Goal: Transaction & Acquisition: Purchase product/service

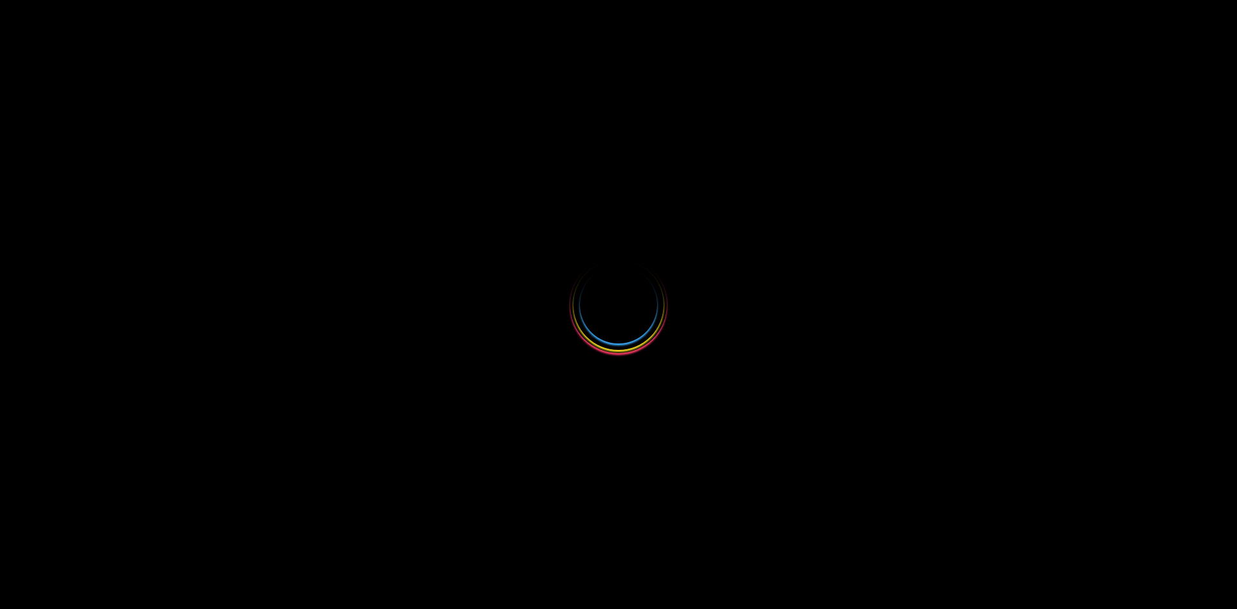
select select
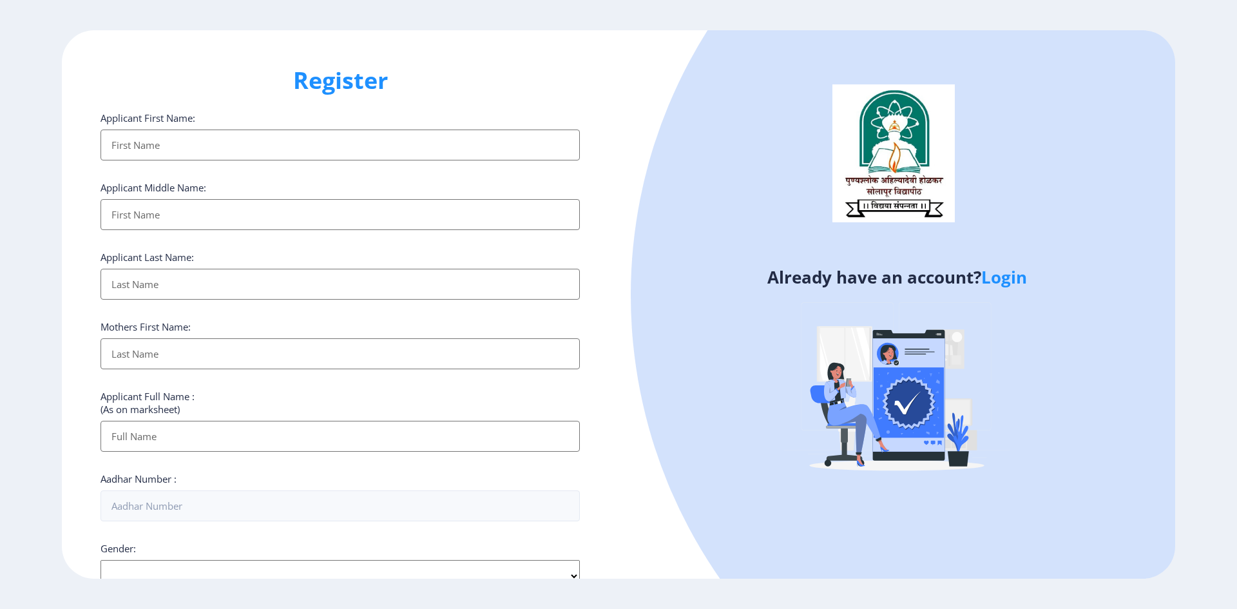
click at [186, 147] on input "Applicant First Name:" at bounding box center [341, 145] width 480 height 31
type input "Shraddha"
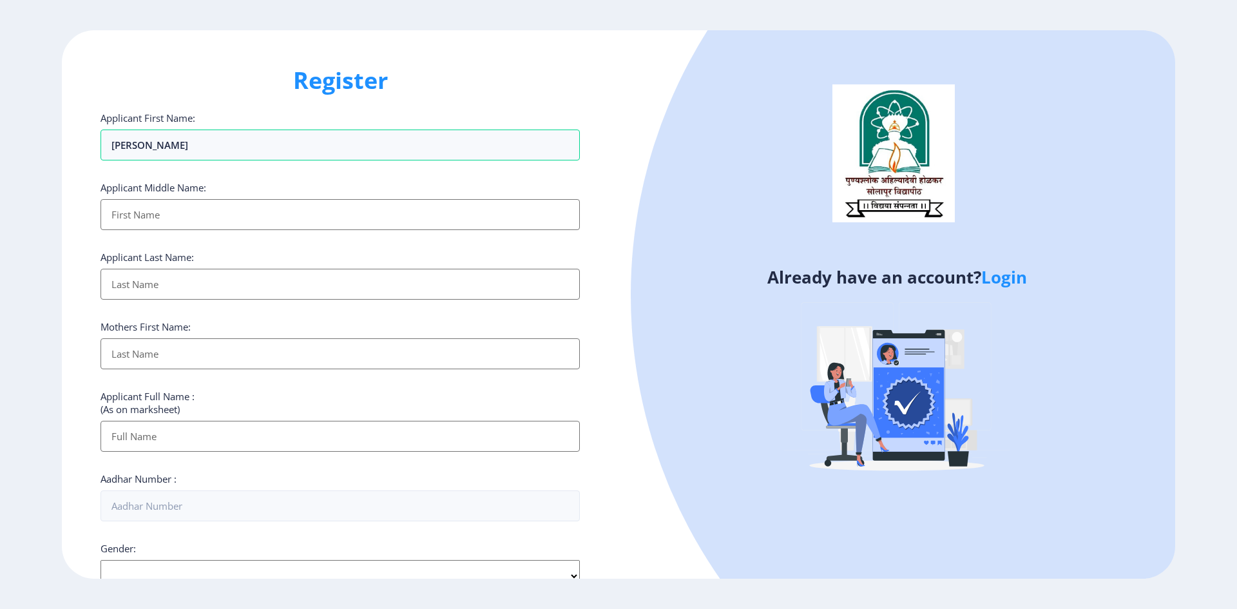
click at [165, 211] on input "Applicant First Name:" at bounding box center [341, 214] width 480 height 31
type input "Ravi"
click at [135, 287] on input "Applicant First Name:" at bounding box center [341, 284] width 480 height 31
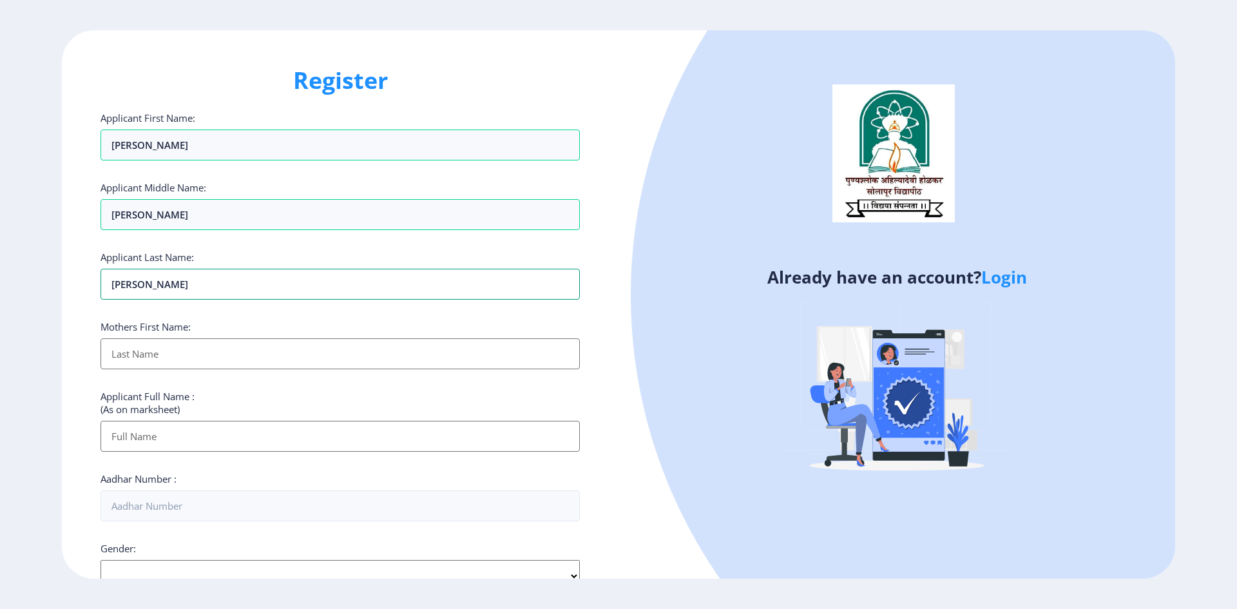
type input "Lunawat"
click at [137, 357] on input "Applicant First Name:" at bounding box center [341, 353] width 480 height 31
type input "[PERSON_NAME]"
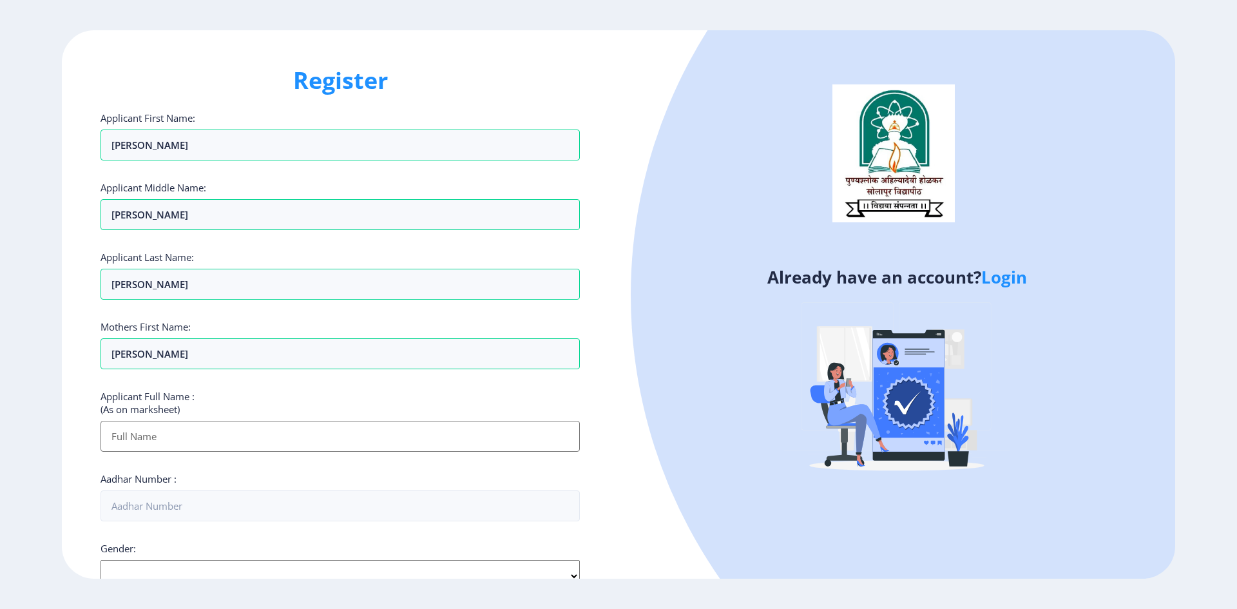
click at [145, 443] on input "Applicant First Name:" at bounding box center [341, 436] width 480 height 31
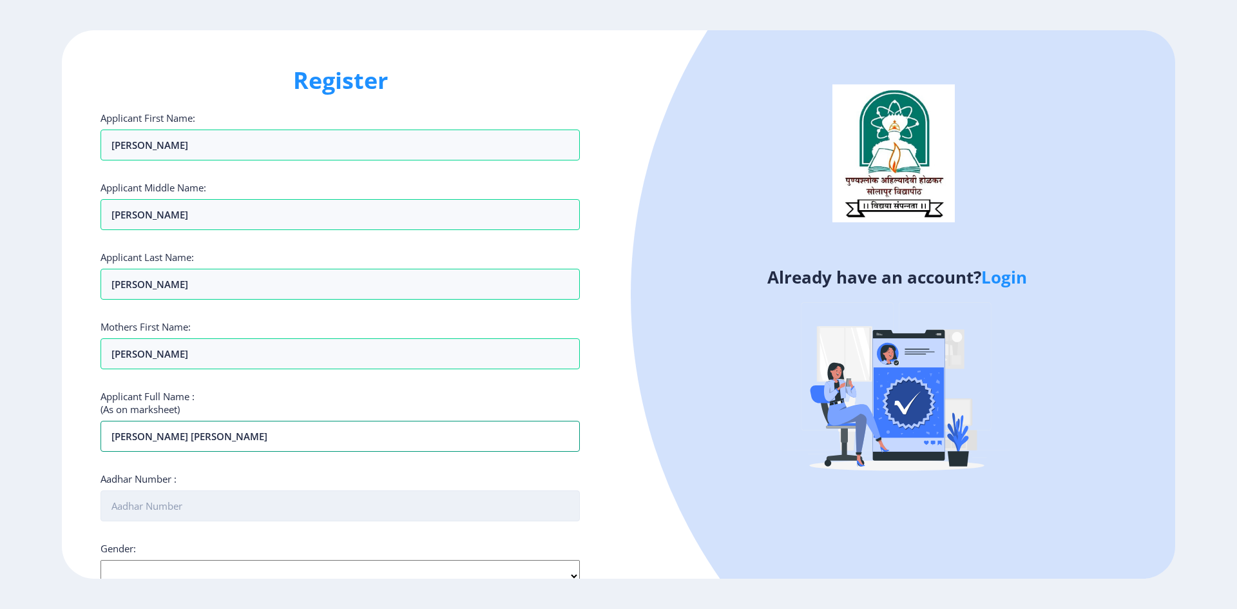
type input "[PERSON_NAME] [PERSON_NAME]"
click at [166, 507] on input "Aadhar Number :" at bounding box center [341, 505] width 480 height 31
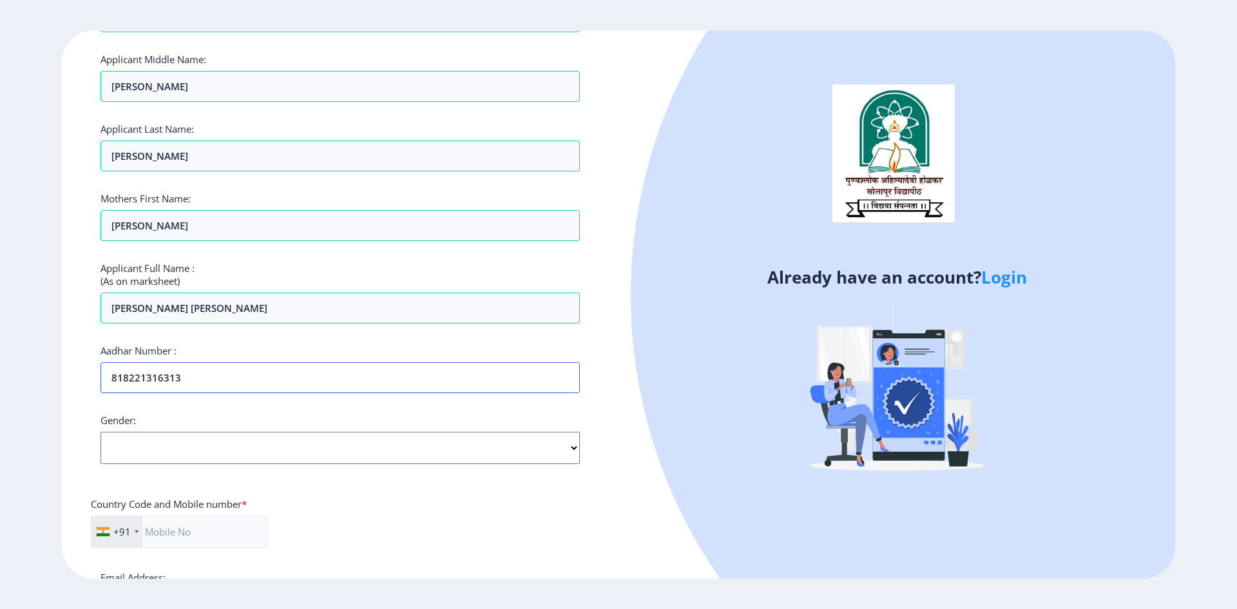
scroll to position [129, 0]
type input "818221316313"
click at [570, 449] on select "Select Gender Male Female Other" at bounding box center [341, 447] width 480 height 32
select select "[DEMOGRAPHIC_DATA]"
click at [101, 431] on select "Select Gender Male Female Other" at bounding box center [341, 447] width 480 height 32
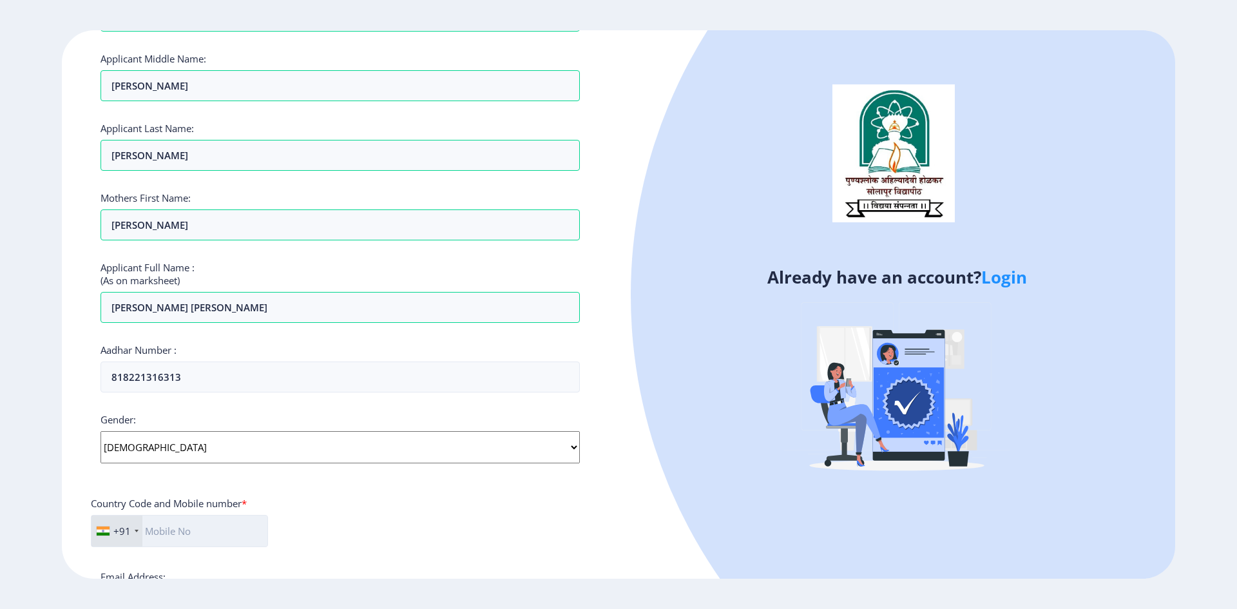
click at [206, 527] on input "text" at bounding box center [179, 531] width 177 height 32
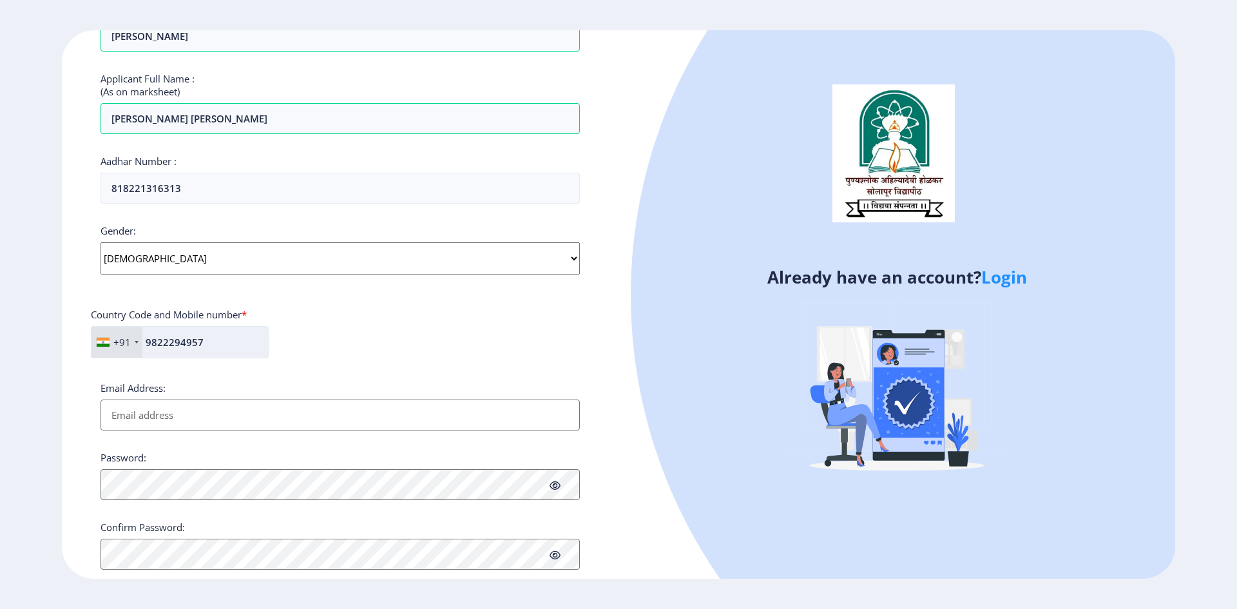
scroll to position [322, 0]
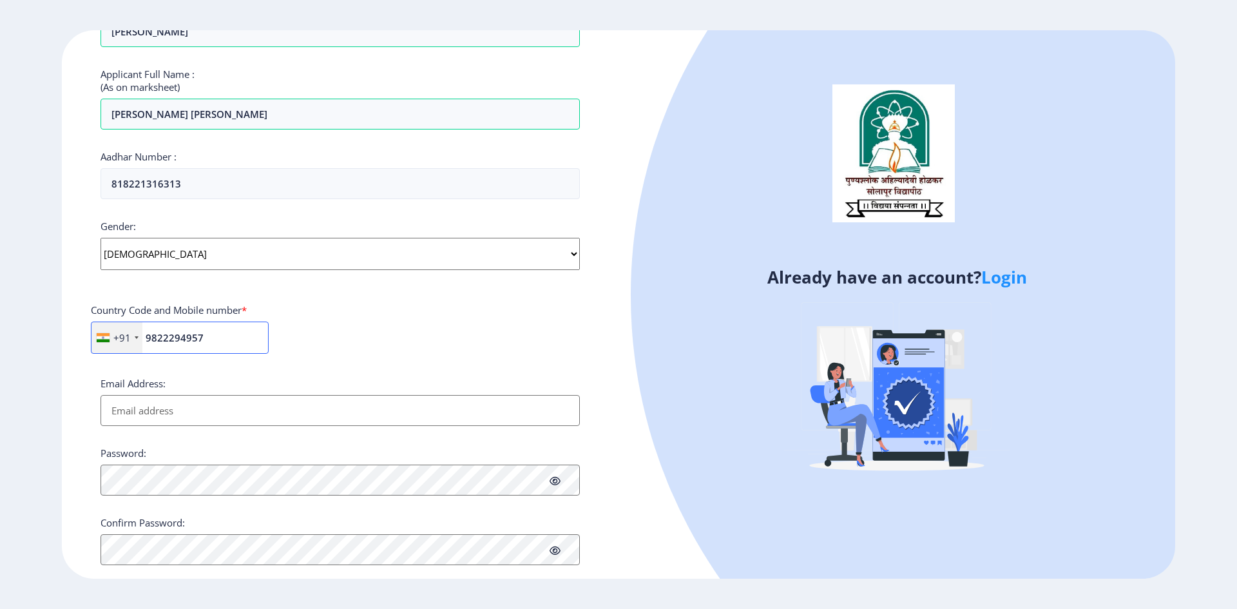
type input "9822294957"
click at [179, 410] on input "Email Address:" at bounding box center [341, 410] width 480 height 31
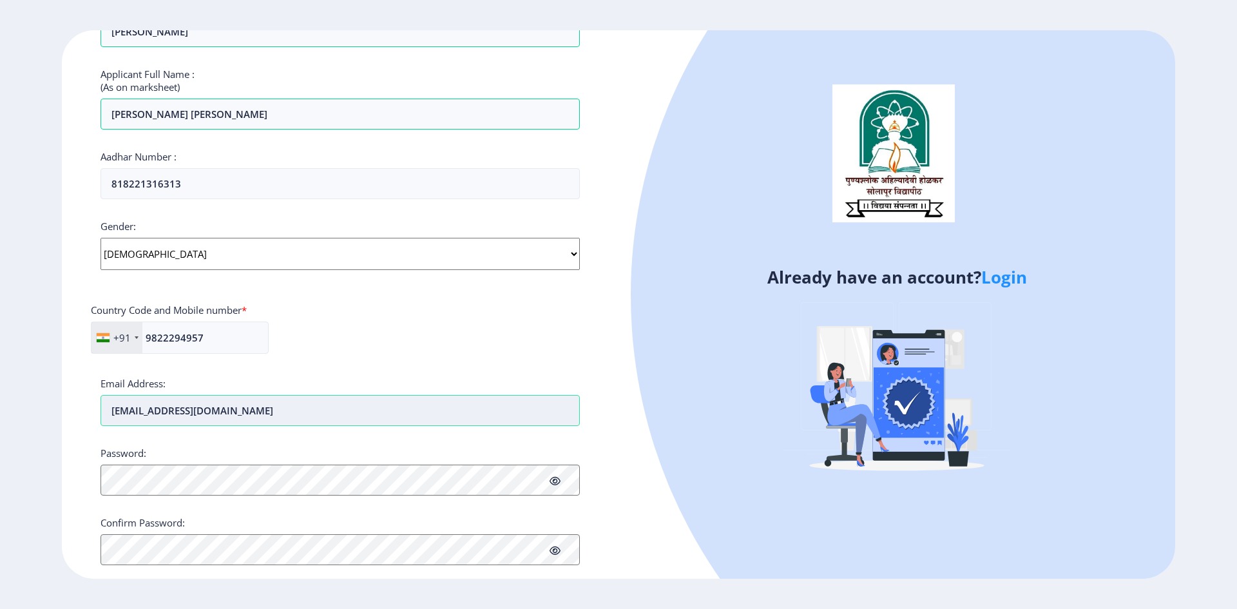
type input "[EMAIL_ADDRESS][DOMAIN_NAME]"
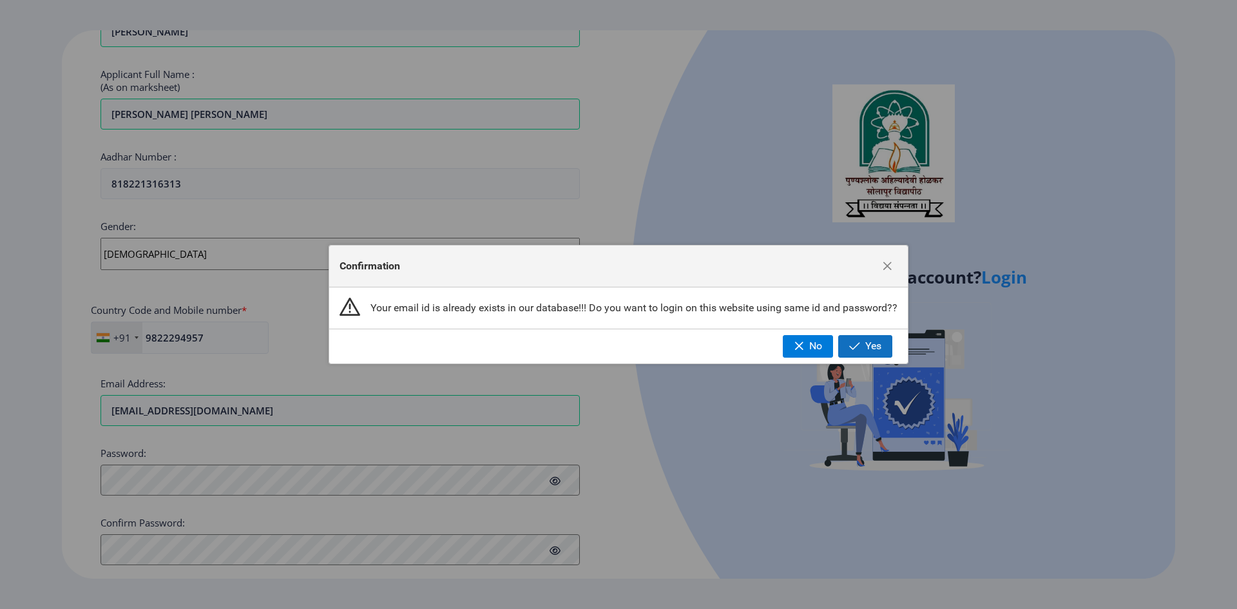
click at [863, 345] on button "Yes" at bounding box center [866, 346] width 54 height 22
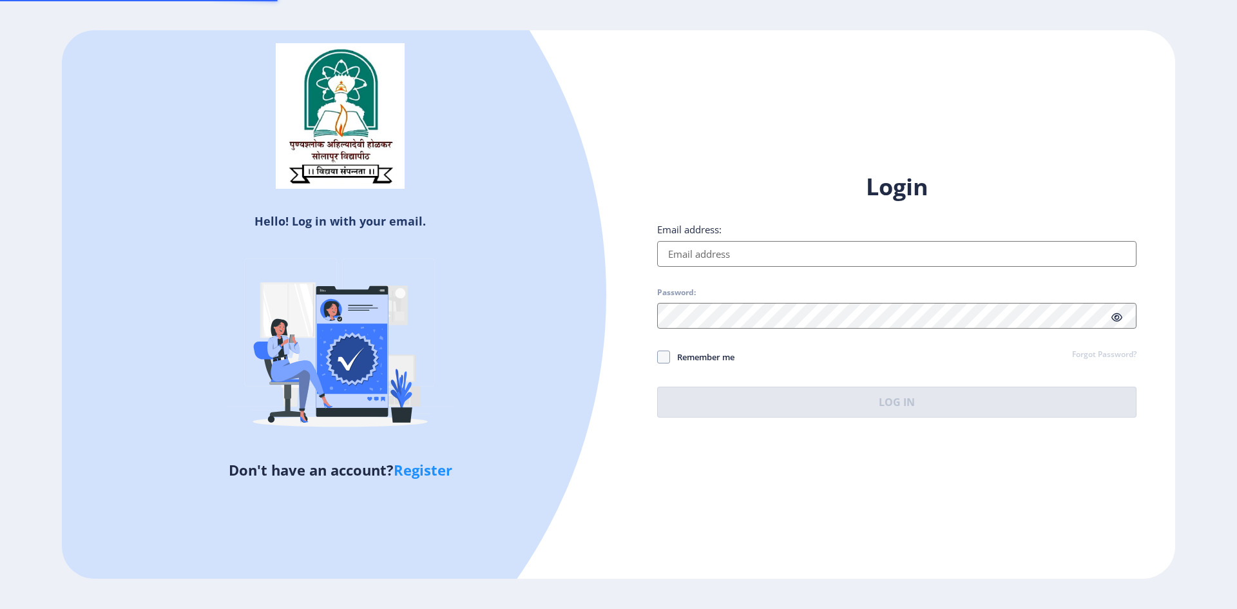
type input "[EMAIL_ADDRESS][DOMAIN_NAME]"
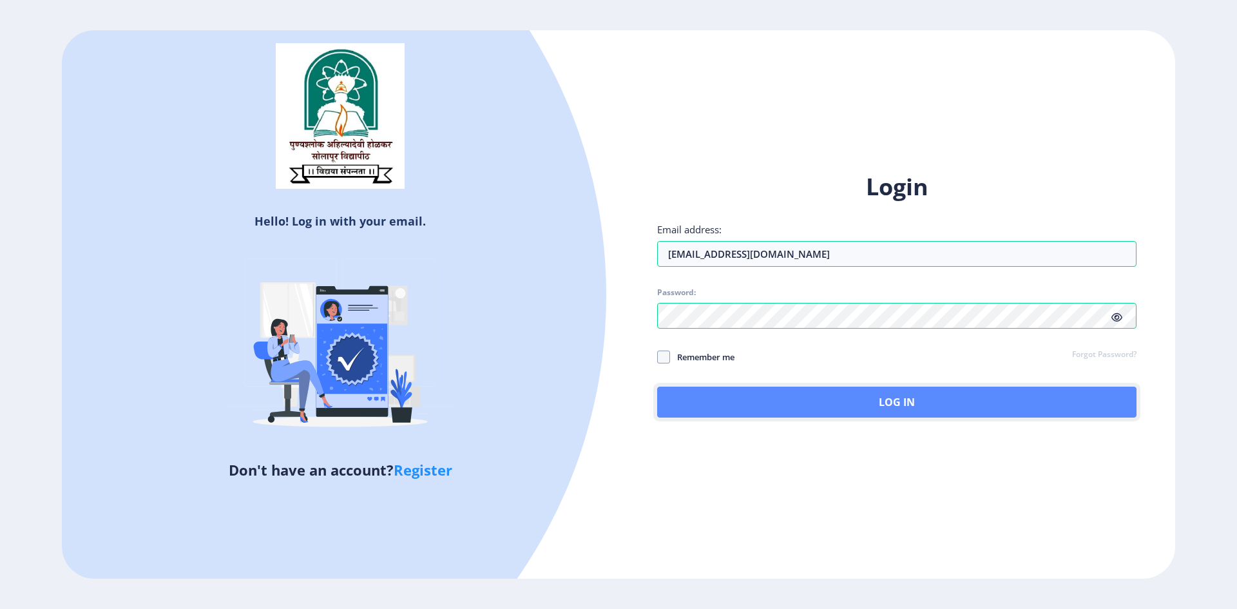
click at [909, 400] on button "Log In" at bounding box center [897, 402] width 480 height 31
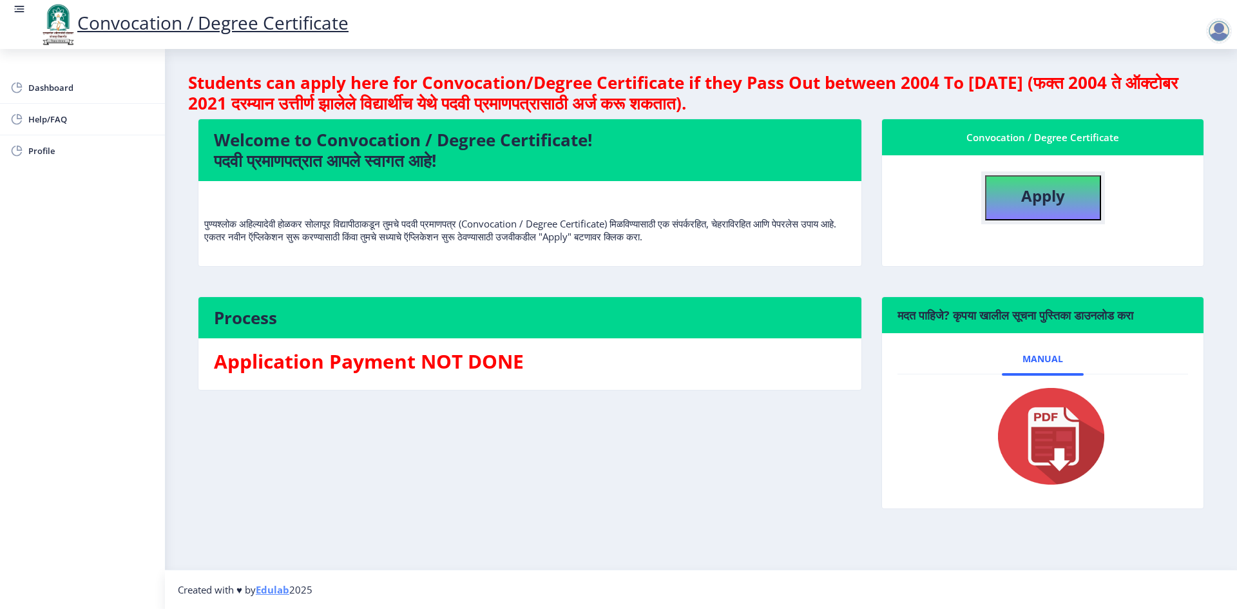
click at [1025, 195] on b "Apply" at bounding box center [1044, 195] width 44 height 21
select select
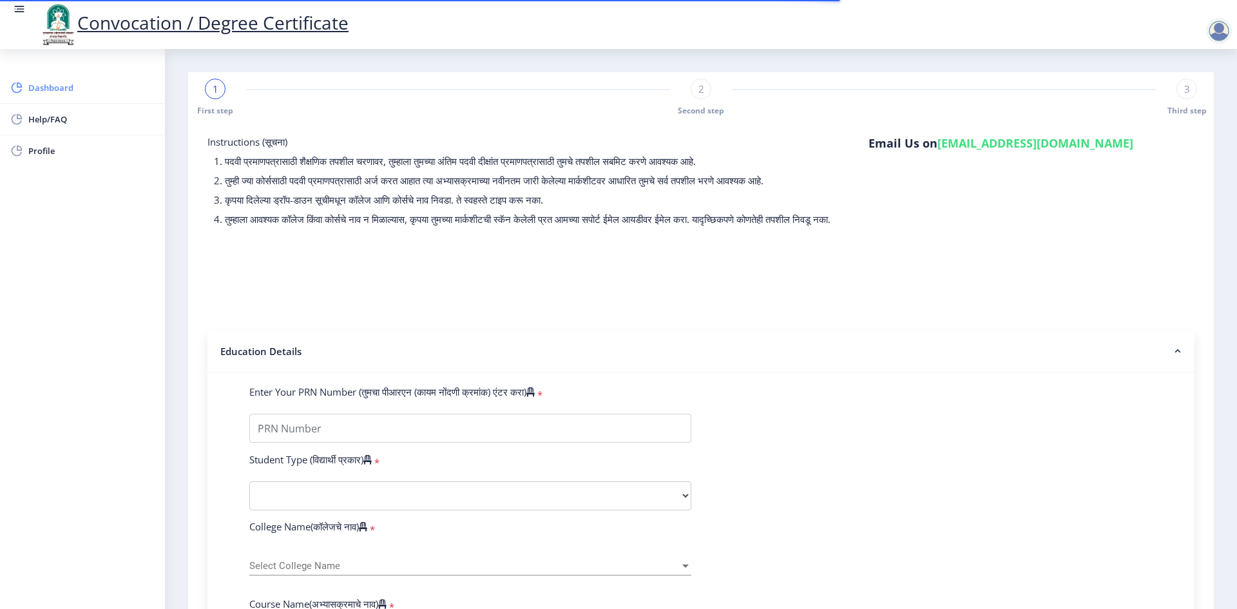
click at [85, 88] on span "Dashboard" at bounding box center [91, 87] width 126 height 15
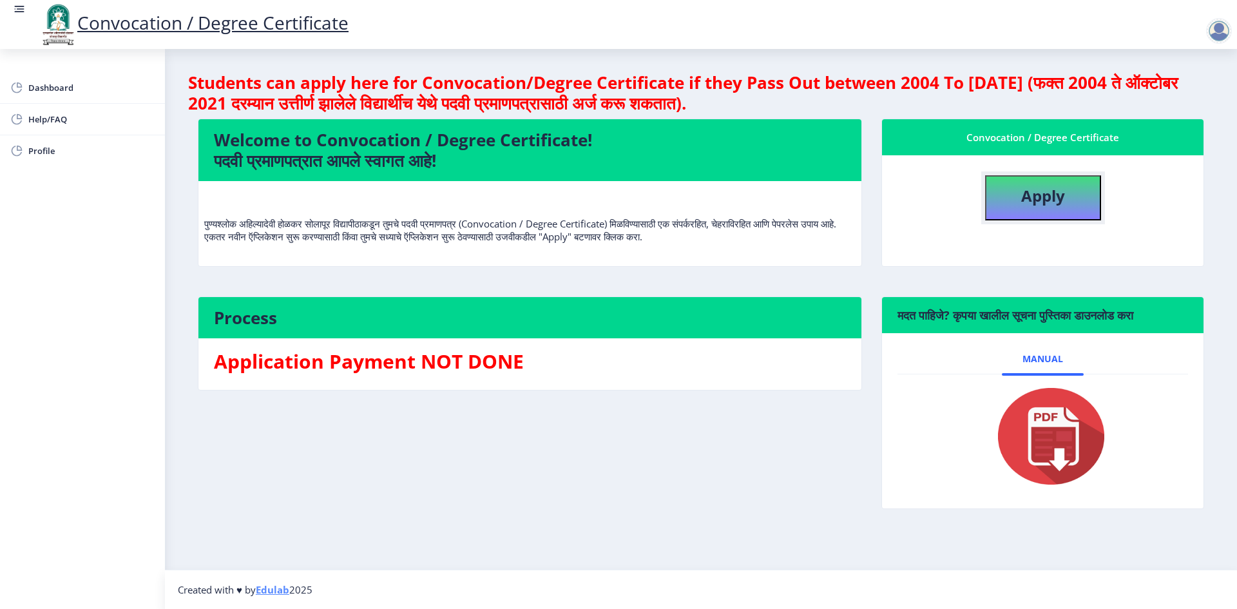
click at [1038, 201] on b "Apply" at bounding box center [1044, 195] width 44 height 21
select select
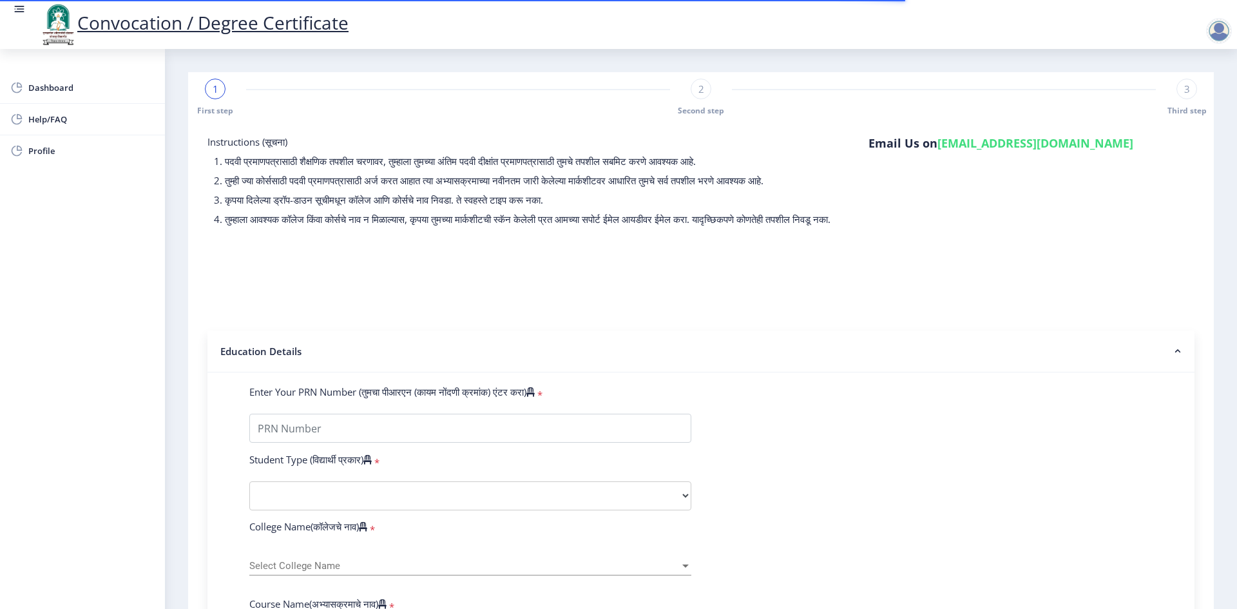
click at [217, 95] on span "1" at bounding box center [216, 88] width 6 height 13
click at [291, 441] on input "Enter Your PRN Number (तुमचा पीआरएन (कायम नोंदणी क्रमांक) एंटर करा)" at bounding box center [470, 428] width 442 height 29
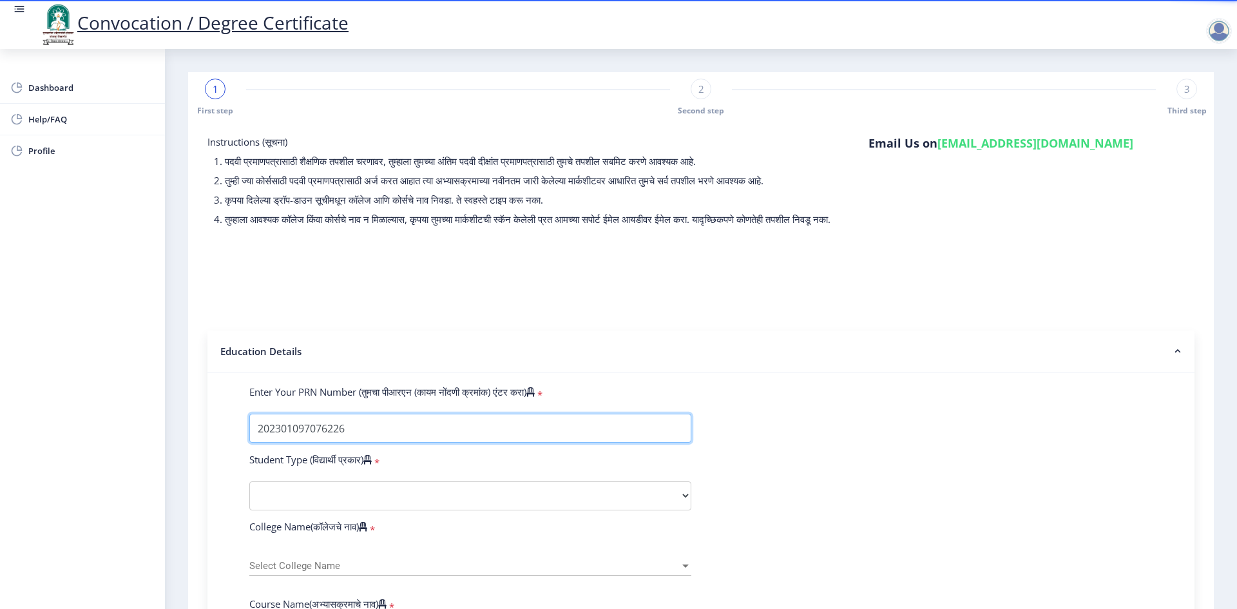
type input "202301097076226"
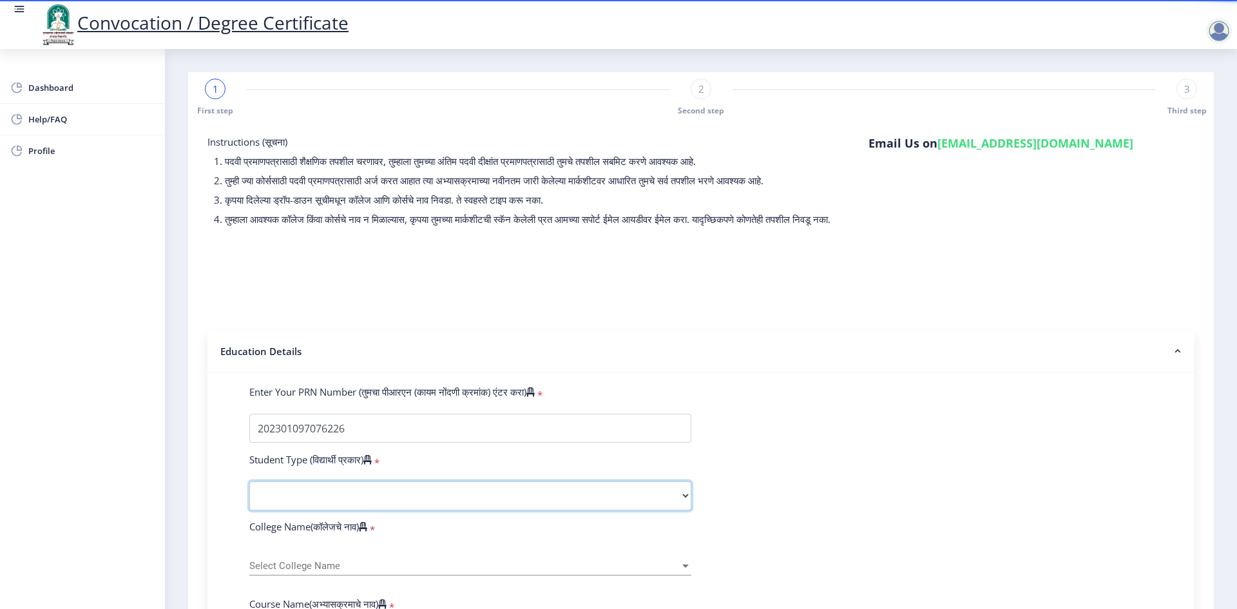
click at [320, 510] on select "Select Student Type Regular External" at bounding box center [470, 495] width 442 height 29
select select "Regular"
click at [249, 494] on select "Select Student Type Regular External" at bounding box center [470, 495] width 442 height 29
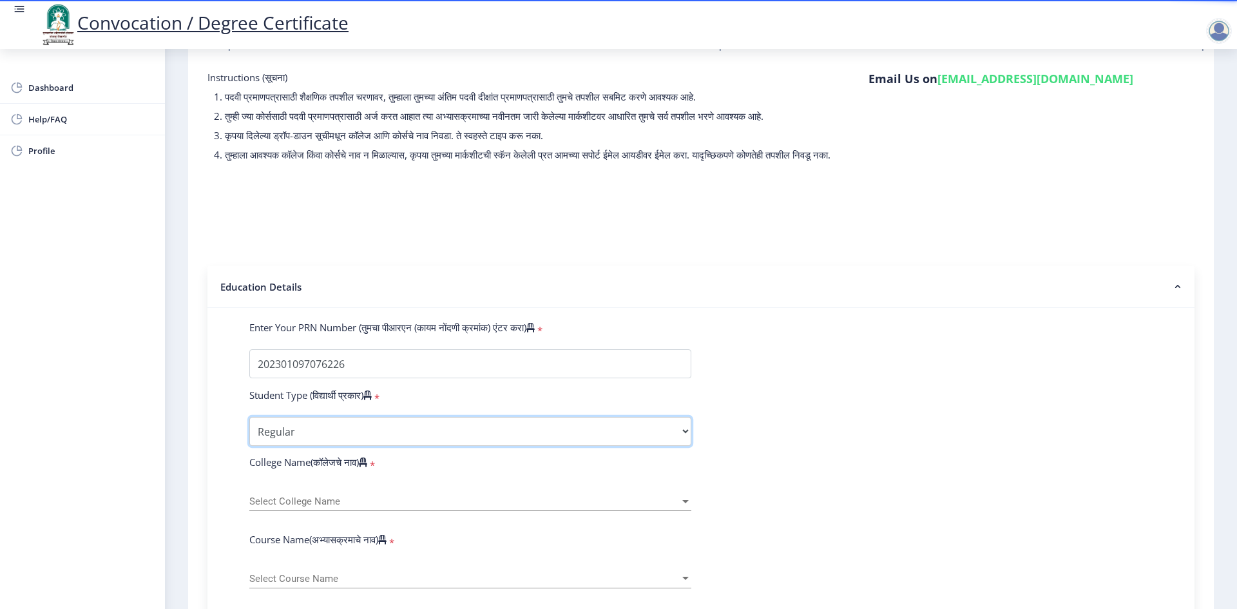
scroll to position [129, 0]
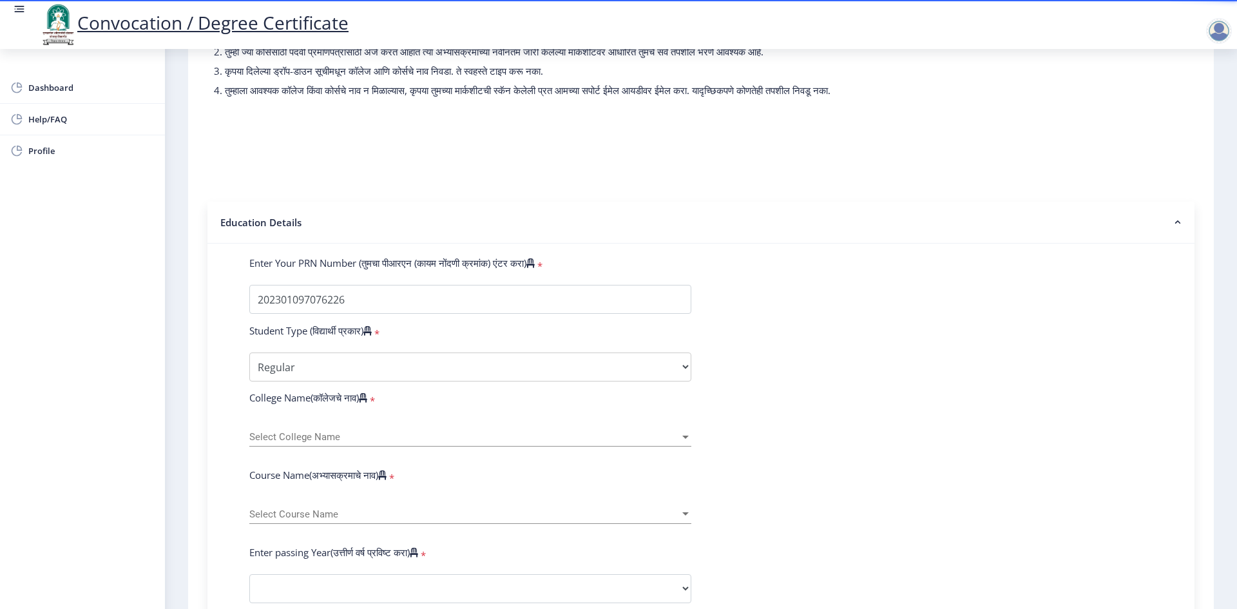
click at [313, 443] on span "Select College Name" at bounding box center [464, 437] width 431 height 11
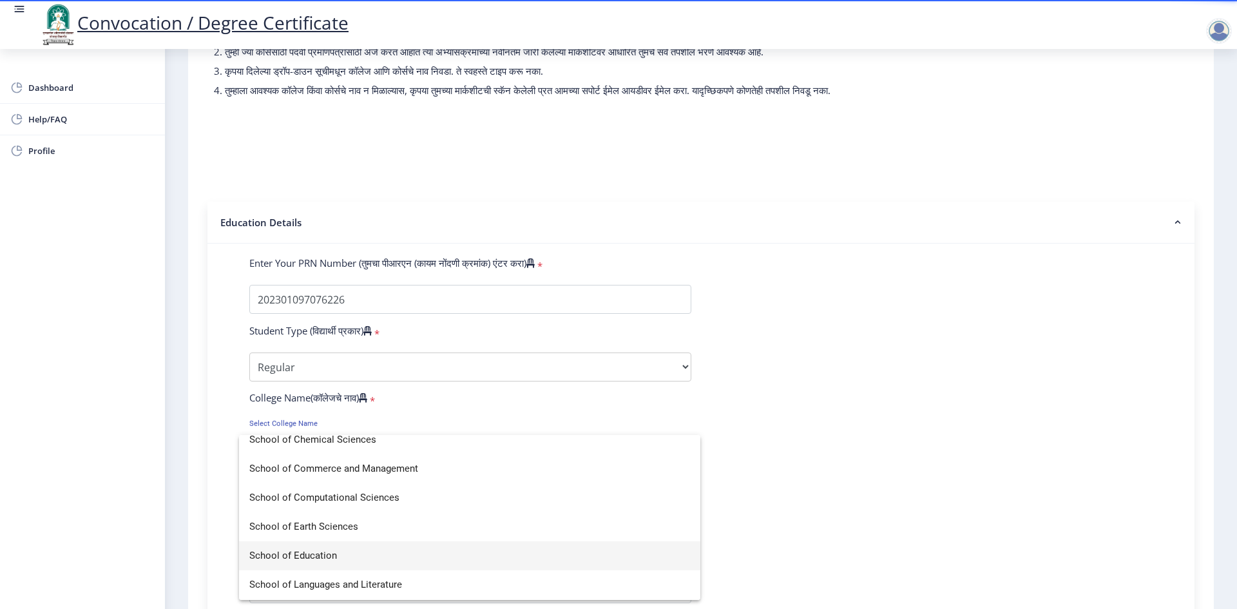
scroll to position [2771, 0]
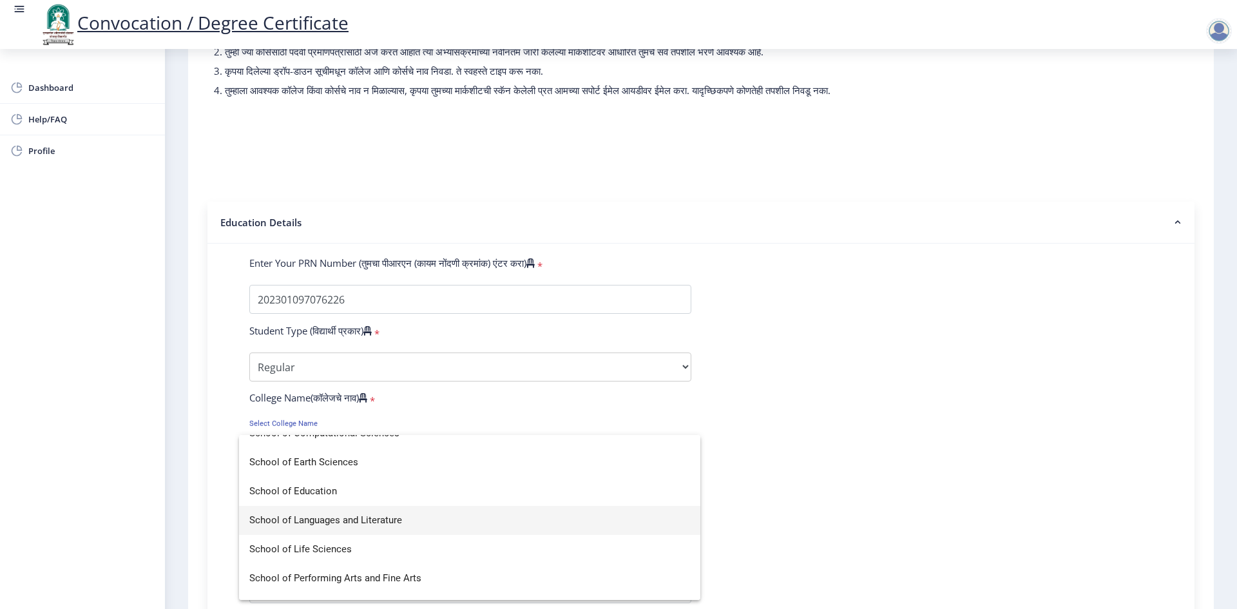
click at [358, 519] on span "School of Languages and Literature" at bounding box center [469, 520] width 441 height 29
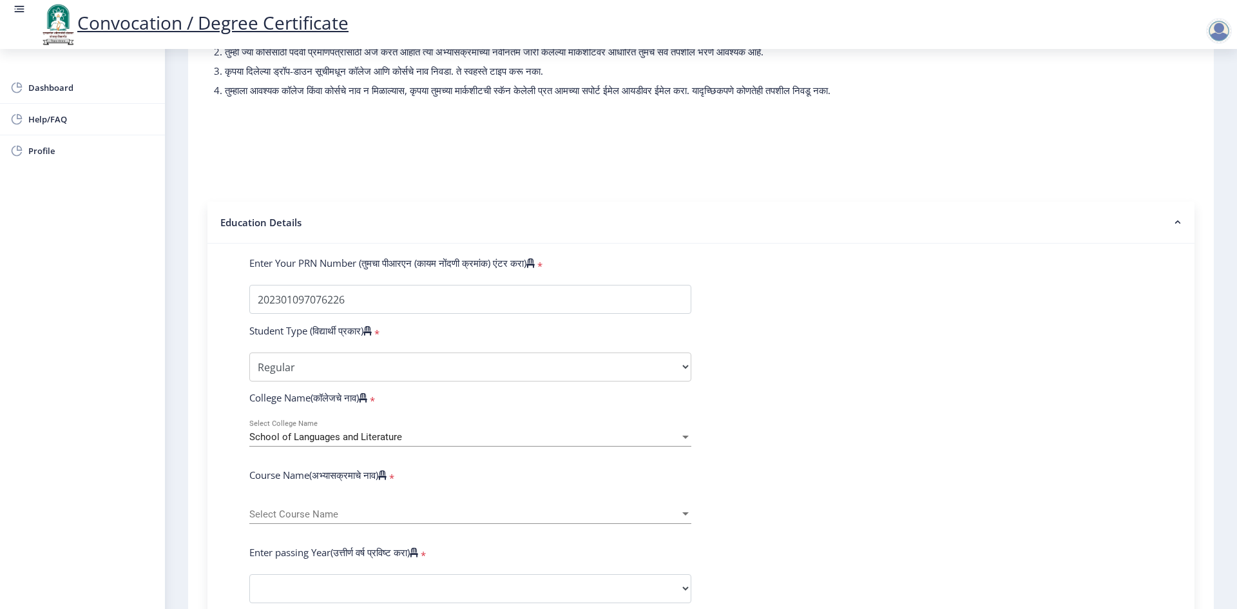
click at [684, 520] on div at bounding box center [686, 514] width 12 height 11
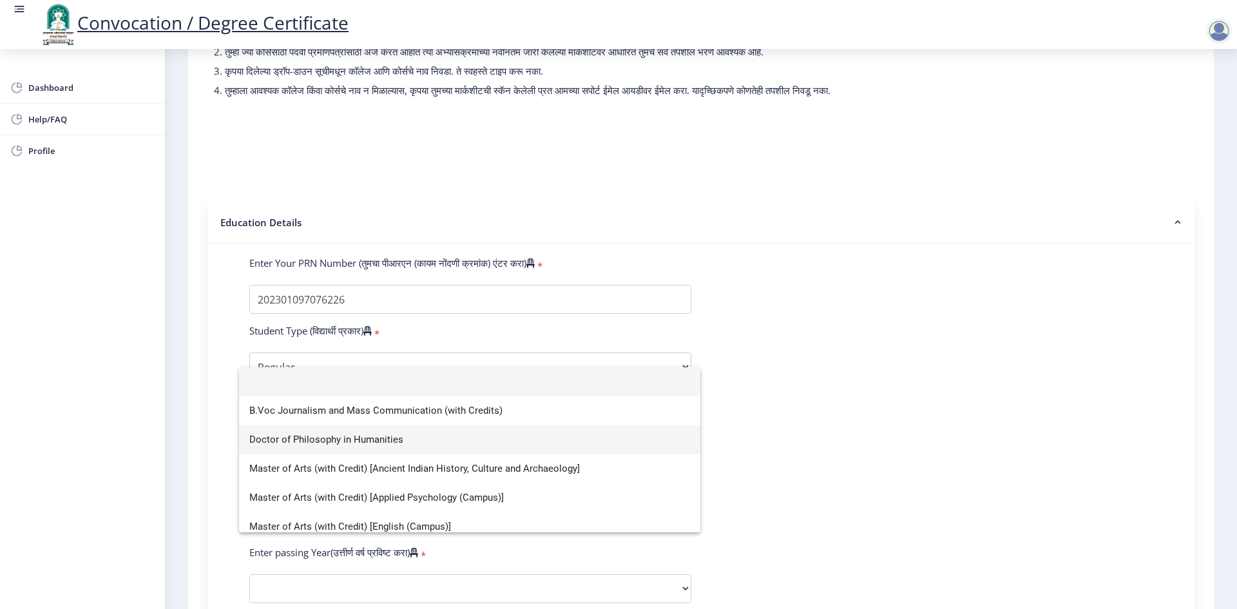
click at [345, 436] on span "Doctor of Philosophy in Humanities" at bounding box center [469, 439] width 441 height 29
select select "January"
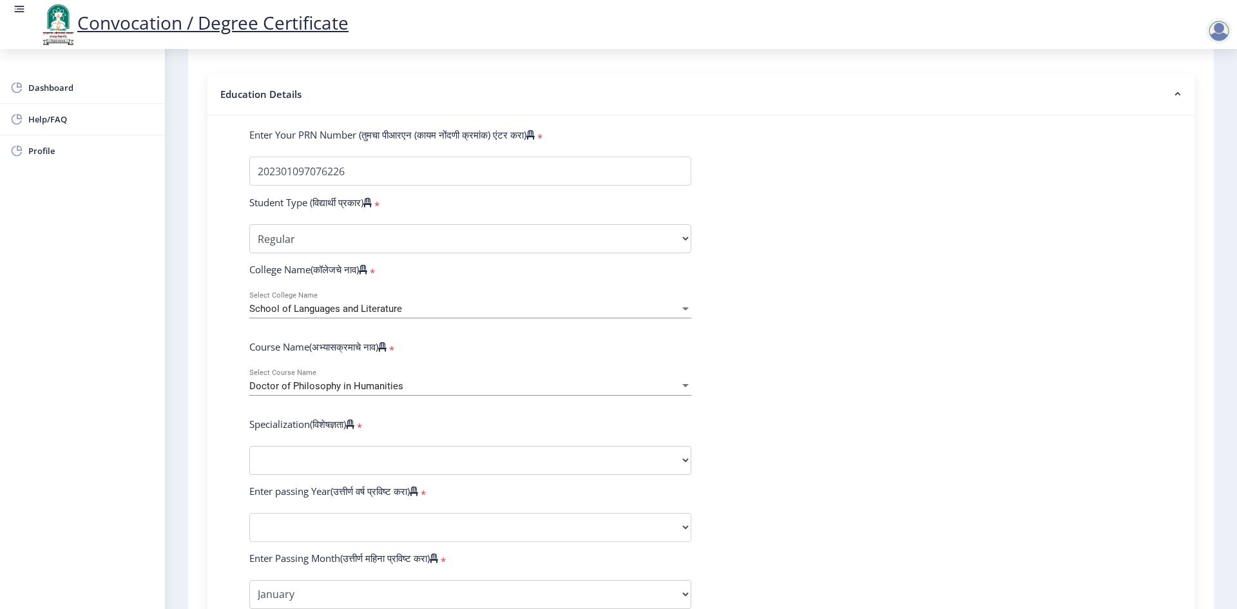
scroll to position [258, 0]
click at [681, 470] on select "Specialization AIHC&A Economics English Hindi History Kannada Law Marathi Polit…" at bounding box center [470, 459] width 442 height 29
select select "Prakrit"
click at [249, 458] on select "Specialization AIHC&A Economics English Hindi History Kannada Law Marathi Polit…" at bounding box center [470, 459] width 442 height 29
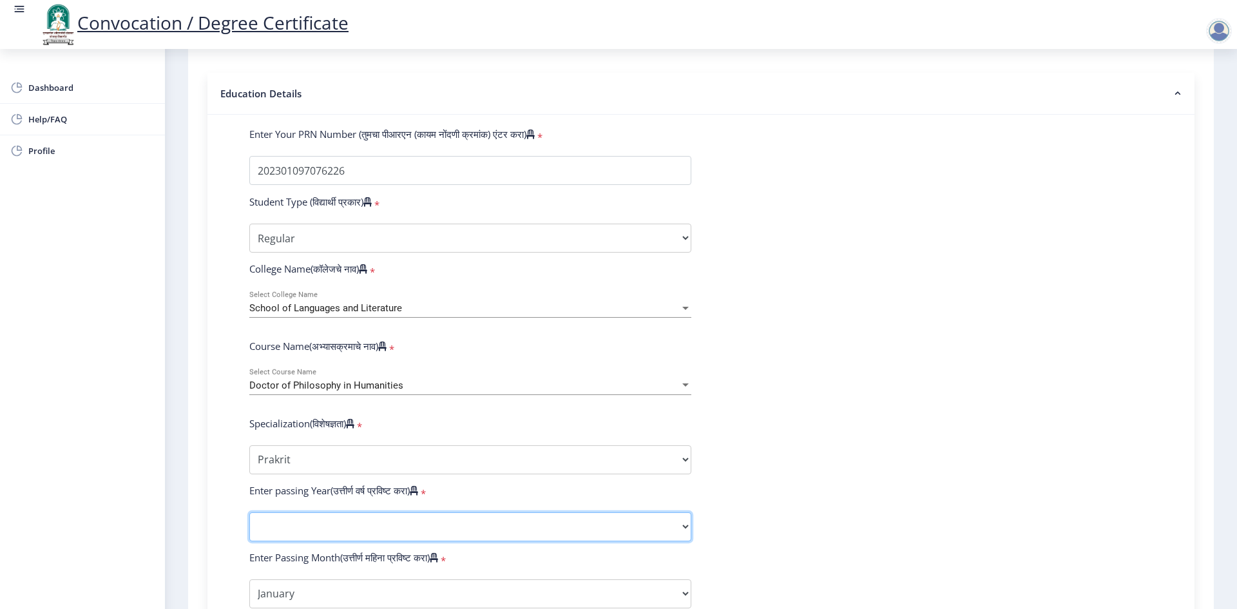
click at [681, 536] on select "2025 2024 2023 2022 2021 2020 2019 2018 2017 2016 2015 2014 2013 2012 2011 2010…" at bounding box center [470, 526] width 442 height 29
select select "2025"
click at [249, 525] on select "2025 2024 2023 2022 2021 2020 2019 2018 2017 2016 2015 2014 2013 2012 2011 2010…" at bounding box center [470, 526] width 442 height 29
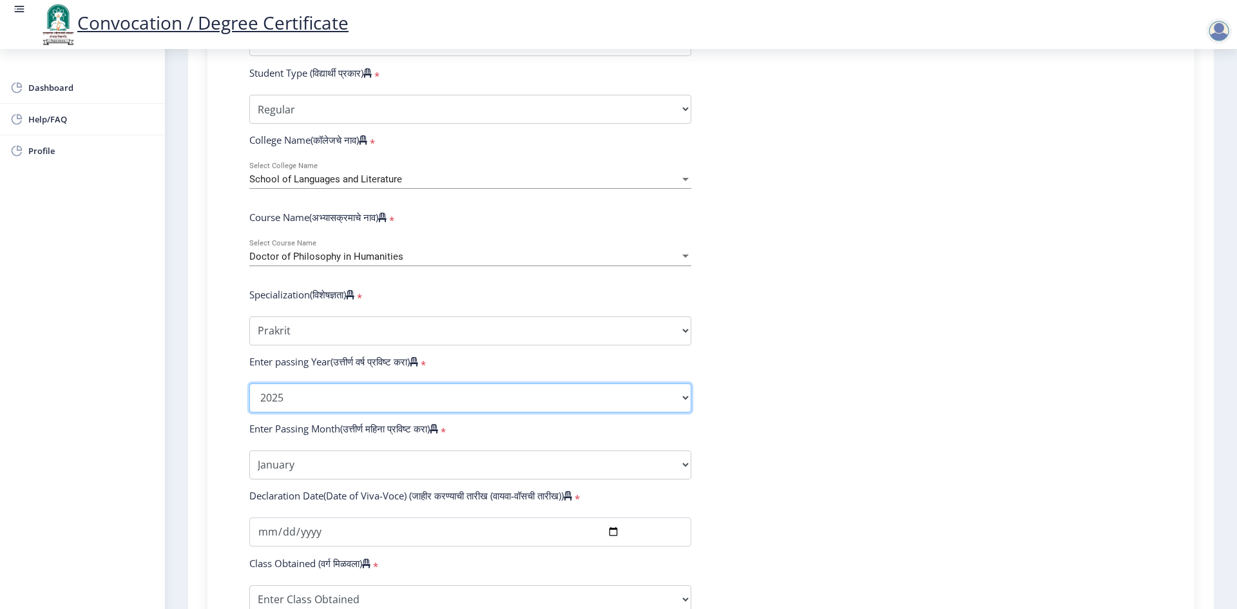
scroll to position [451, 0]
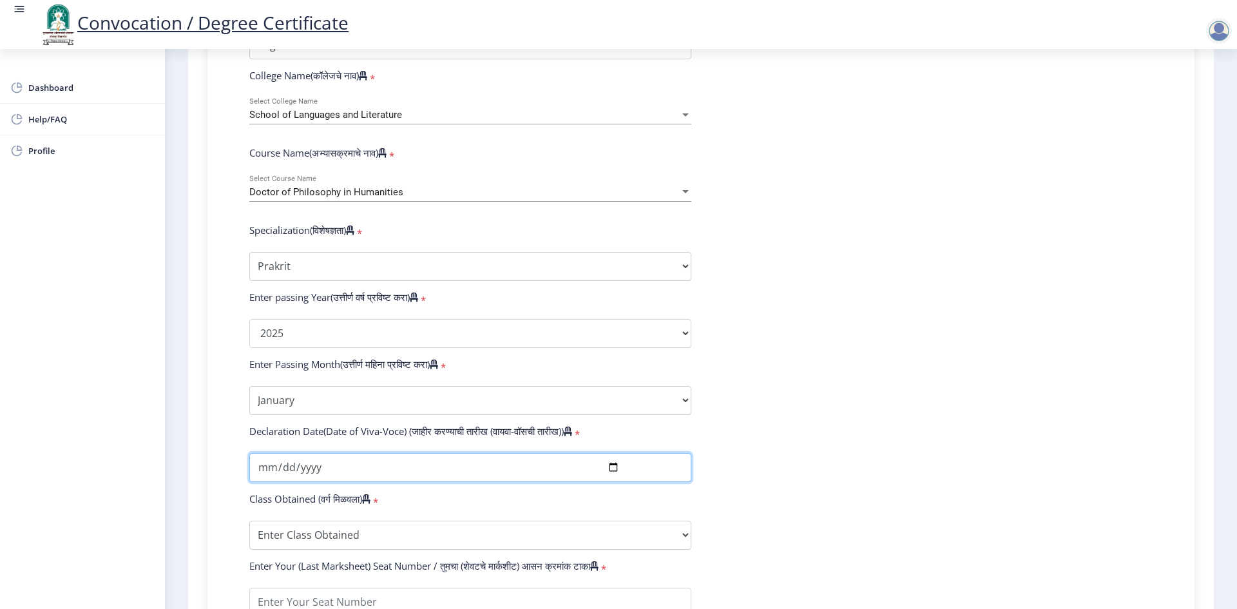
click at [440, 482] on input "date" at bounding box center [470, 467] width 442 height 29
type input "2025-01-27"
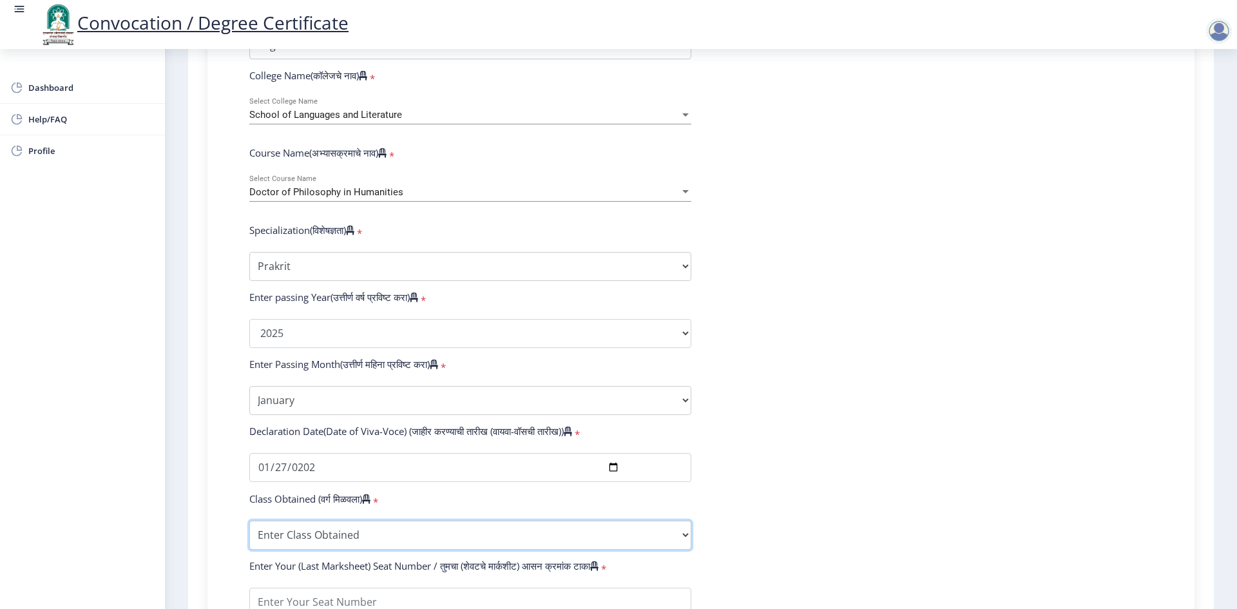
click at [353, 549] on select "Enter Class Obtained FIRST CLASS WITH DISTINCTION FIRST CLASS HIGHER SECOND CLA…" at bounding box center [470, 535] width 442 height 29
select select "Grade A"
click at [249, 533] on select "Enter Class Obtained FIRST CLASS WITH DISTINCTION FIRST CLASS HIGHER SECOND CLA…" at bounding box center [470, 535] width 442 height 29
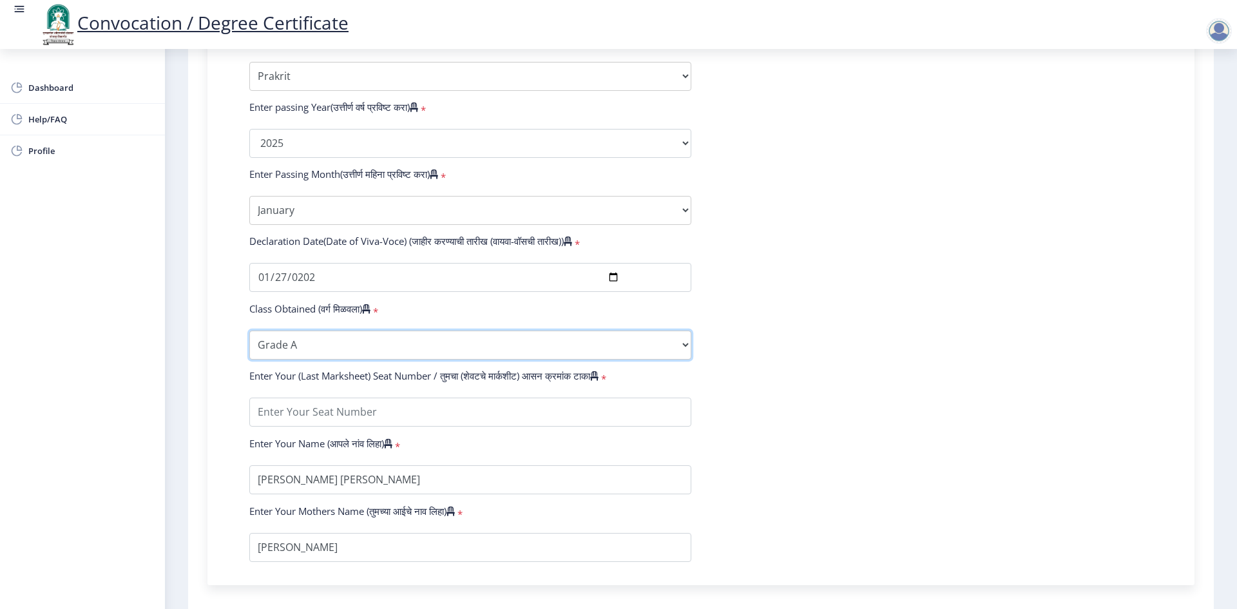
scroll to position [645, 0]
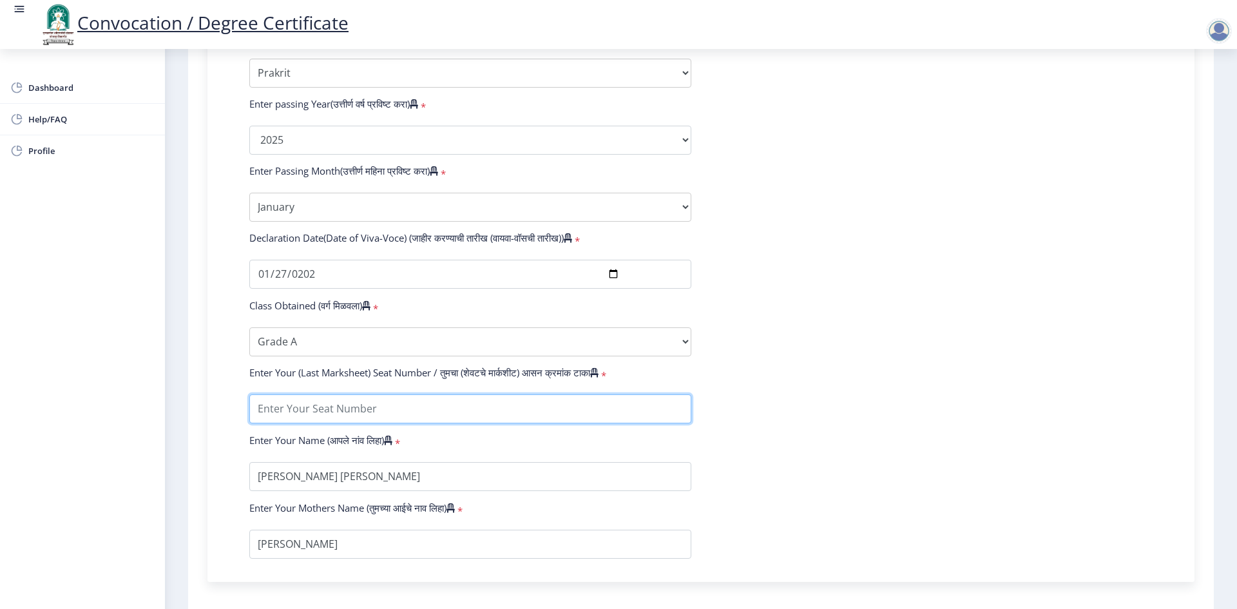
click at [359, 419] on input "textarea" at bounding box center [470, 408] width 442 height 29
type input "2022031103"
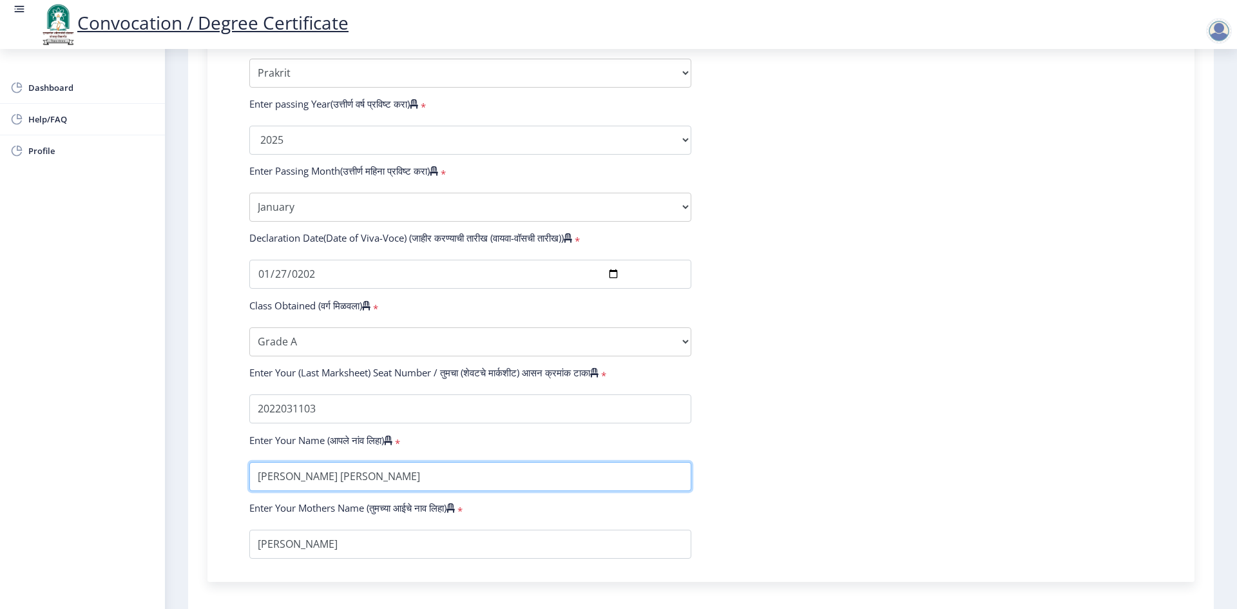
click at [389, 491] on input "textarea" at bounding box center [470, 476] width 442 height 29
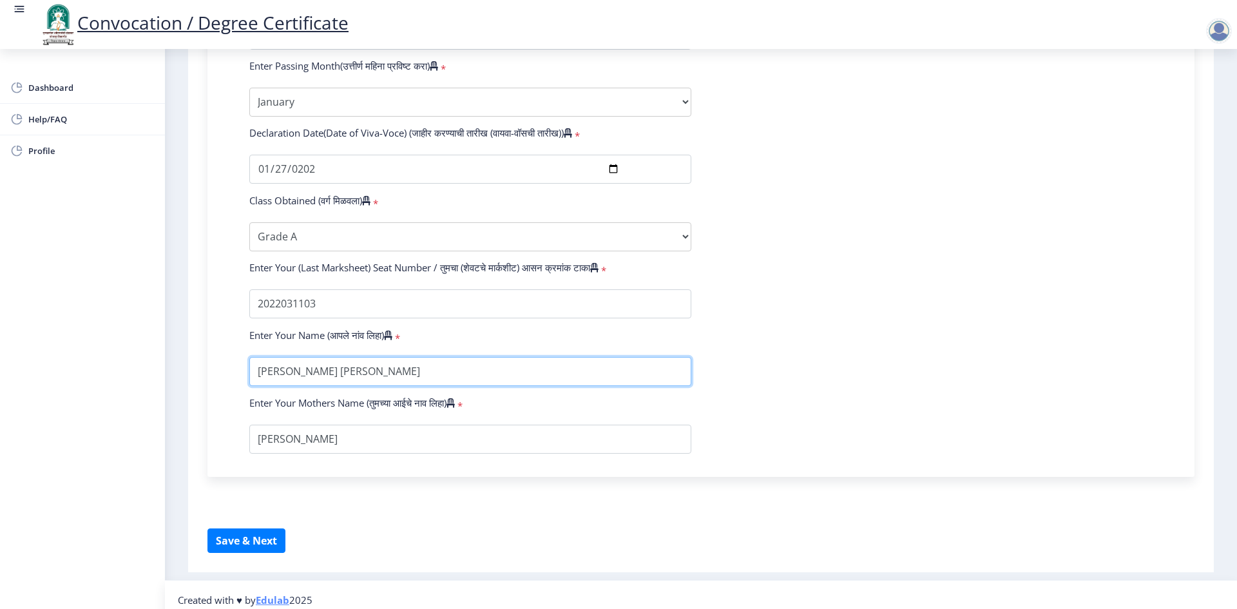
scroll to position [772, 0]
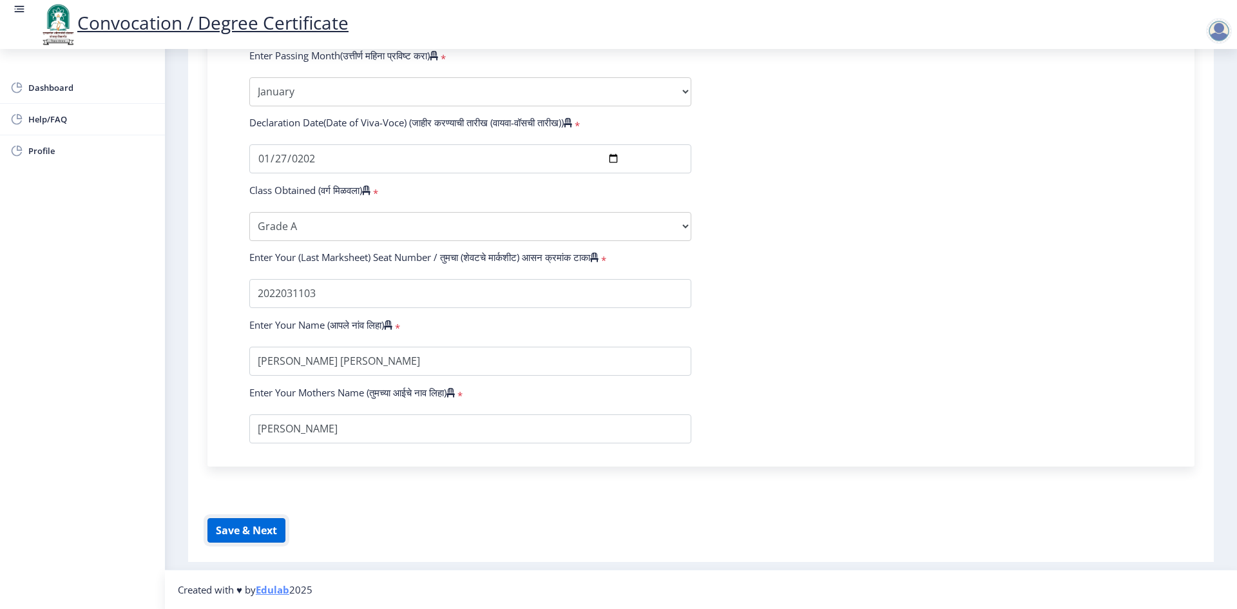
click at [258, 528] on button "Save & Next" at bounding box center [247, 530] width 78 height 24
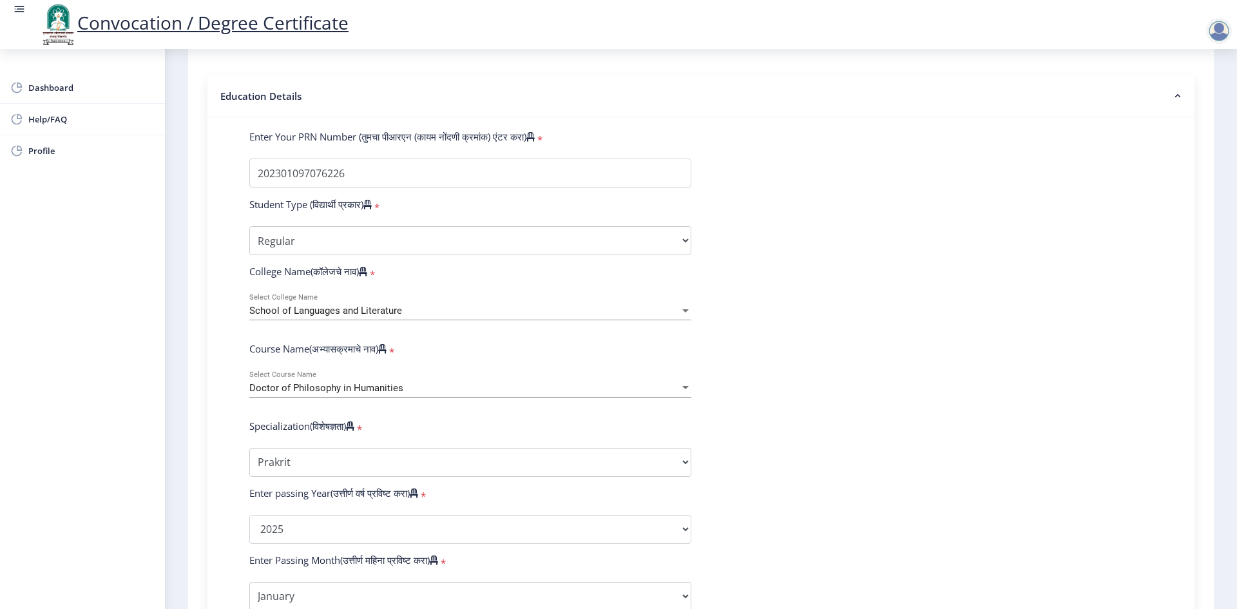
scroll to position [257, 0]
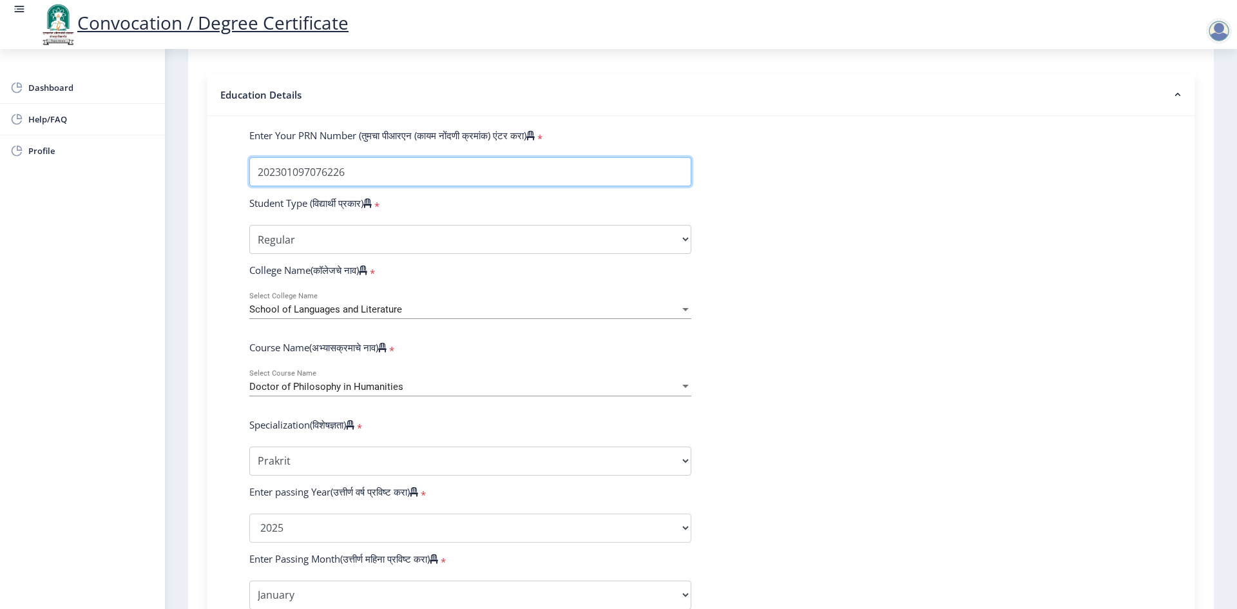
click at [376, 186] on input "Enter Your PRN Number (तुमचा पीआरएन (कायम नोंदणी क्रमांक) एंटर करा)" at bounding box center [470, 171] width 442 height 29
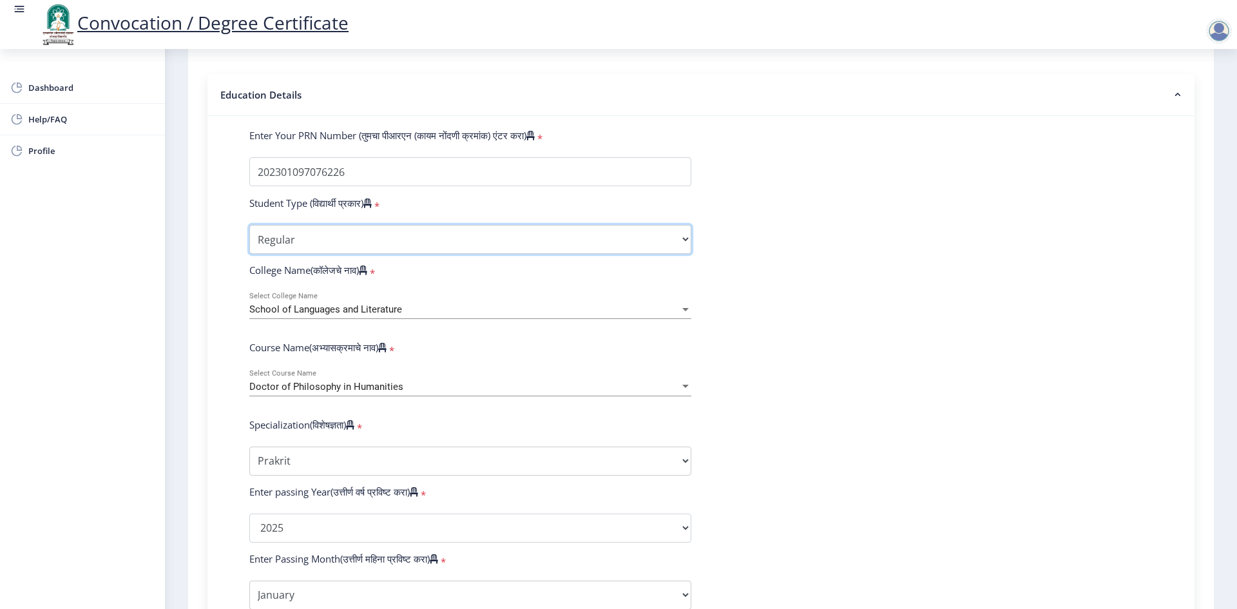
click at [339, 251] on select "Select Student Type Regular External" at bounding box center [470, 239] width 442 height 29
click at [340, 251] on select "Select Student Type Regular External" at bounding box center [470, 239] width 442 height 29
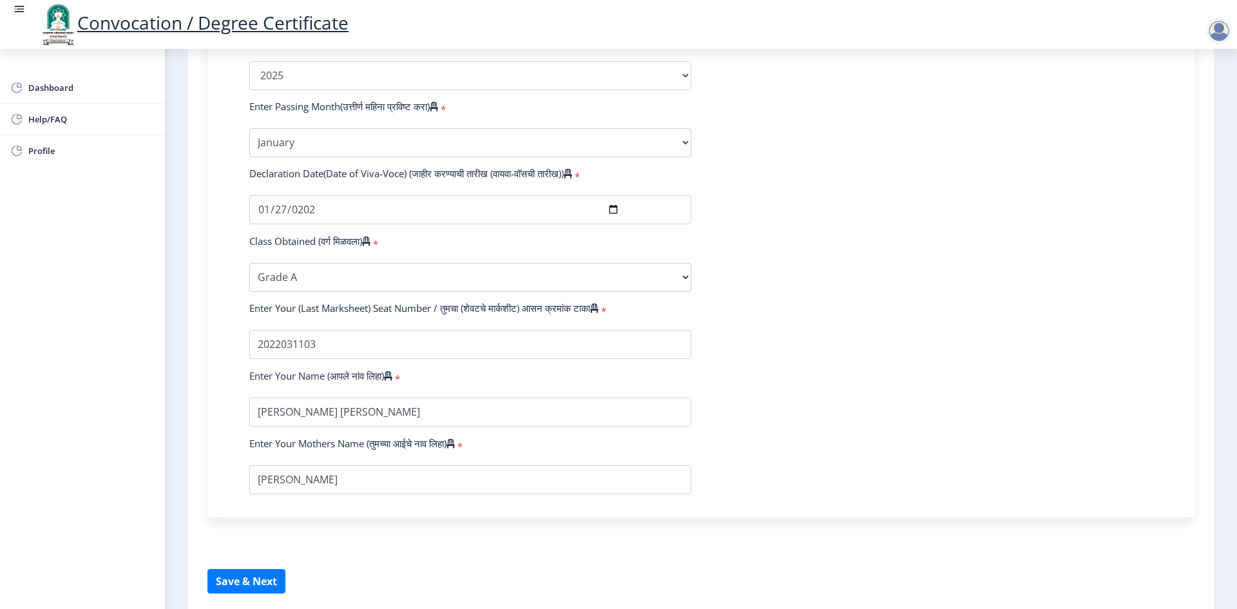
scroll to position [772, 0]
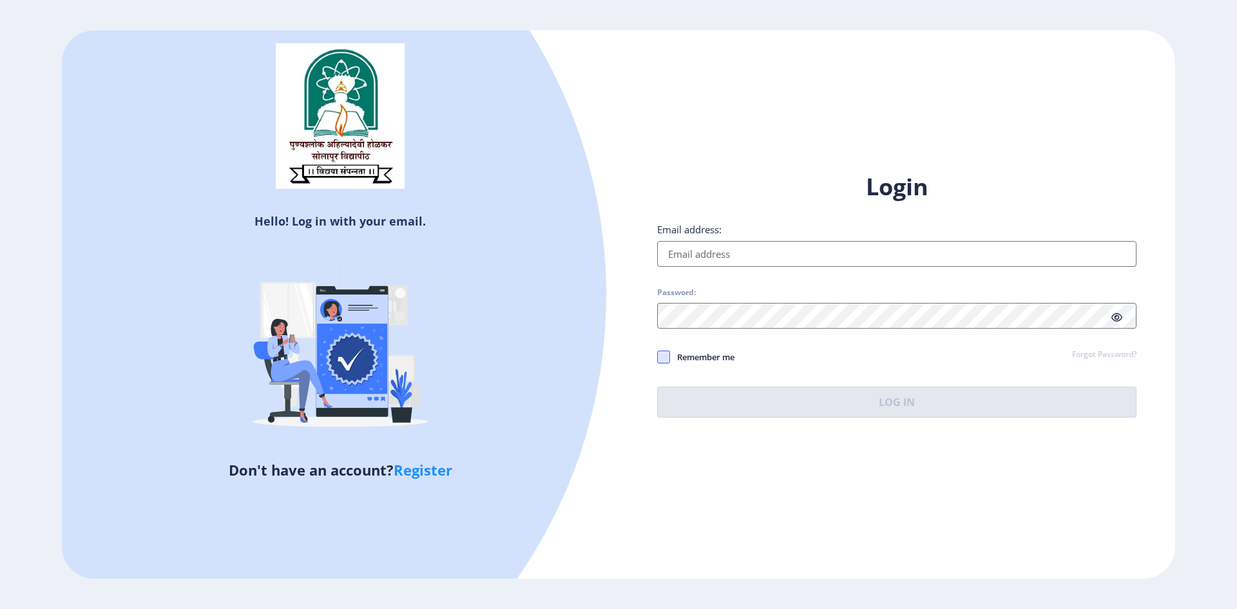
type input "[EMAIL_ADDRESS][DOMAIN_NAME]"
click at [661, 363] on span at bounding box center [663, 357] width 13 height 13
click at [658, 357] on input "Remember me" at bounding box center [657, 356] width 1 height 1
checkbox input "true"
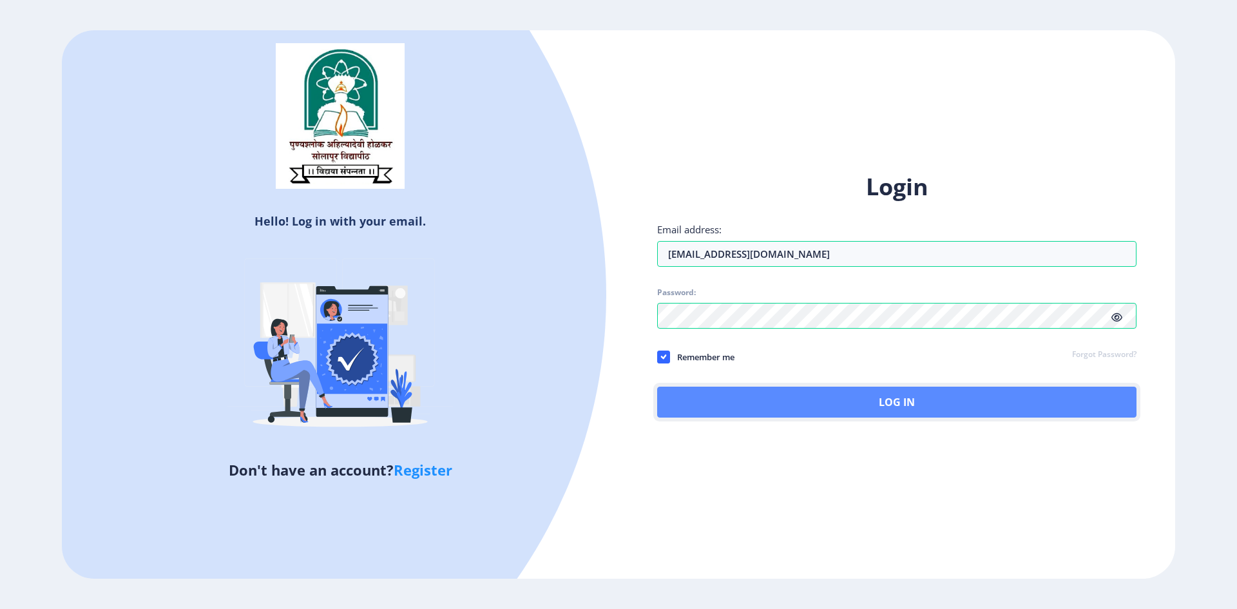
click at [887, 400] on button "Log In" at bounding box center [897, 402] width 480 height 31
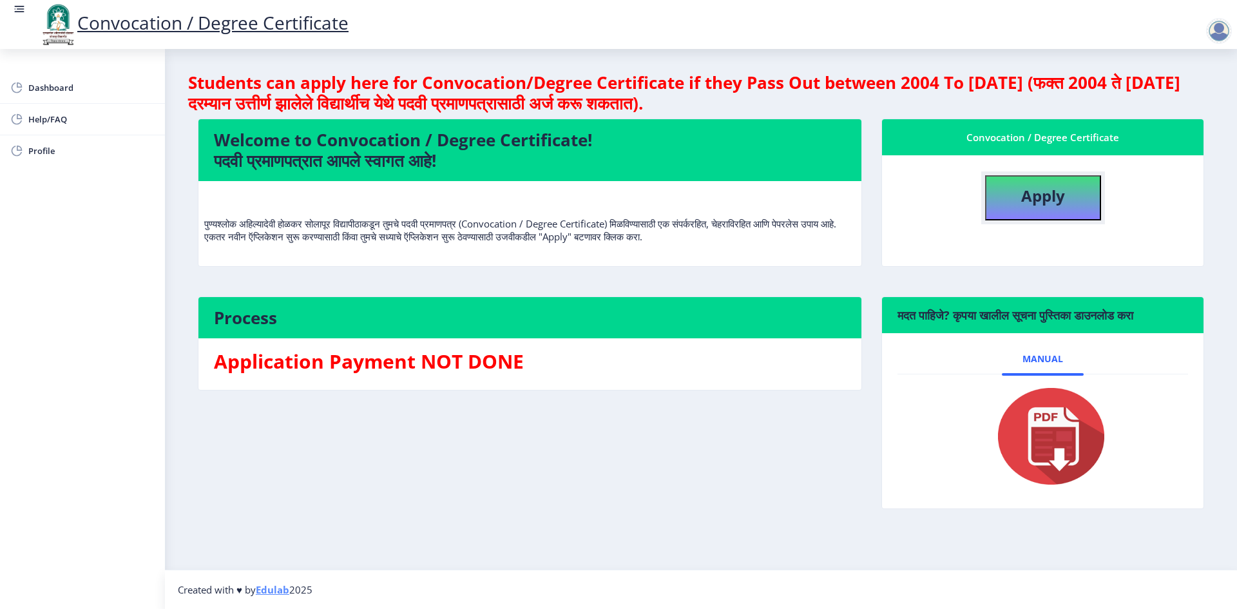
click at [1028, 198] on b "Apply" at bounding box center [1044, 195] width 44 height 21
select select
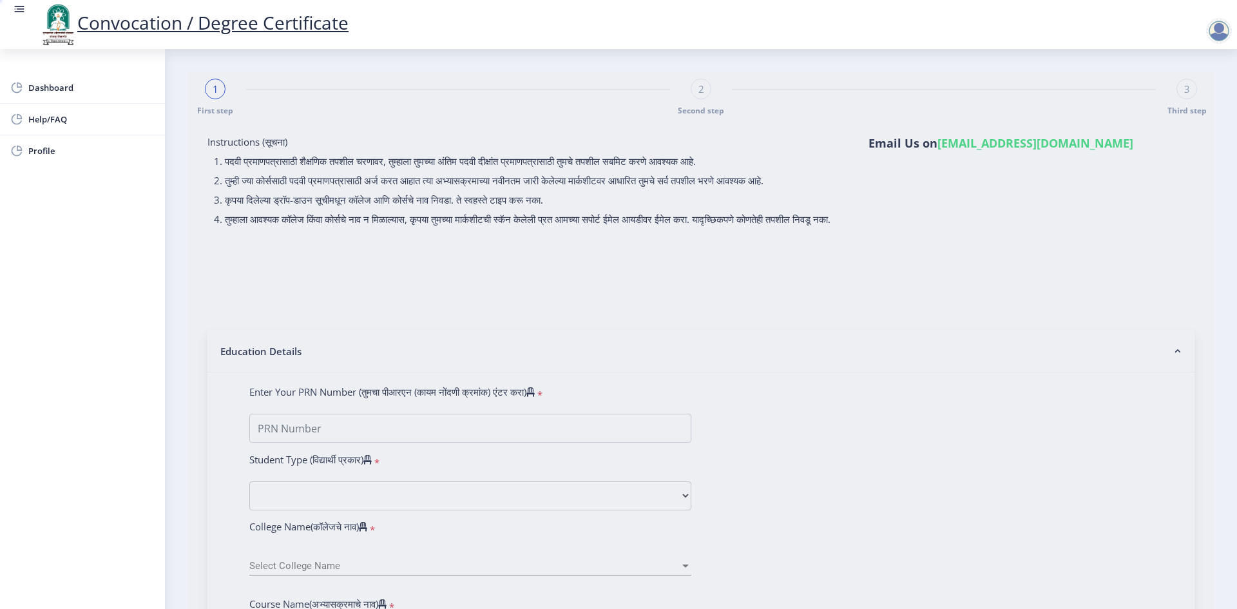
type input "202301097076226"
select select "Regular"
select select "2022"
select select "Grade A"
type input "2022031103"
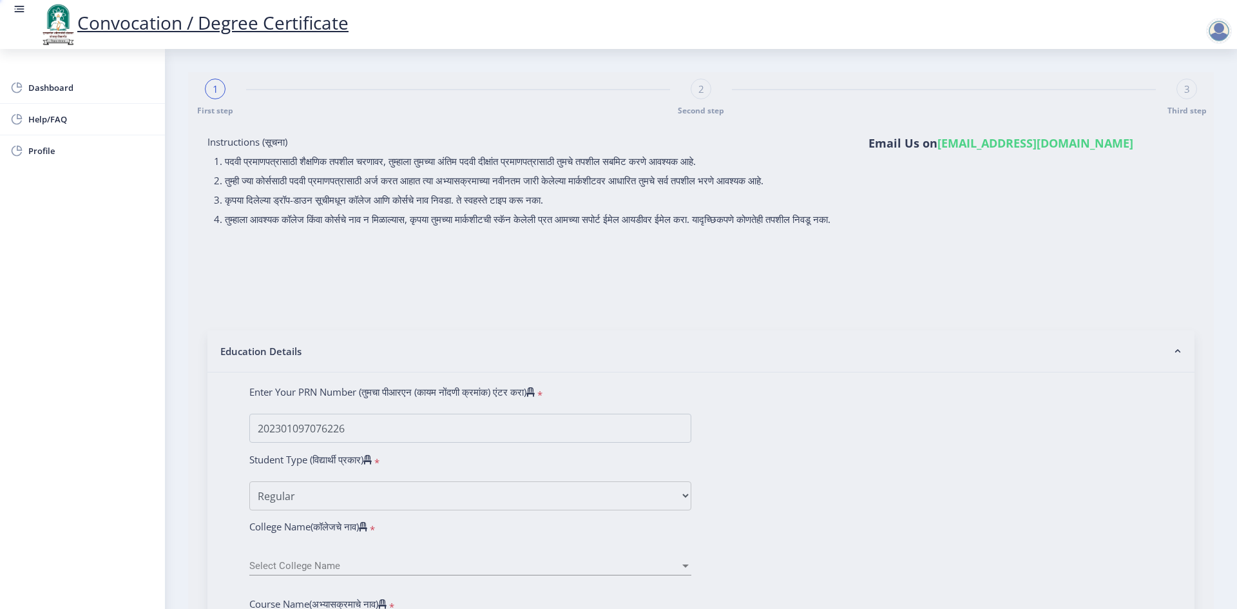
select select "October"
select select "Prakrit"
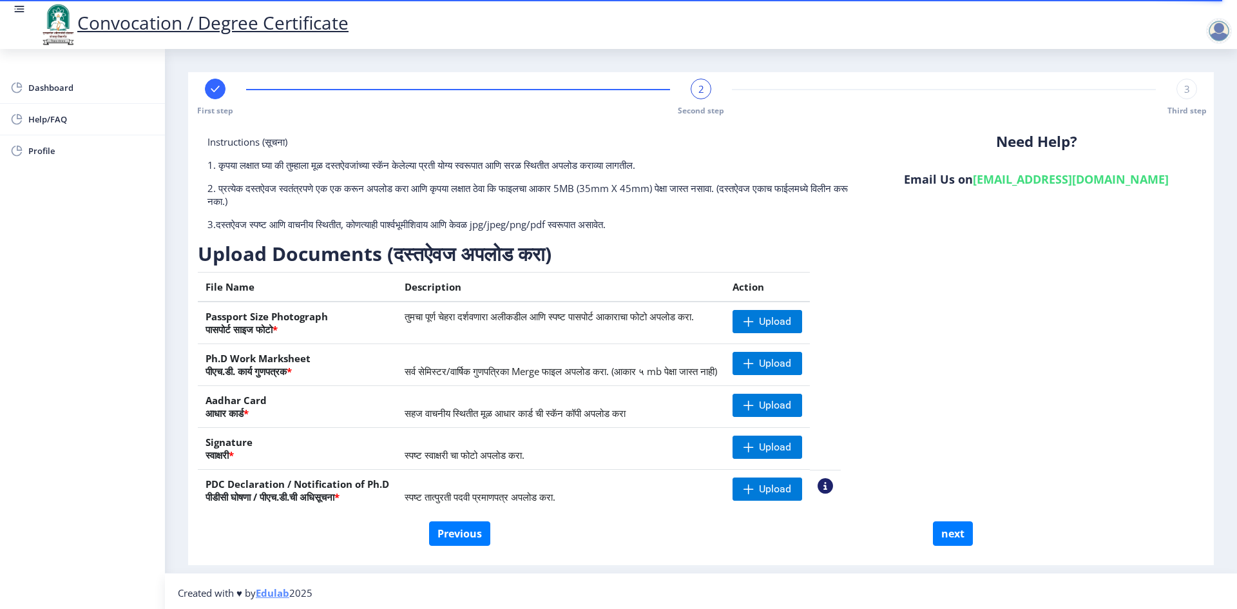
click at [287, 284] on th "File Name" at bounding box center [297, 288] width 199 height 30
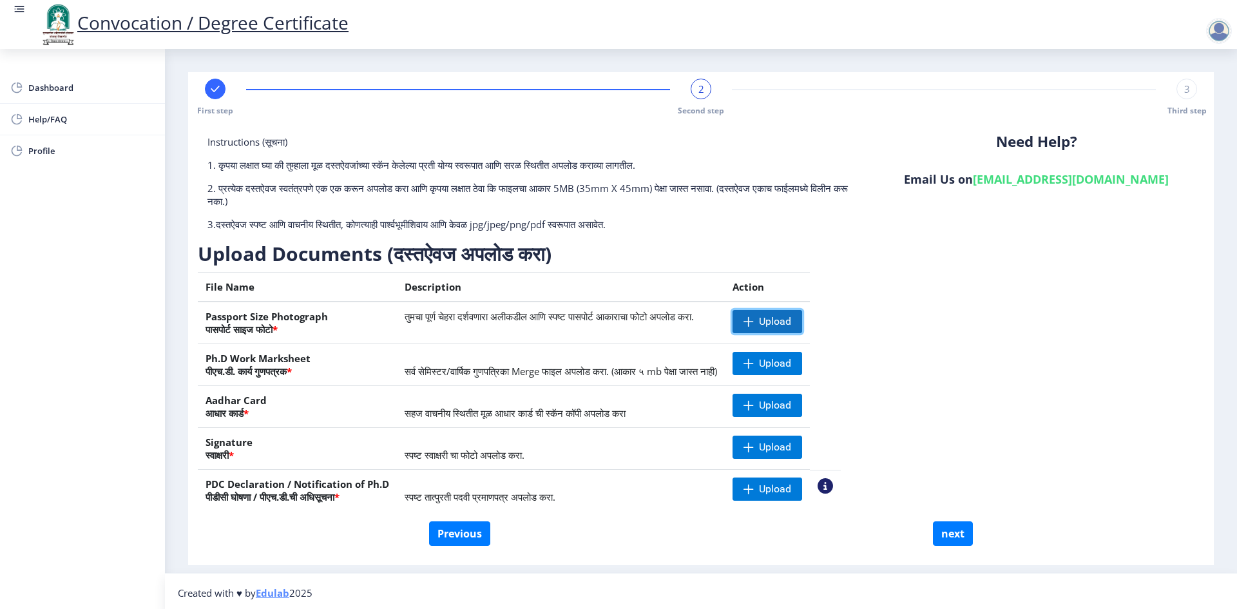
click at [791, 318] on span "Upload" at bounding box center [775, 321] width 32 height 13
click at [791, 316] on span "Upload" at bounding box center [775, 321] width 32 height 13
click at [791, 319] on span "Upload" at bounding box center [775, 321] width 32 height 13
click at [940, 311] on div "Instructions (सूचना) 1. कृपया लक्षात घ्या की तुम्हाला मूळ दस्तऐवजांच्या स्कॅन क…" at bounding box center [701, 328] width 1007 height 386
click at [789, 410] on span "Upload" at bounding box center [775, 405] width 32 height 13
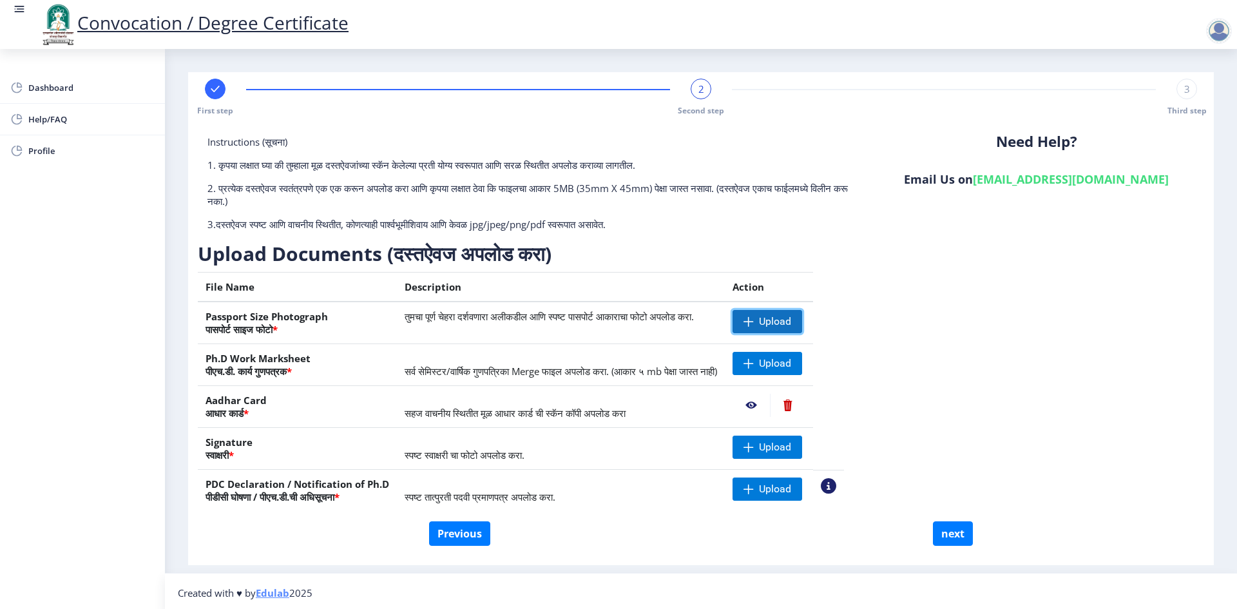
click at [791, 322] on span "Upload" at bounding box center [775, 321] width 32 height 13
click at [789, 321] on span "Upload" at bounding box center [775, 321] width 32 height 13
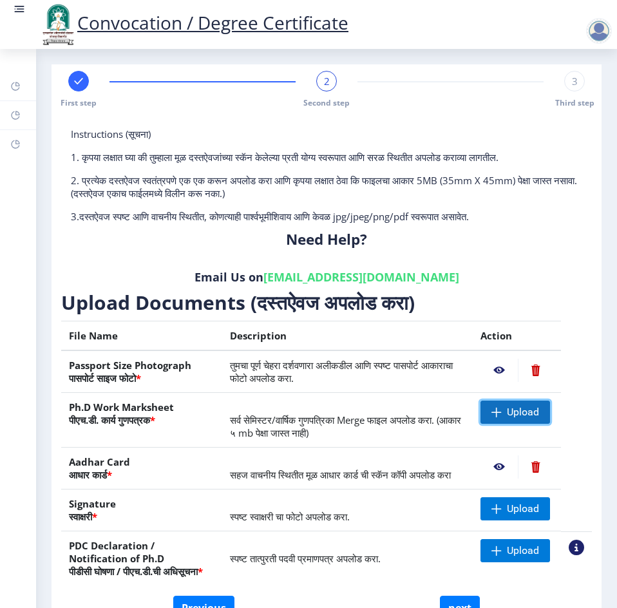
click at [519, 412] on span "Upload" at bounding box center [523, 412] width 32 height 13
click at [493, 415] on span at bounding box center [497, 412] width 10 height 10
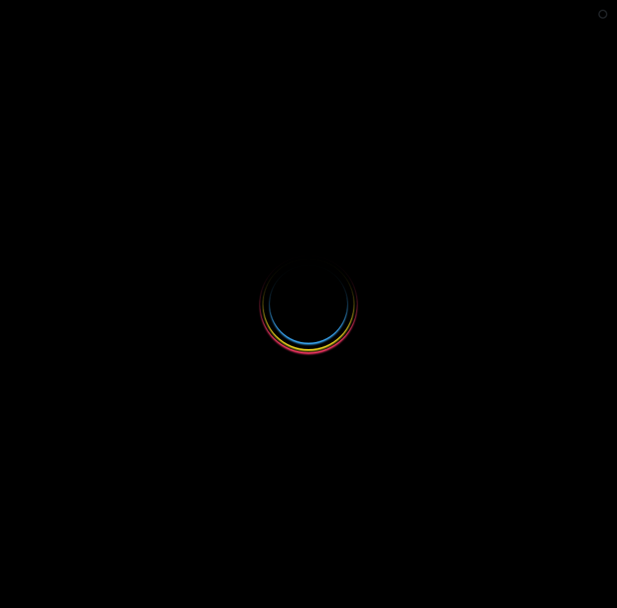
select select "Regular"
select select "2022"
select select "October"
select select "Grade A"
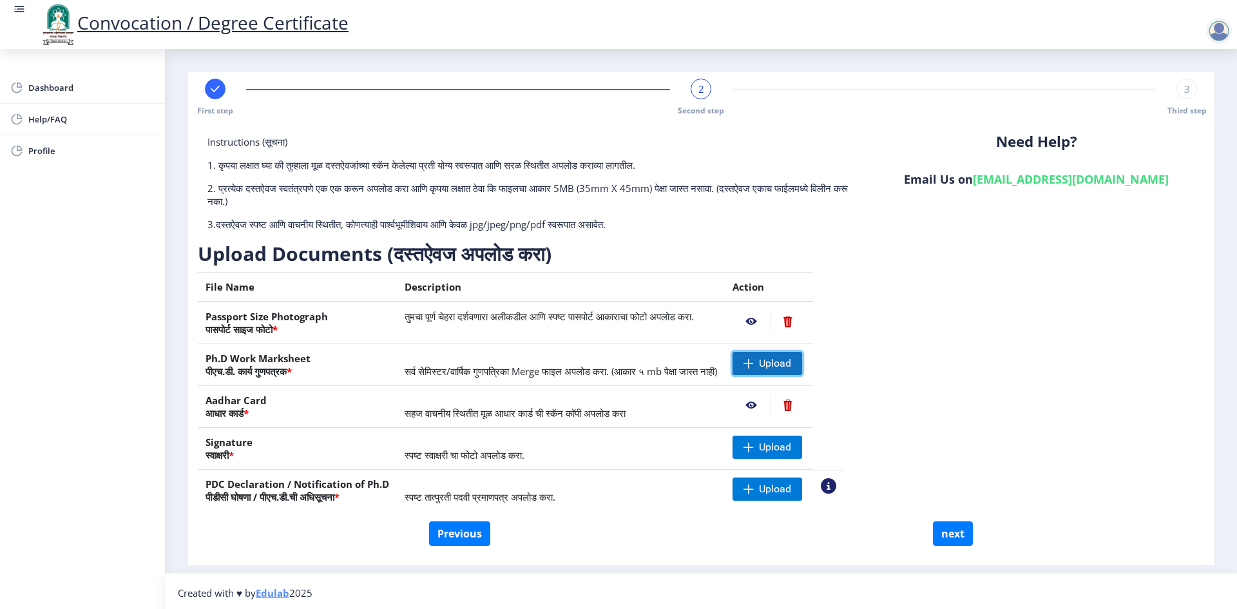
click at [617, 367] on span "Upload" at bounding box center [775, 363] width 32 height 13
click at [617, 445] on span "Upload" at bounding box center [775, 447] width 32 height 13
click at [617, 432] on td "Upload" at bounding box center [769, 449] width 88 height 42
click at [617, 444] on span "Upload" at bounding box center [775, 447] width 32 height 13
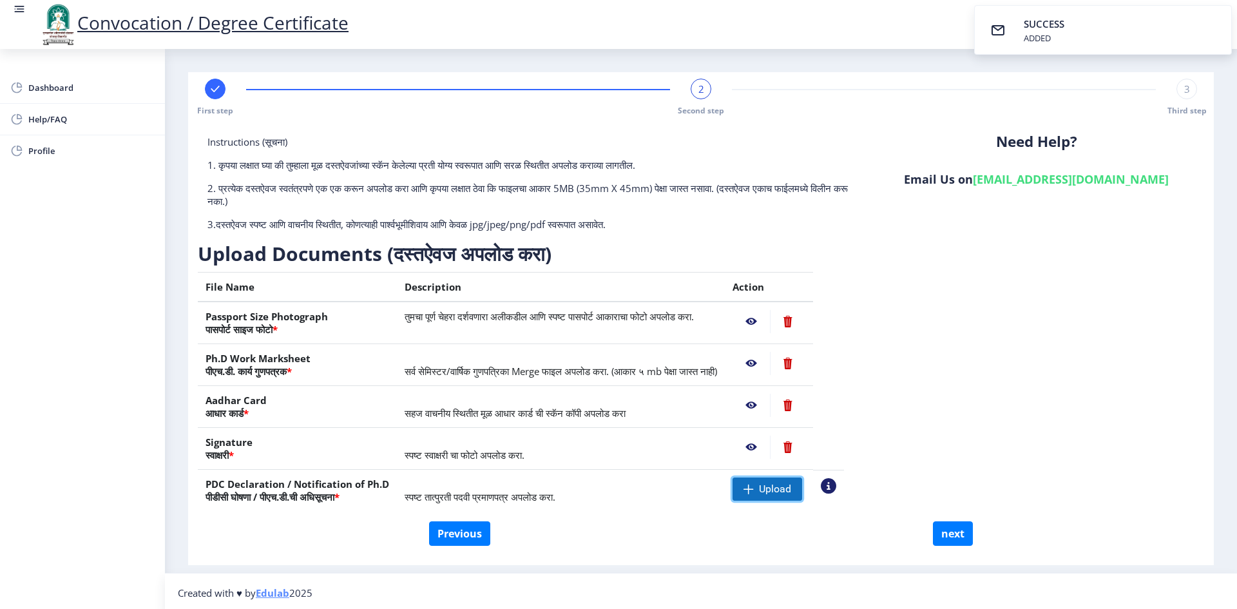
click at [617, 488] on span "Upload" at bounding box center [775, 489] width 32 height 13
click at [617, 528] on button "next" at bounding box center [953, 533] width 40 height 24
select select
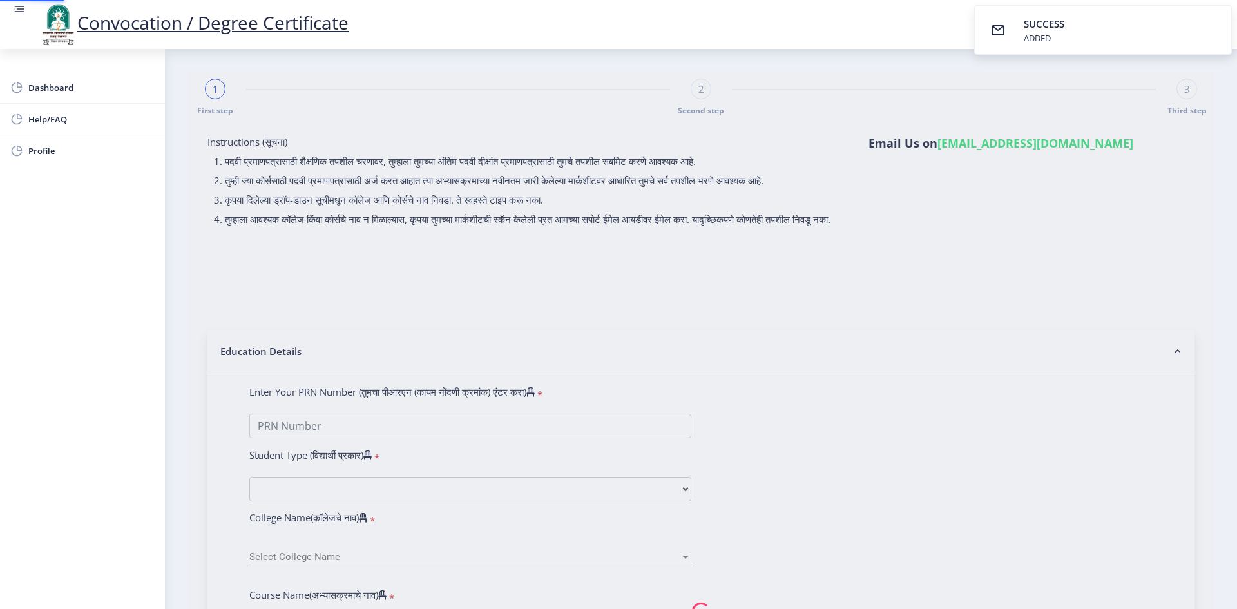
type input "[PERSON_NAME] [PERSON_NAME]"
type input "[PERSON_NAME]"
select select
type input "202301097076226"
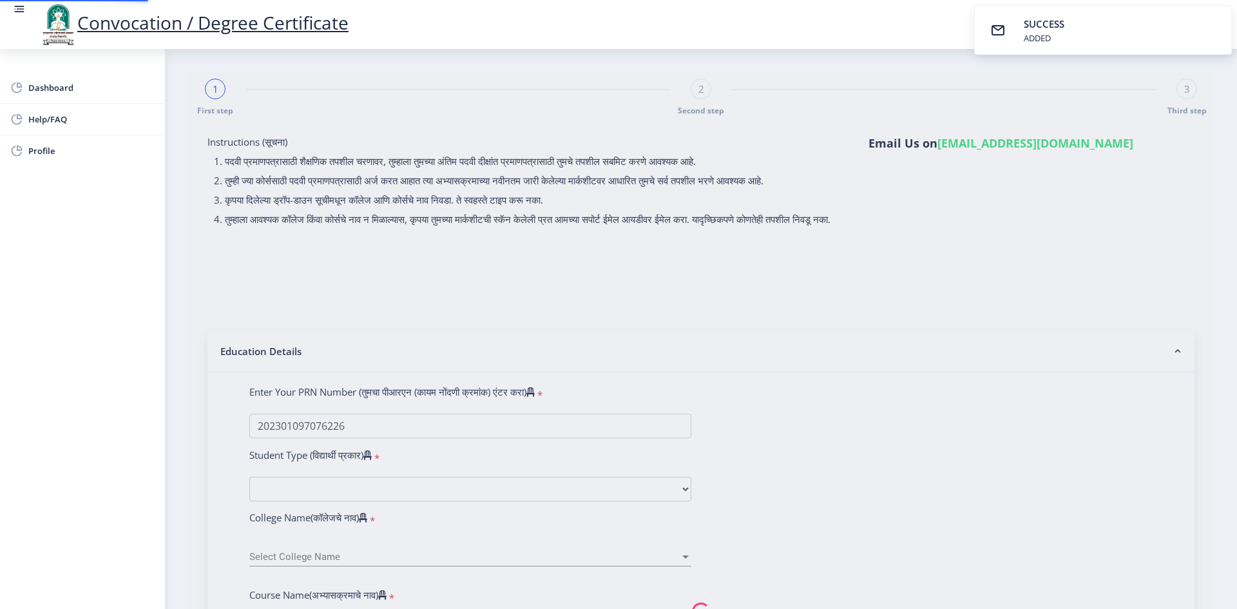
select select "Regular"
select select "2022"
select select "Grade A"
type input "2022031103"
select select "October"
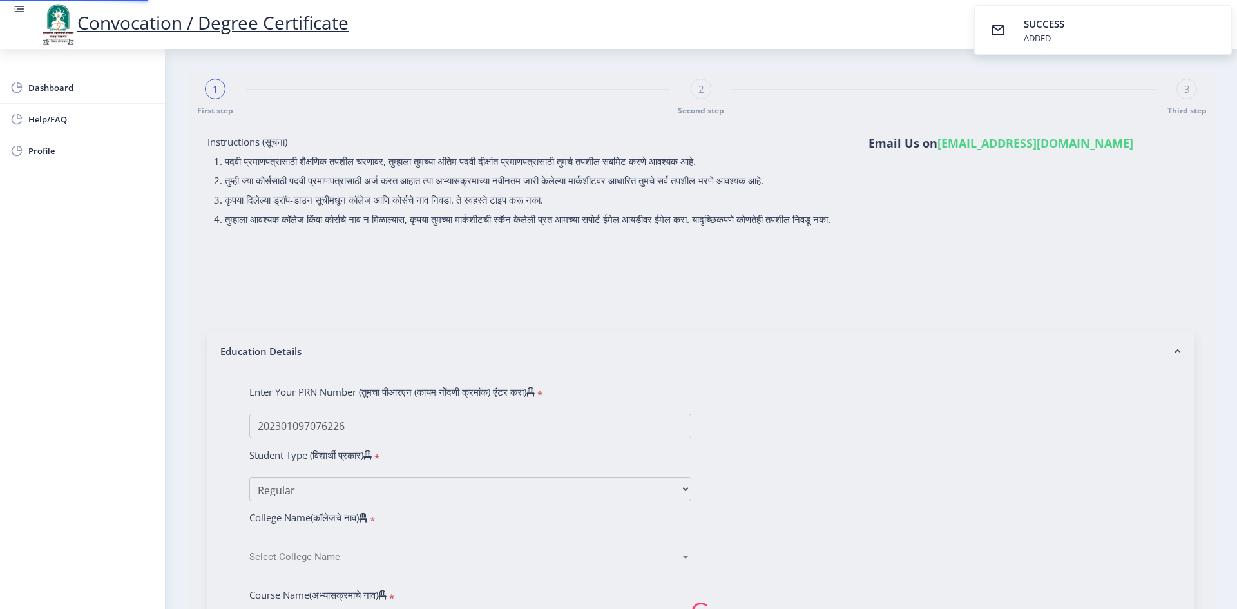
select select "Prakrit"
select select
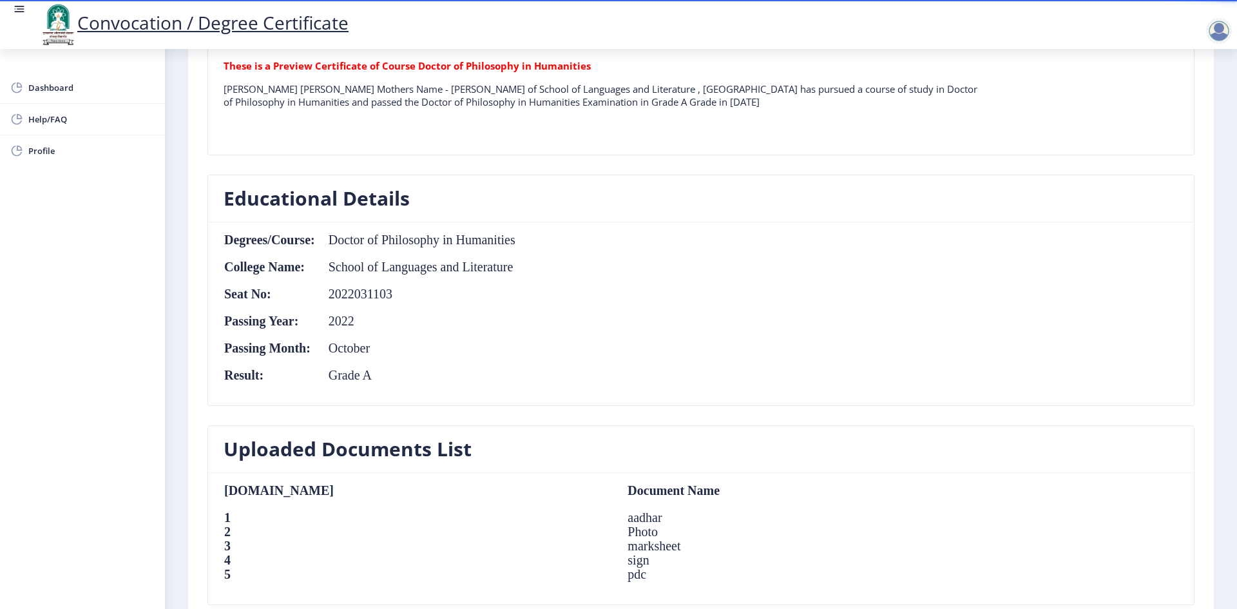
scroll to position [516, 0]
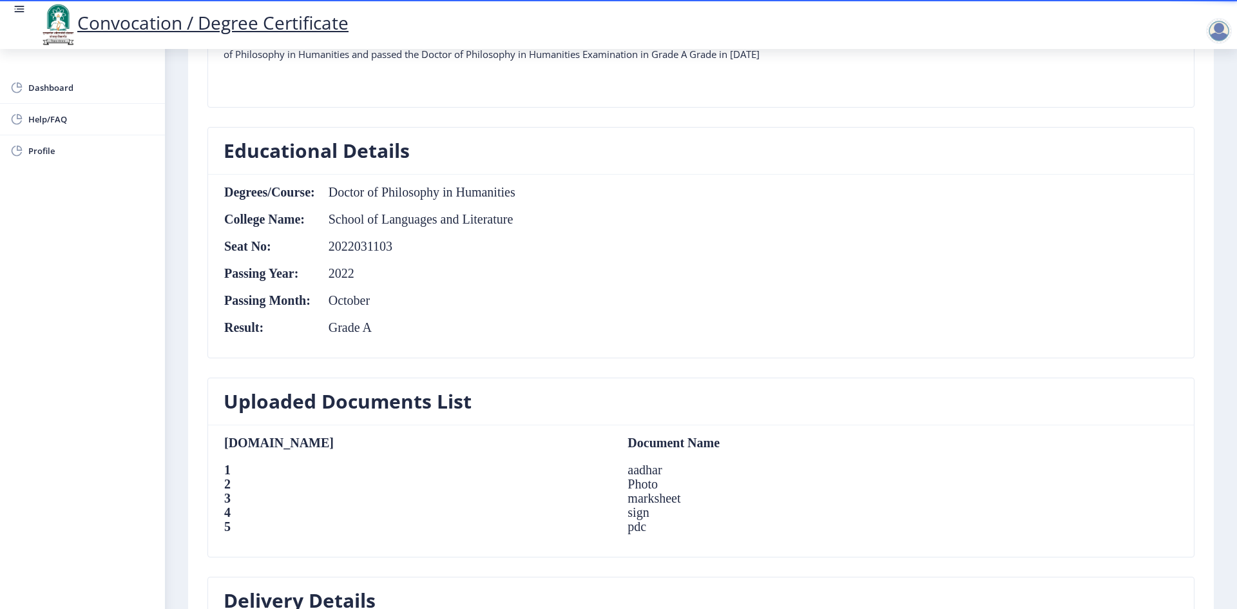
click at [356, 276] on td "2022" at bounding box center [416, 273] width 200 height 14
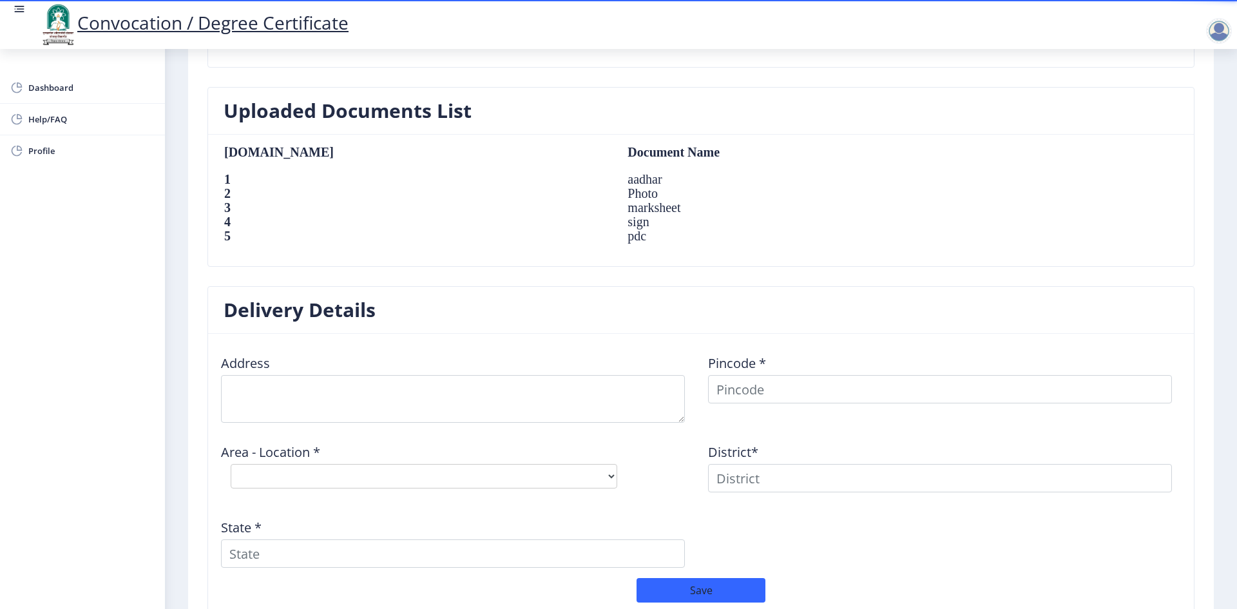
scroll to position [838, 0]
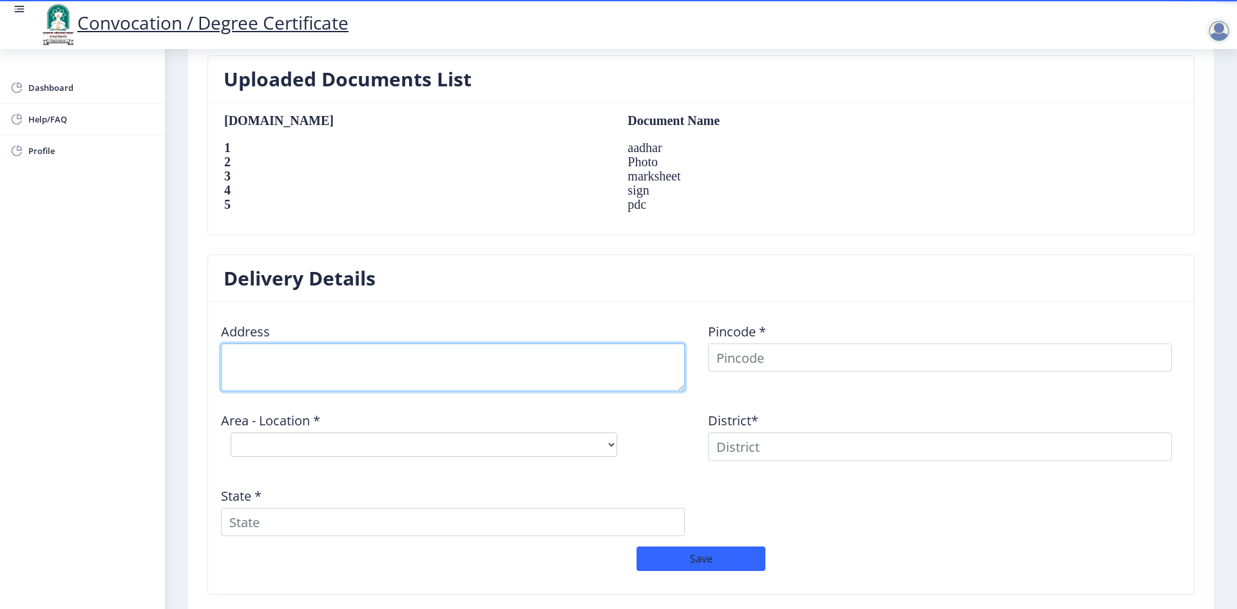
click at [330, 364] on textarea at bounding box center [453, 368] width 464 height 48
type textarea "[STREET_ADDRESS][PERSON_NAME]"
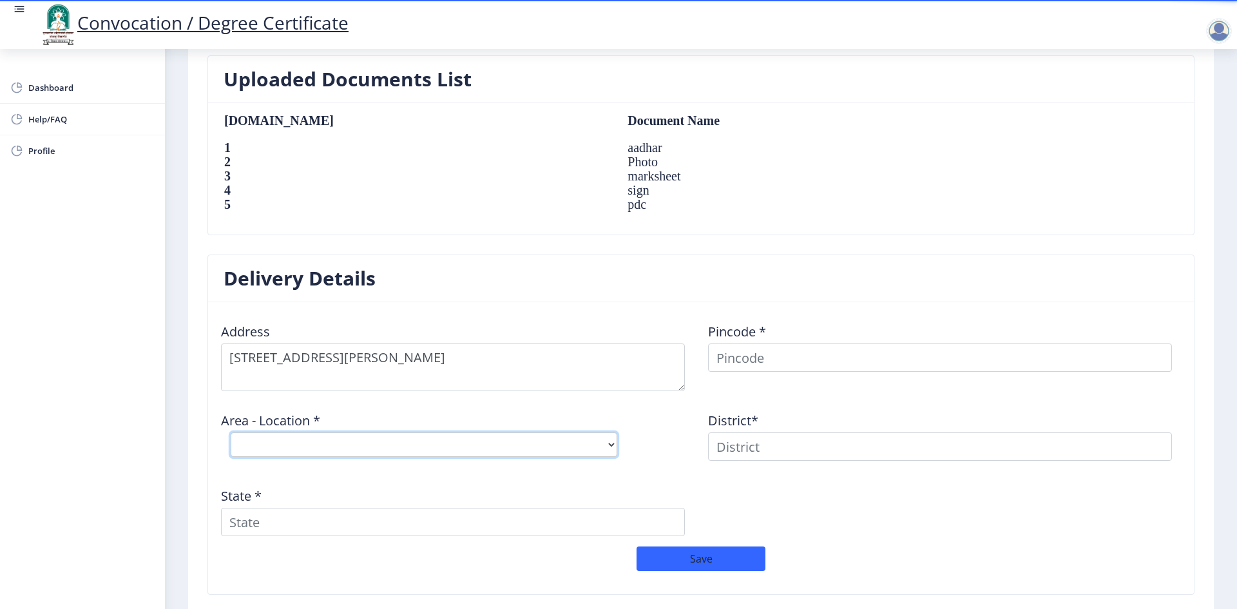
drag, startPoint x: 389, startPoint y: 441, endPoint x: 400, endPoint y: 443, distance: 10.4
click at [389, 441] on select "Select Area Location" at bounding box center [424, 444] width 387 height 24
click at [610, 443] on select "Select Area Location" at bounding box center [424, 444] width 387 height 24
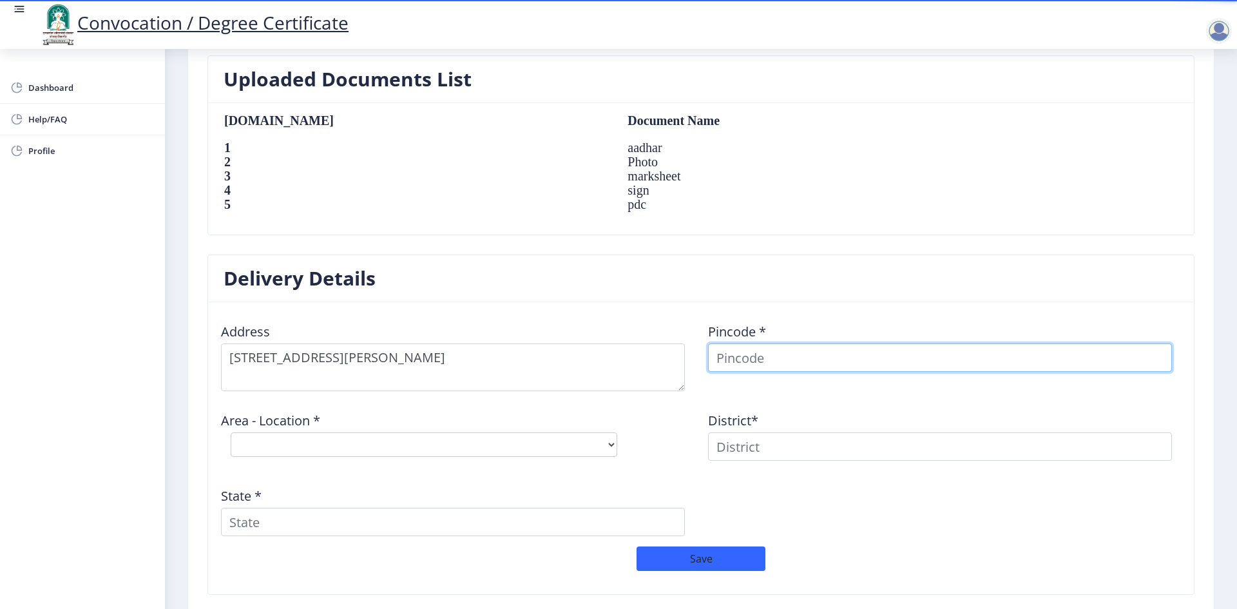
click at [617, 360] on input at bounding box center [940, 358] width 464 height 28
click at [617, 357] on input at bounding box center [940, 358] width 464 height 28
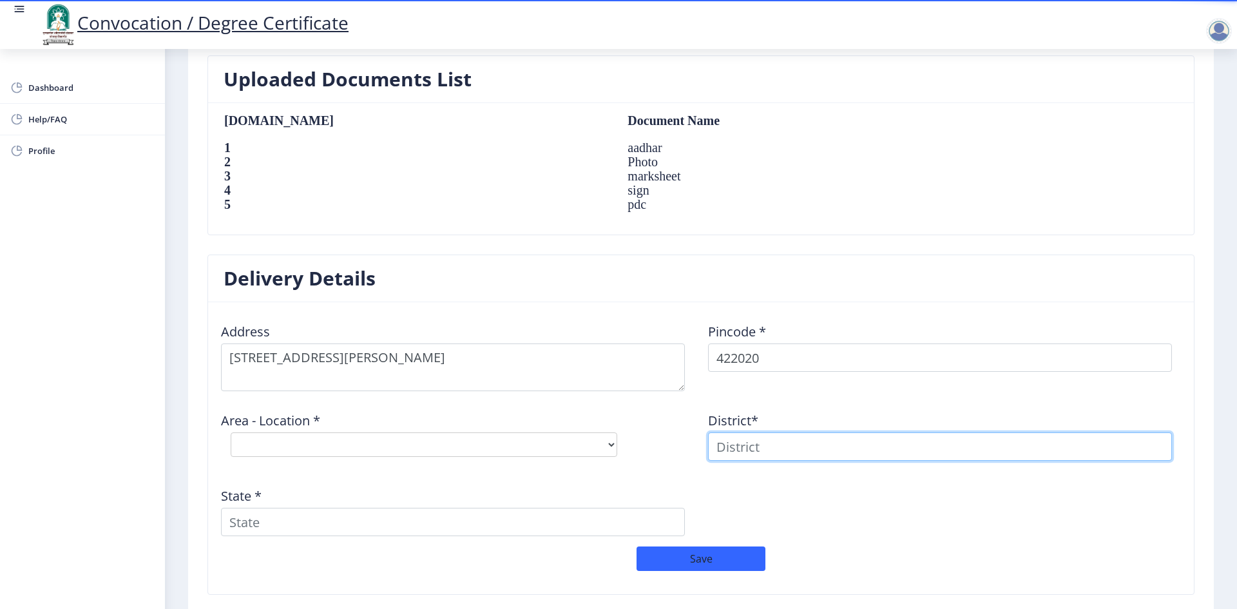
click at [617, 445] on input at bounding box center [940, 446] width 464 height 28
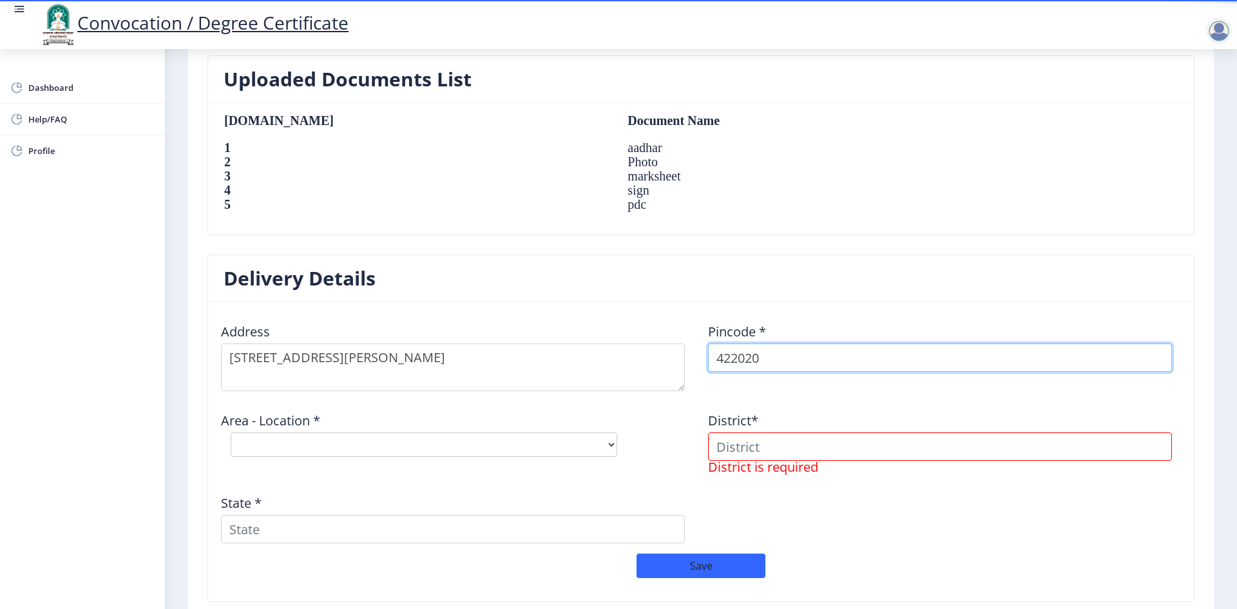
click at [617, 357] on input "422020" at bounding box center [940, 358] width 464 height 28
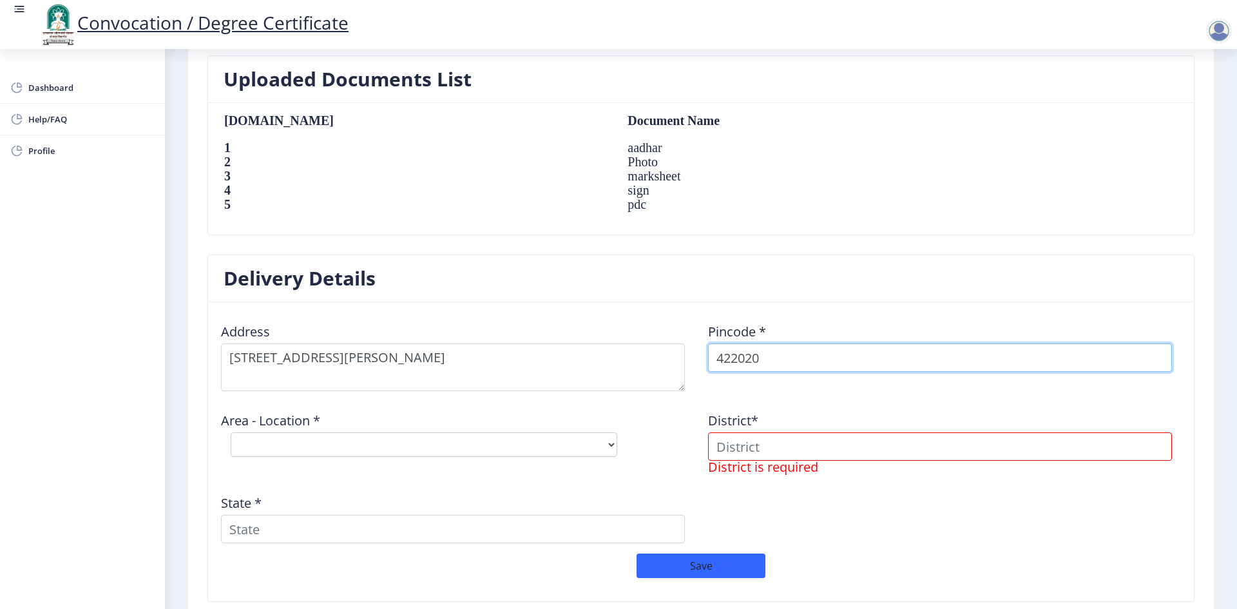
click at [617, 359] on input "422020" at bounding box center [940, 358] width 464 height 28
type input "411020"
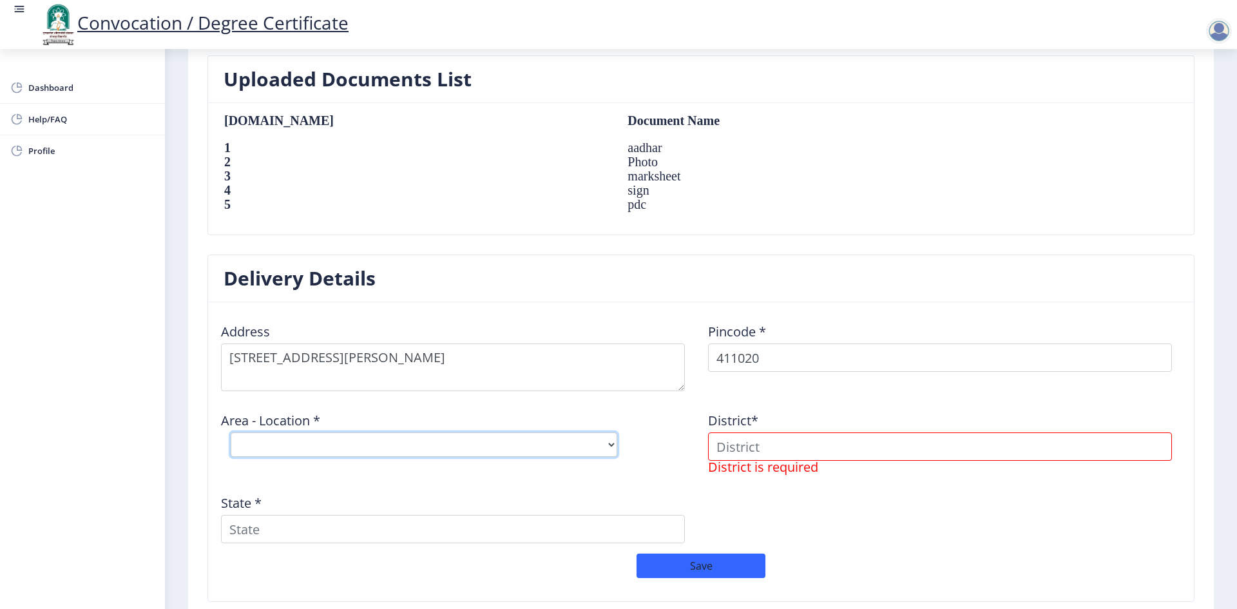
click at [614, 445] on select "Select Area Location" at bounding box center [424, 444] width 387 height 24
click at [617, 447] on input at bounding box center [940, 446] width 464 height 28
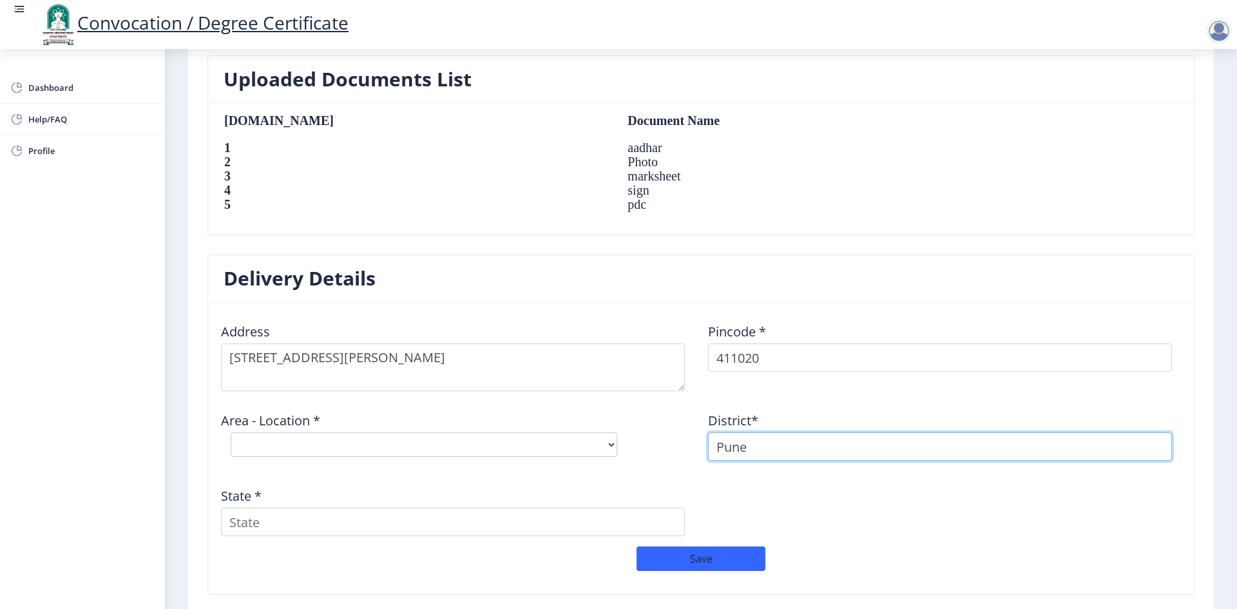
type input "Pune"
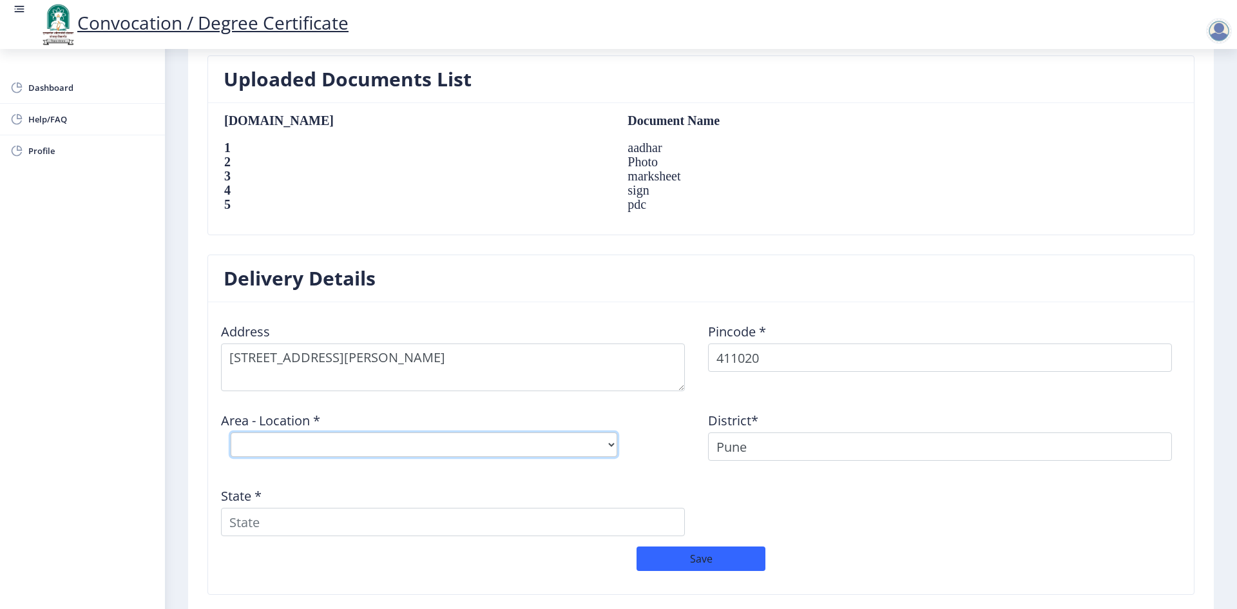
click at [312, 437] on select "Select Area Location" at bounding box center [424, 444] width 387 height 24
click at [346, 440] on select "Select Area Location" at bounding box center [424, 444] width 387 height 24
click at [438, 440] on select "Select Area Location" at bounding box center [424, 444] width 387 height 24
click at [439, 452] on select "Select Area Location" at bounding box center [424, 444] width 387 height 24
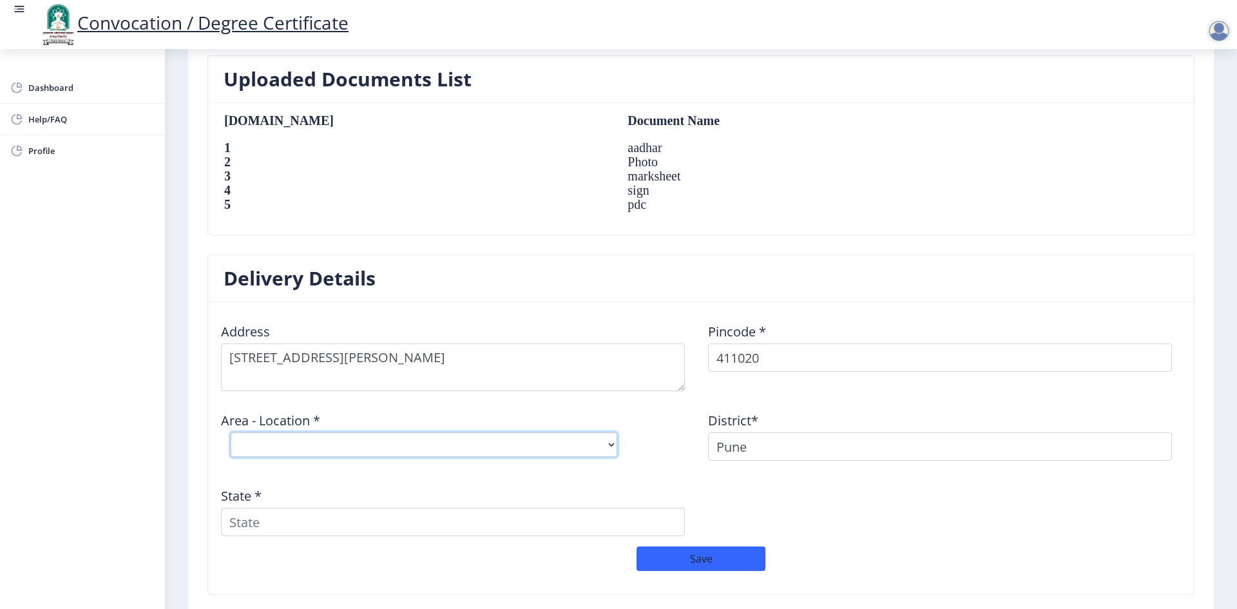
drag, startPoint x: 363, startPoint y: 437, endPoint x: 380, endPoint y: 440, distance: 17.0
click at [363, 437] on select "Select Area Location" at bounding box center [424, 444] width 387 height 24
click at [608, 450] on select "Select Area Location" at bounding box center [424, 444] width 387 height 24
click at [503, 447] on select "Select Area Location" at bounding box center [424, 444] width 387 height 24
click at [364, 434] on select "Select Area Location" at bounding box center [424, 444] width 387 height 24
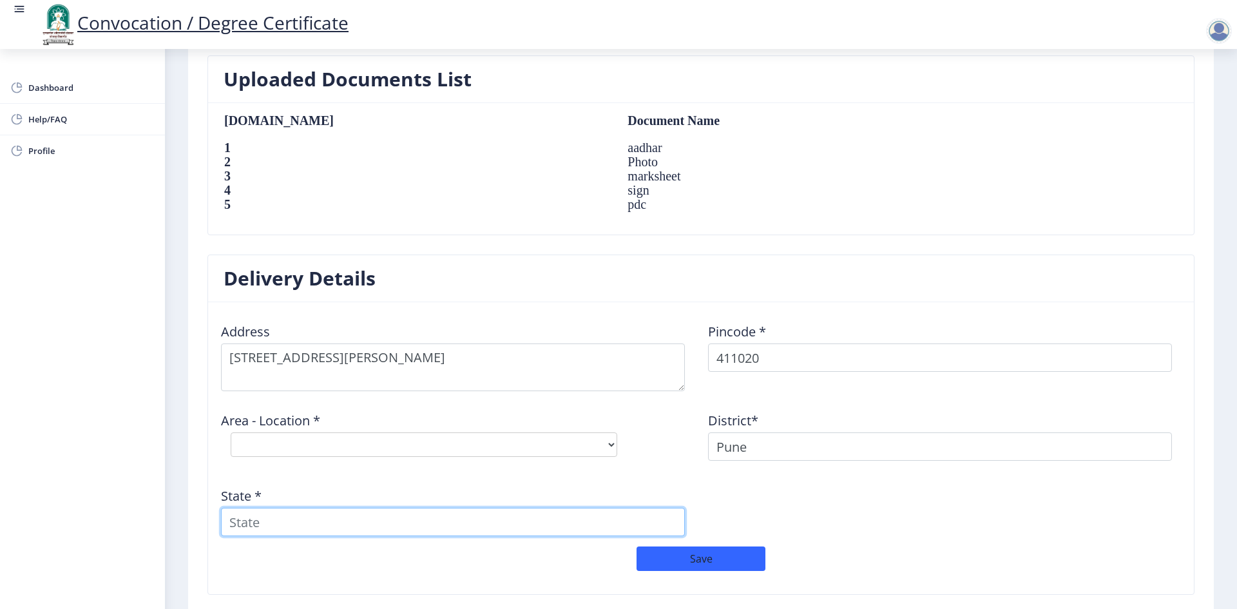
click at [338, 523] on input "State *" at bounding box center [453, 522] width 464 height 28
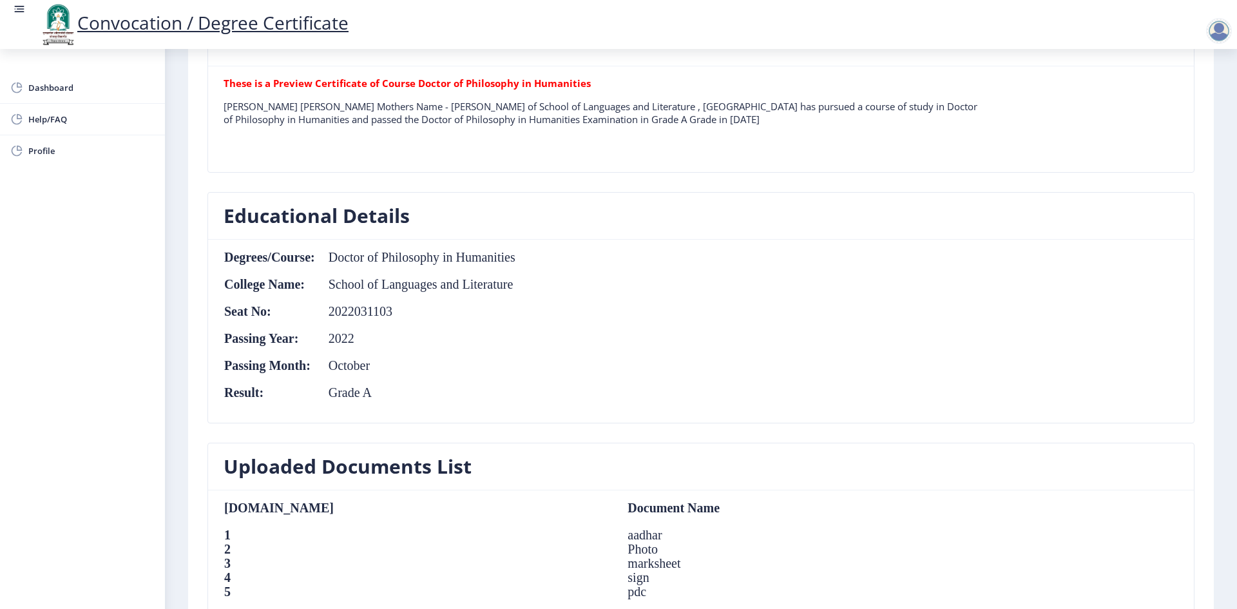
scroll to position [451, 0]
type input "[GEOGRAPHIC_DATA]"
click at [343, 342] on td "2022" at bounding box center [416, 338] width 200 height 14
click at [354, 337] on td "2022" at bounding box center [416, 338] width 200 height 14
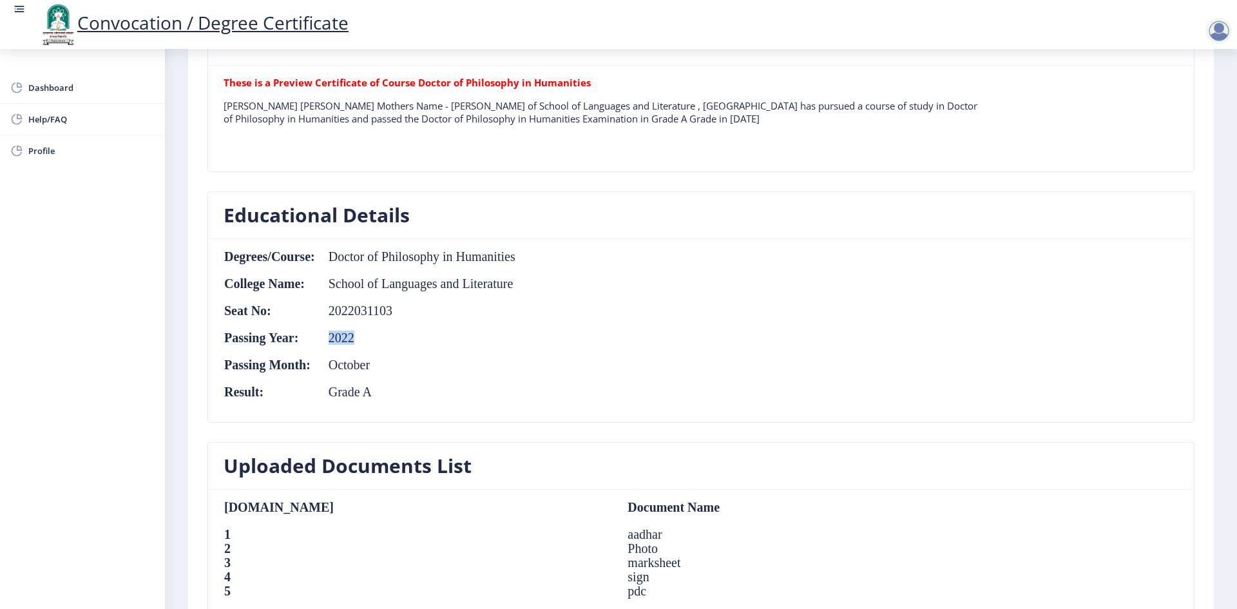
drag, startPoint x: 330, startPoint y: 334, endPoint x: 484, endPoint y: 340, distance: 154.2
click at [484, 340] on td "2022" at bounding box center [416, 338] width 200 height 14
click at [352, 337] on td "2022" at bounding box center [416, 338] width 200 height 14
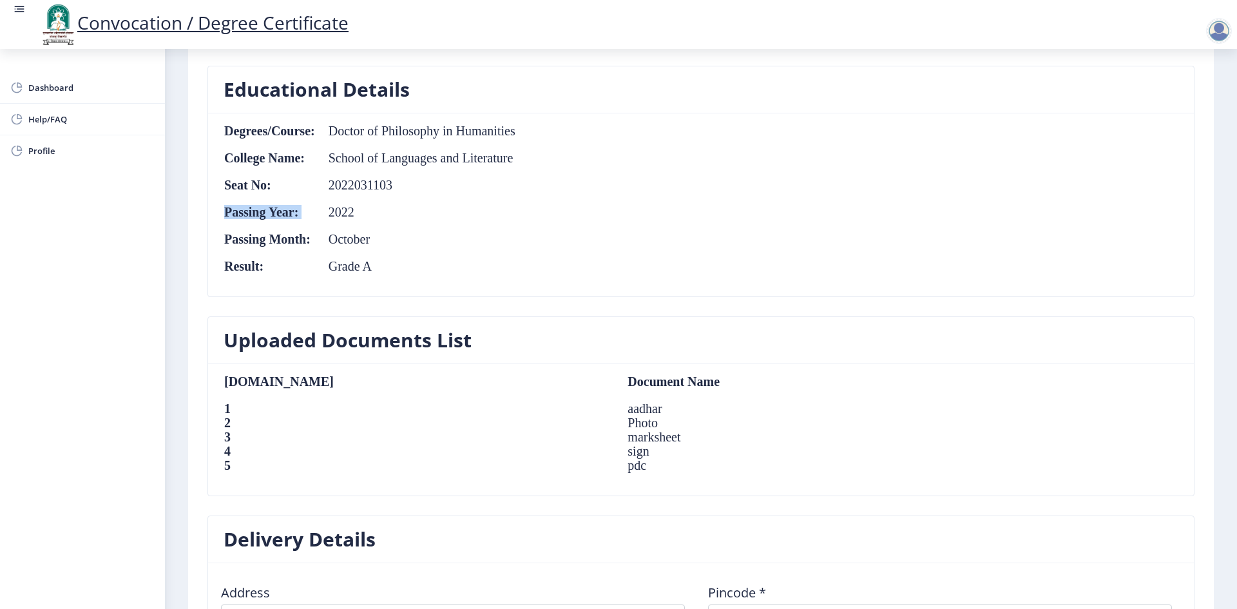
scroll to position [580, 0]
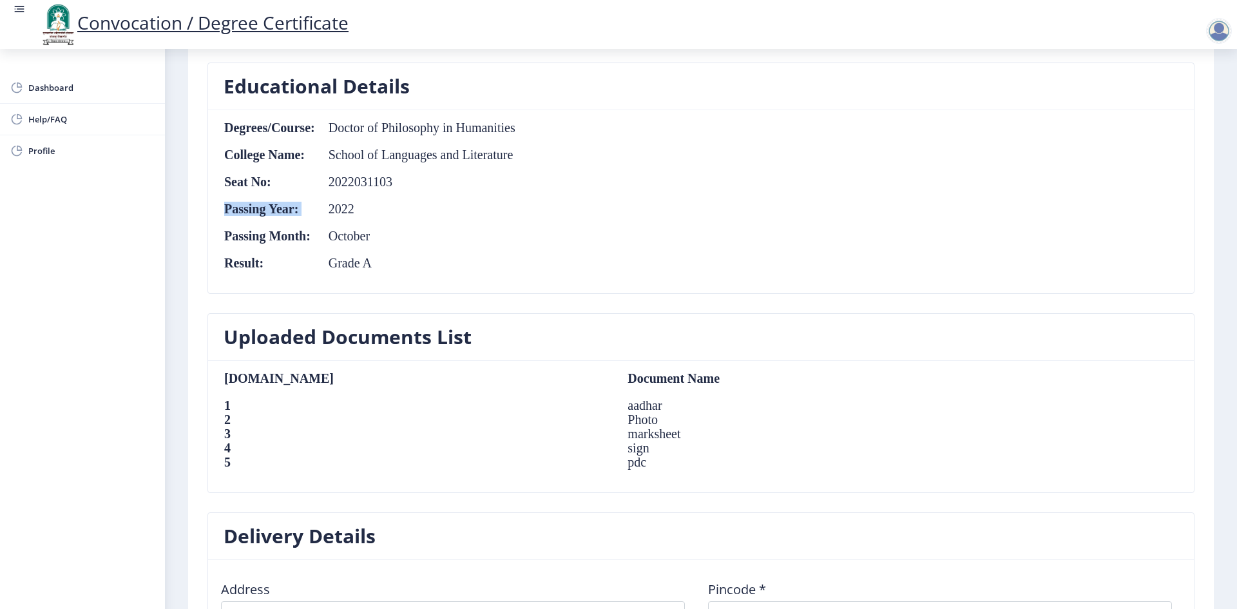
click at [382, 208] on td "2022" at bounding box center [416, 209] width 200 height 14
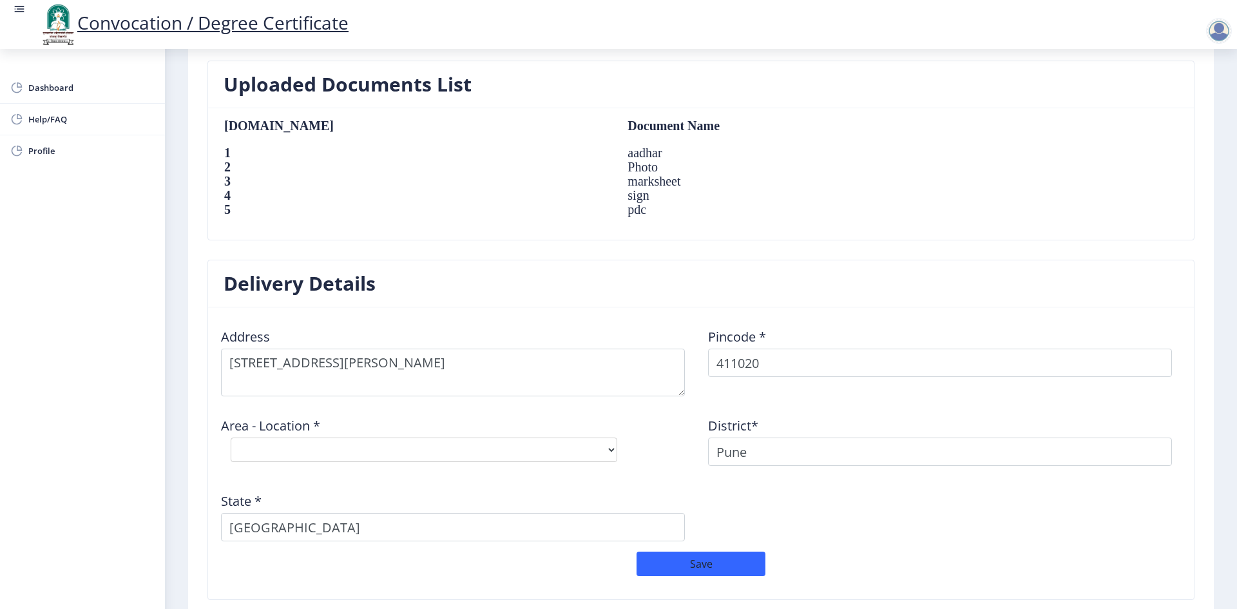
scroll to position [838, 0]
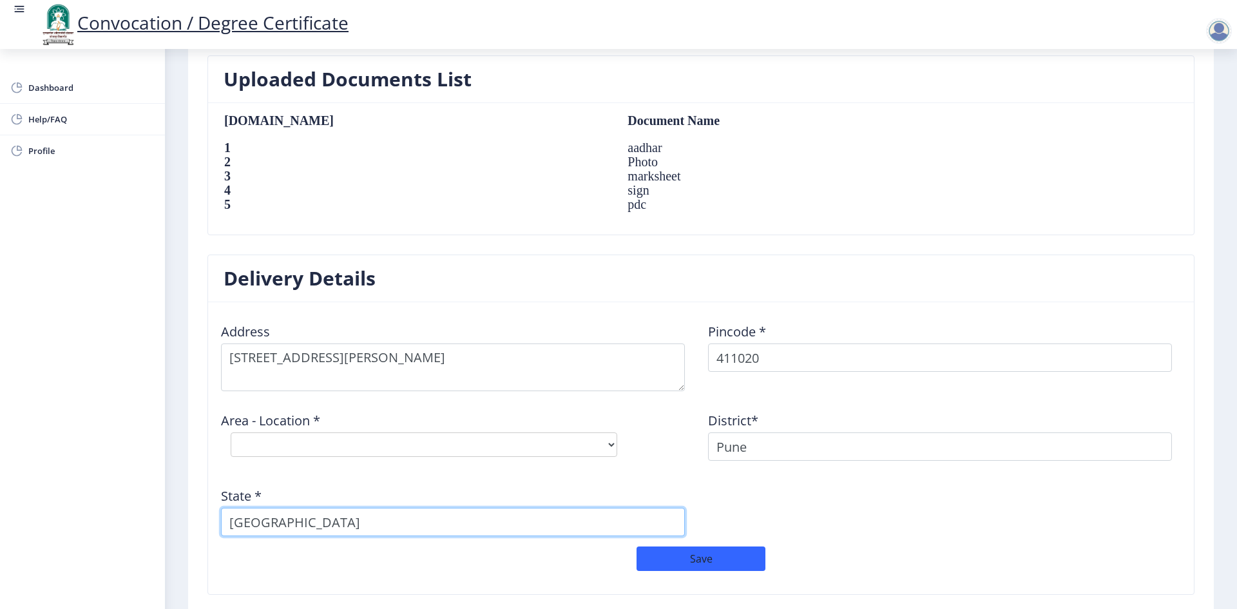
click at [338, 523] on input "[GEOGRAPHIC_DATA]" at bounding box center [453, 522] width 464 height 28
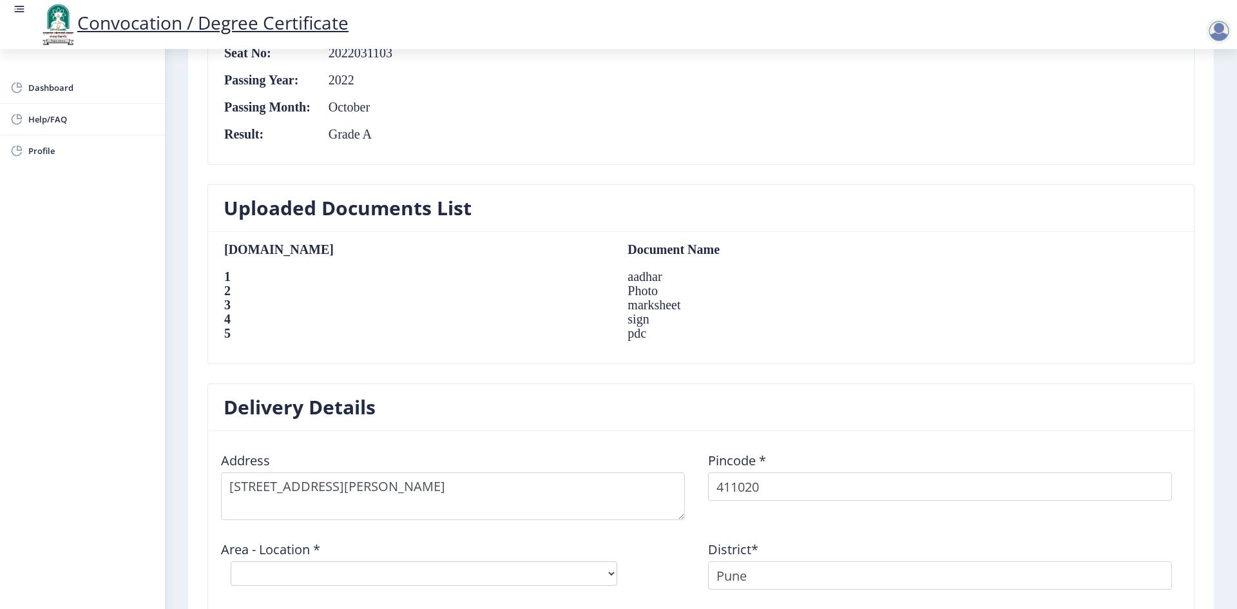
scroll to position [773, 0]
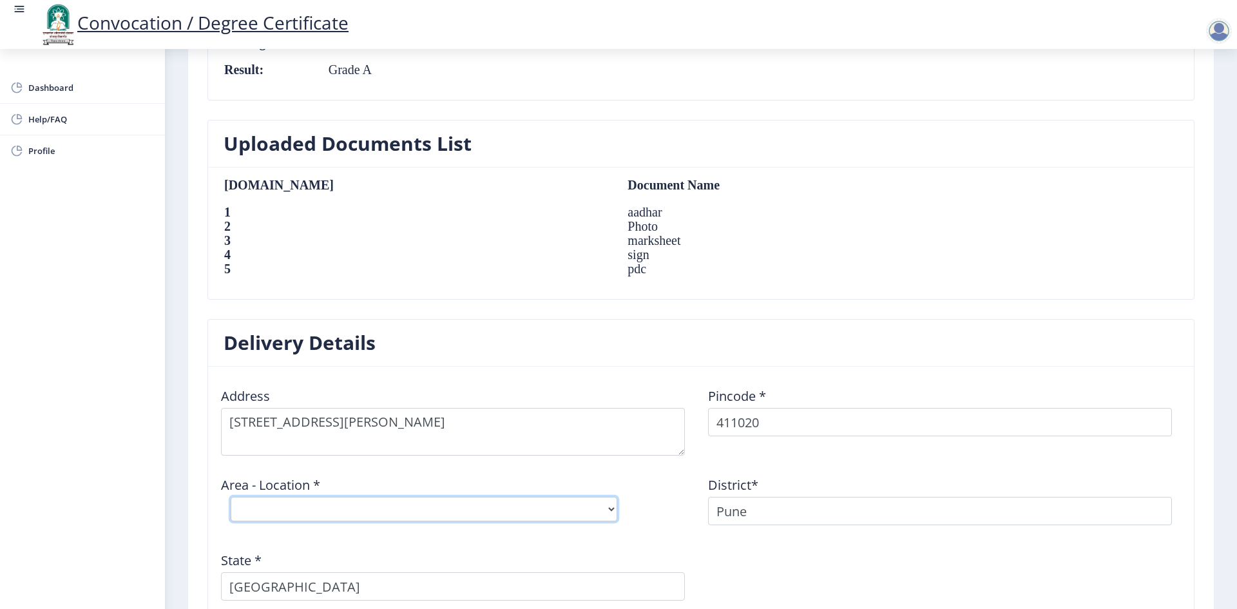
click at [335, 501] on select "Select Area Location" at bounding box center [424, 509] width 387 height 24
click at [344, 510] on select "Select Area Location" at bounding box center [424, 509] width 387 height 24
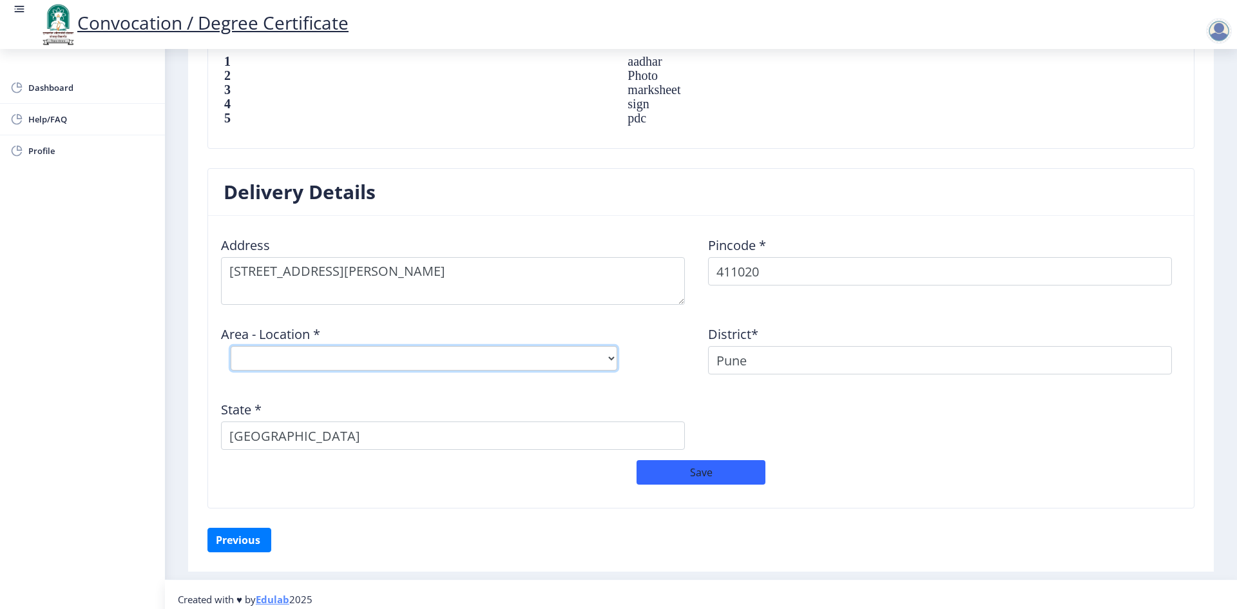
scroll to position [934, 0]
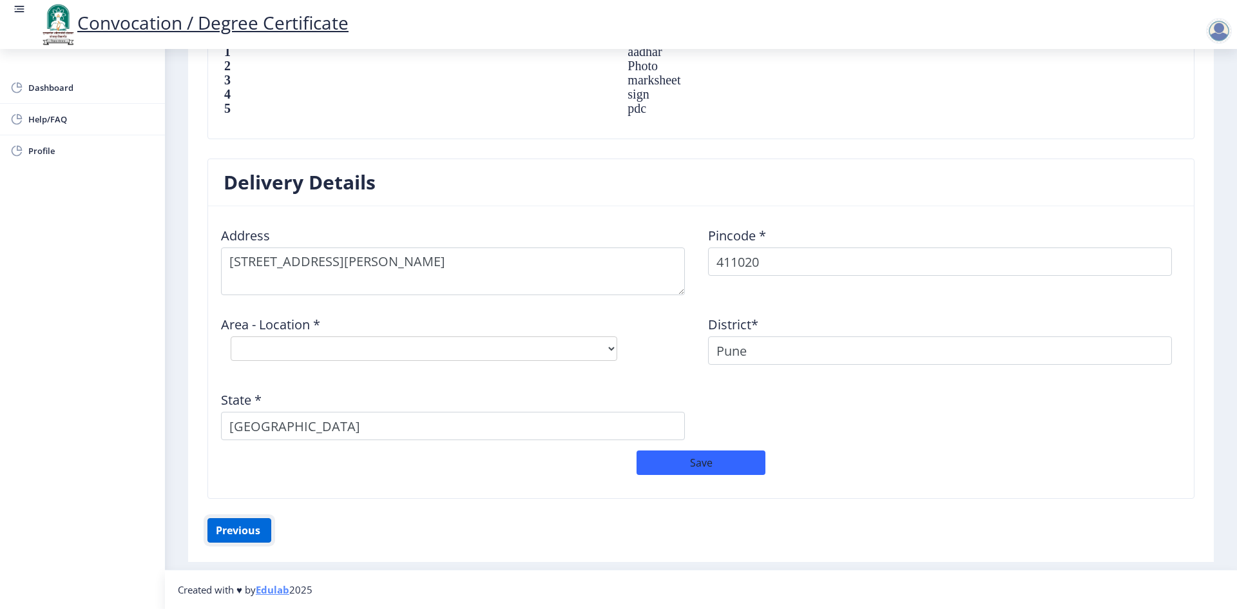
click at [229, 528] on button "Previous ‍" at bounding box center [240, 530] width 64 height 24
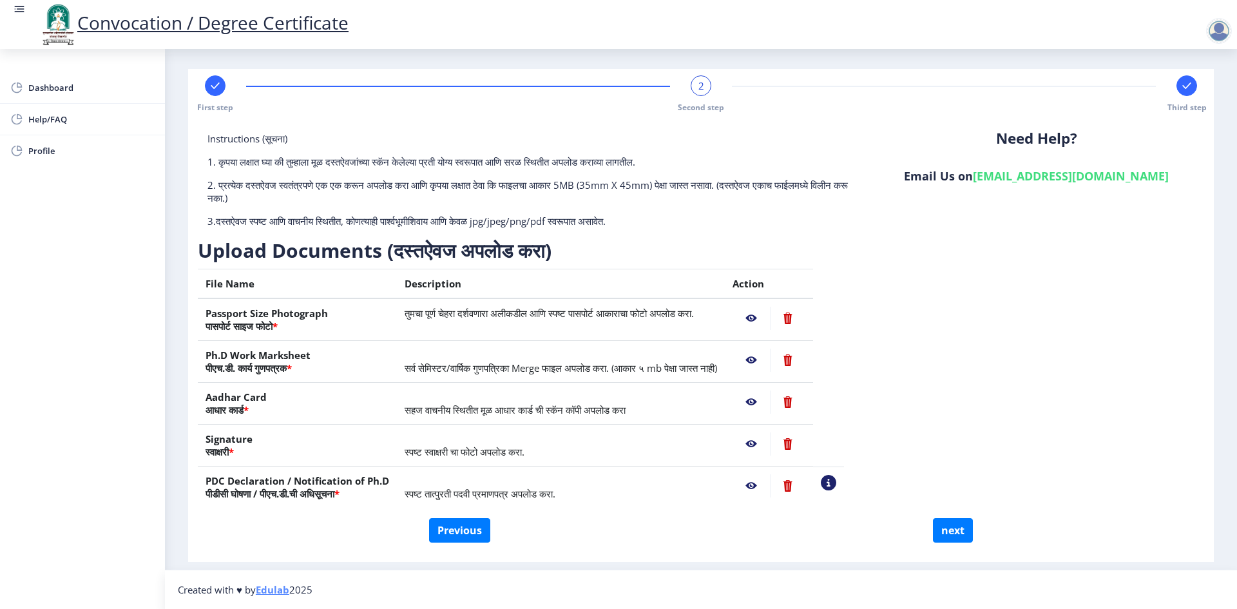
scroll to position [3, 0]
click at [456, 534] on button "Previous" at bounding box center [459, 530] width 61 height 24
select select "Regular"
select select "Prakrit"
select select "2022"
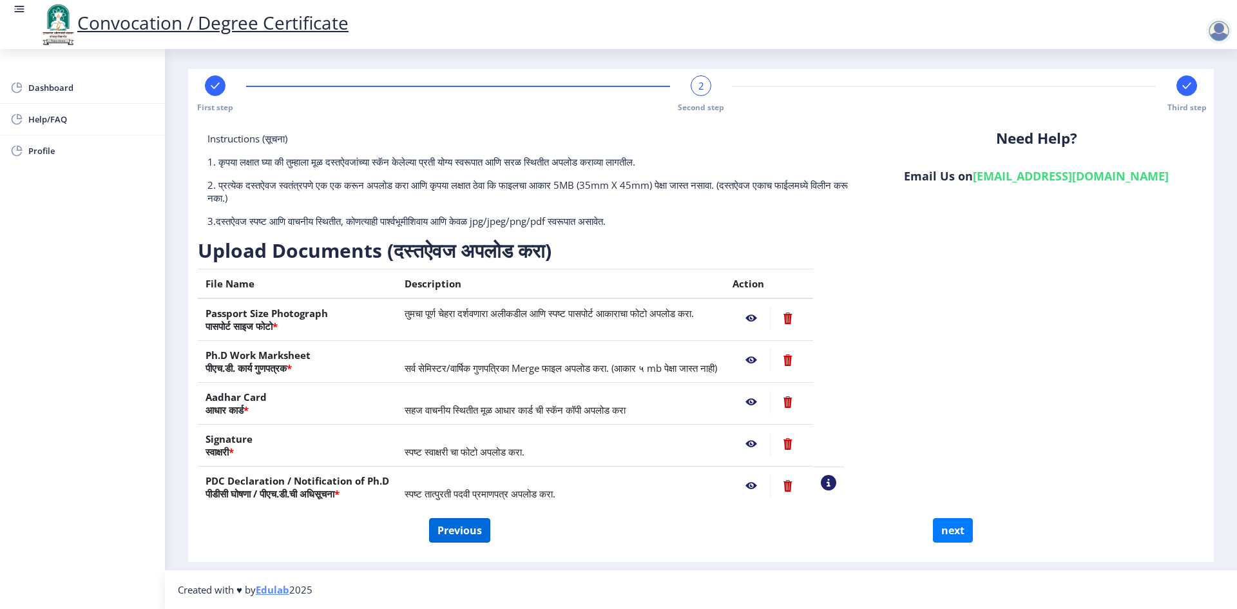
select select "October"
select select "Grade A"
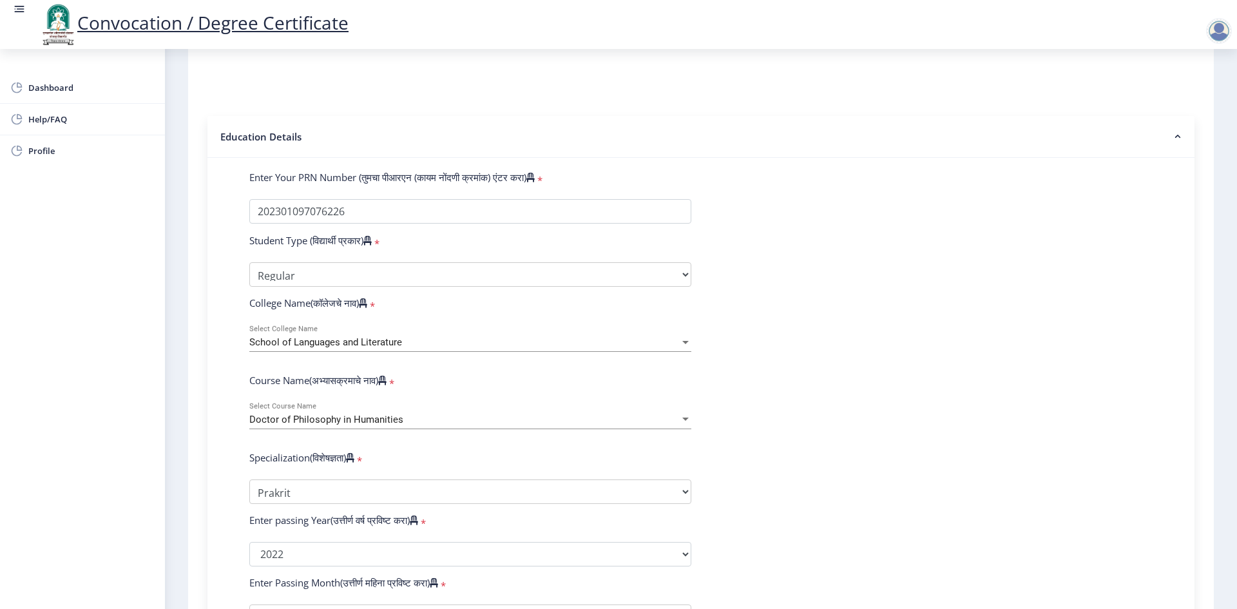
scroll to position [261, 0]
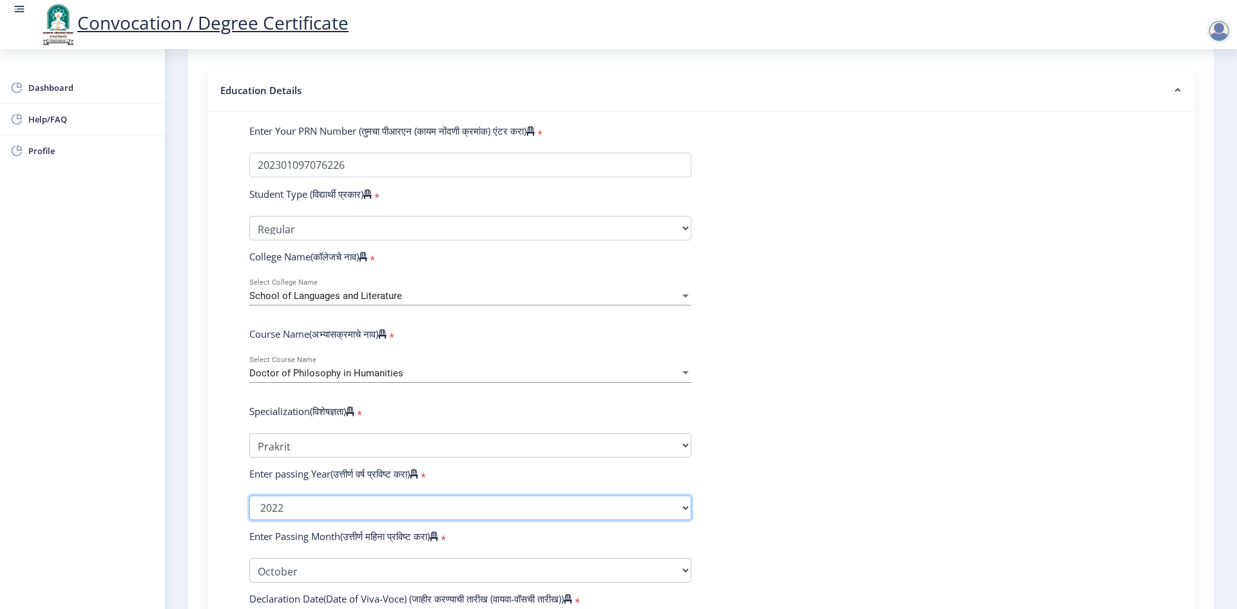
click at [300, 520] on select "2025 2024 2023 2022 2021 2020 2019 2018 2017 2016 2015 2014 2013 2012 2011 2010…" at bounding box center [470, 508] width 442 height 24
click at [300, 519] on select "2025 2024 2023 2022 2021 2020 2019 2018 2017 2016 2015 2014 2013 2012 2011 2010…" at bounding box center [470, 508] width 442 height 24
select select "2025"
click at [249, 508] on select "2025 2024 2023 2022 2021 2020 2019 2018 2017 2016 2015 2014 2013 2012 2011 2010…" at bounding box center [470, 508] width 442 height 24
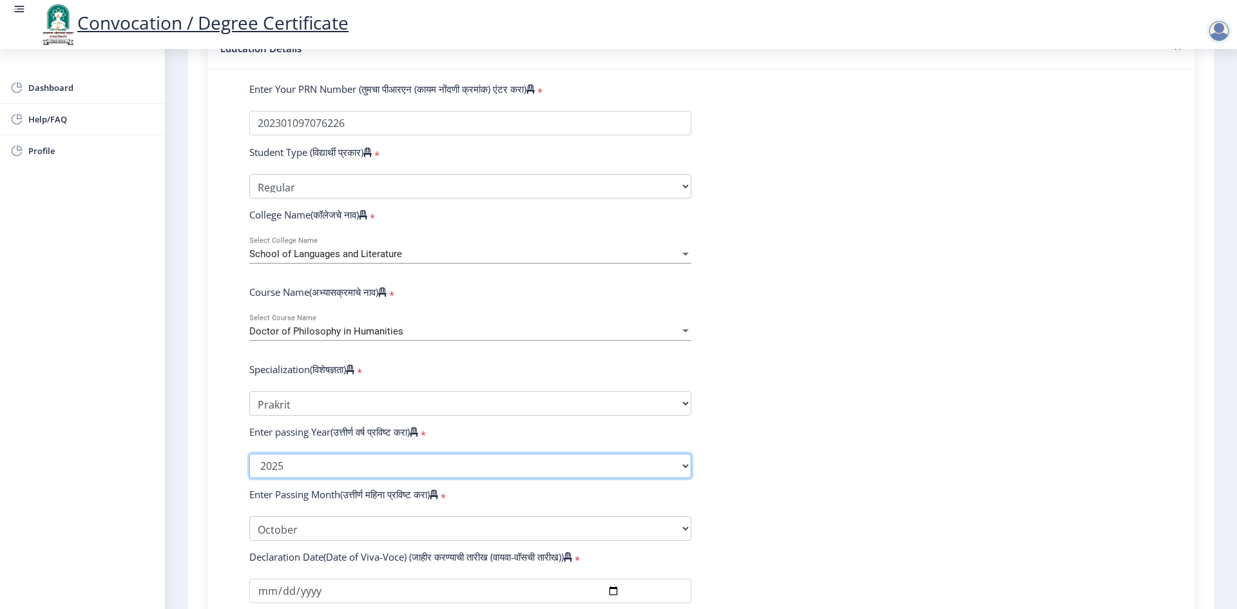
scroll to position [325, 0]
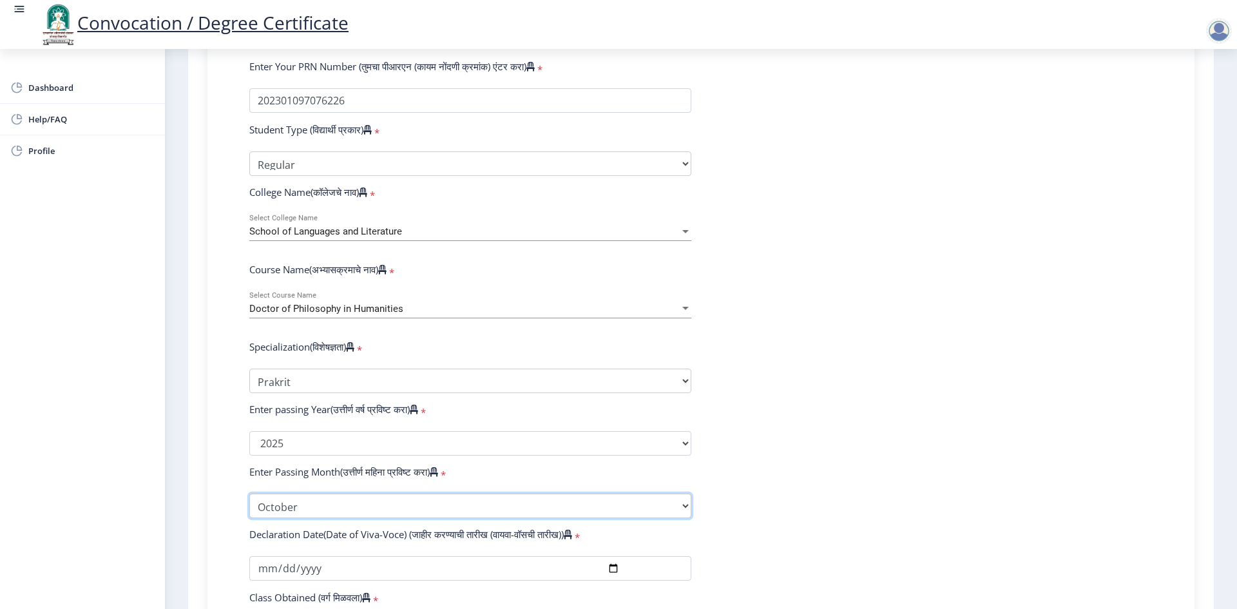
click at [617, 516] on select "Enter Passing Month January February March April May June July August September…" at bounding box center [470, 506] width 442 height 24
select select "January"
click at [249, 506] on select "Enter Passing Month January February March April May June July August September…" at bounding box center [470, 506] width 442 height 24
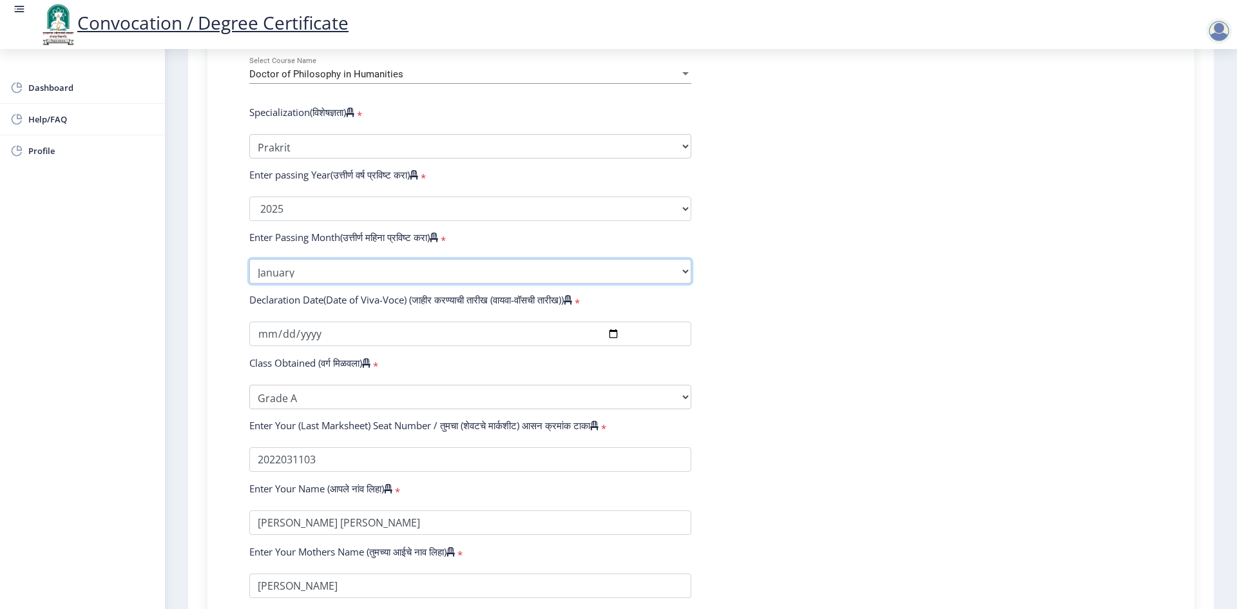
scroll to position [583, 0]
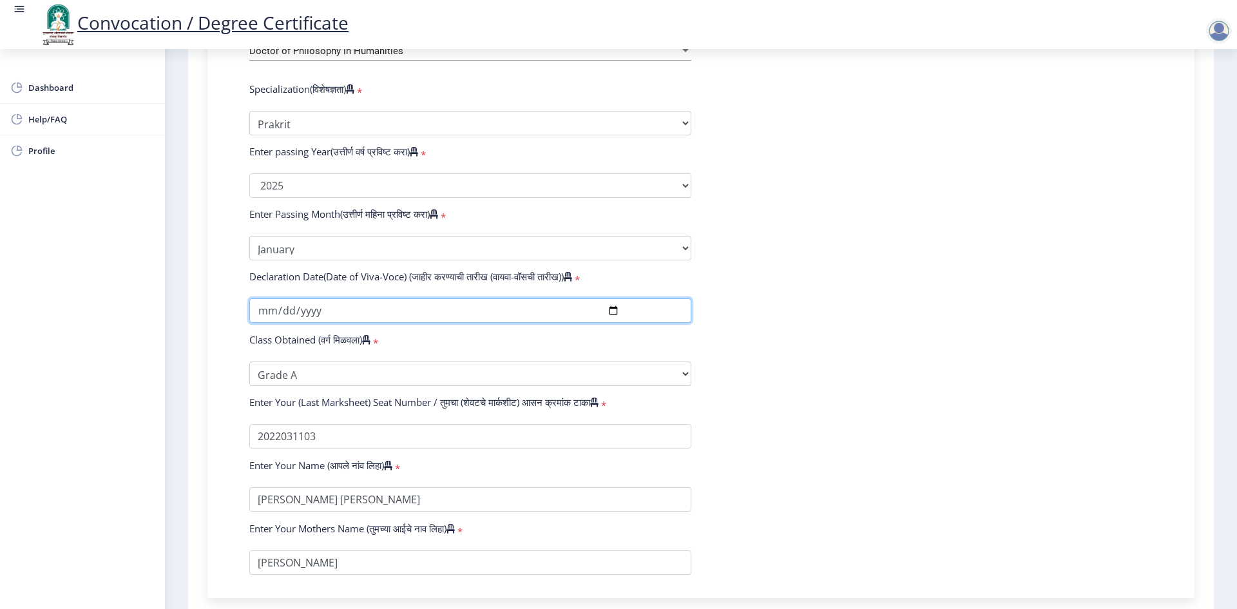
click at [324, 322] on input "[DATE]" at bounding box center [470, 310] width 442 height 24
click at [609, 321] on input "[DATE]" at bounding box center [470, 310] width 442 height 24
click at [317, 316] on input "[DATE]" at bounding box center [470, 310] width 442 height 24
type input "[DATE]"
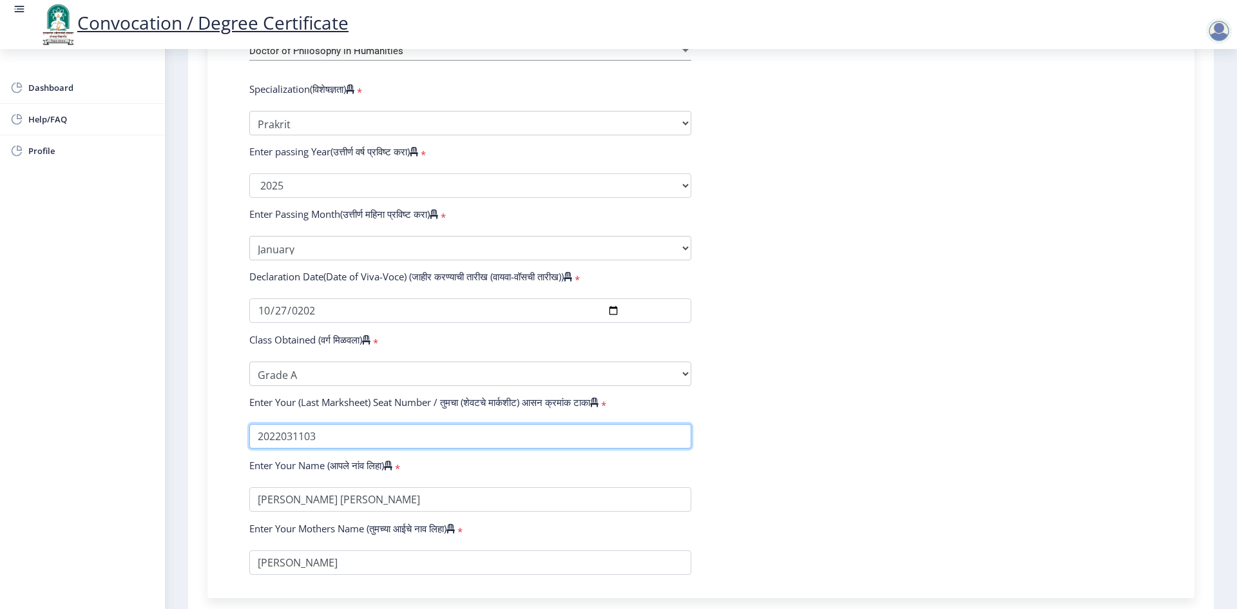
click at [340, 449] on input "textarea" at bounding box center [470, 436] width 442 height 24
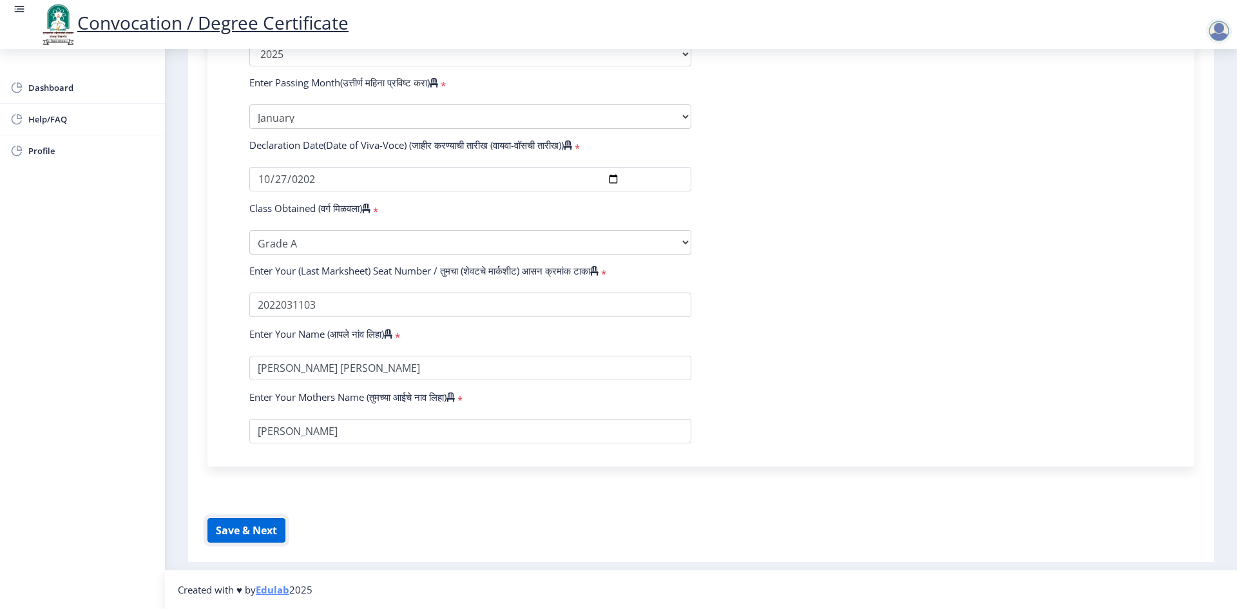
click at [249, 531] on button "Save & Next" at bounding box center [247, 530] width 78 height 24
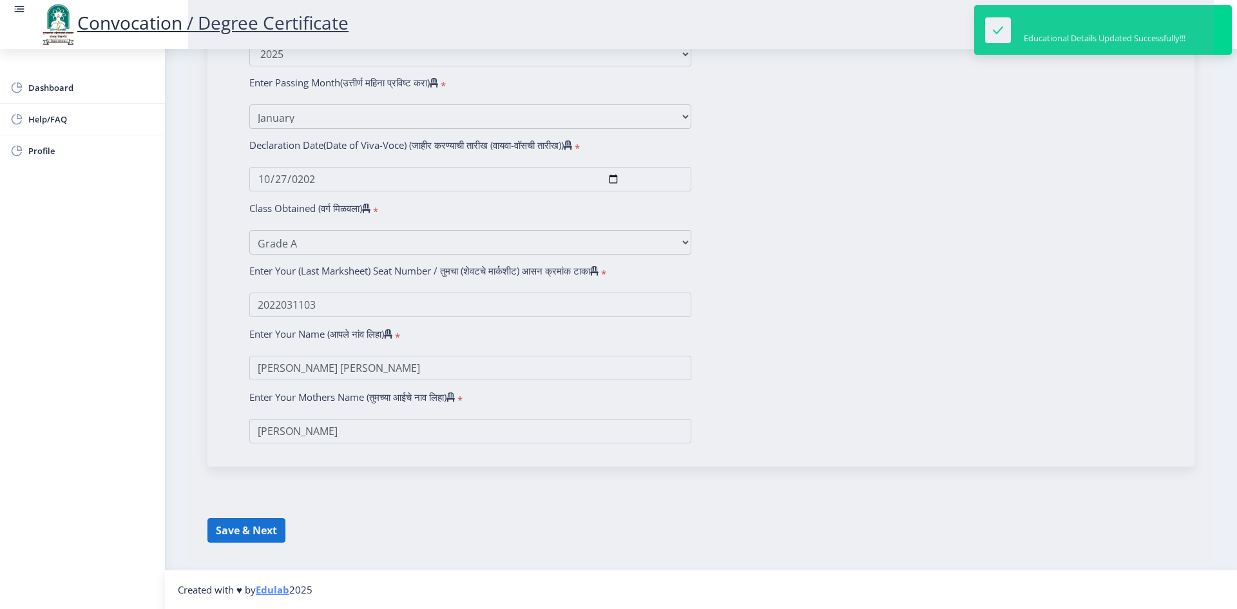
select select
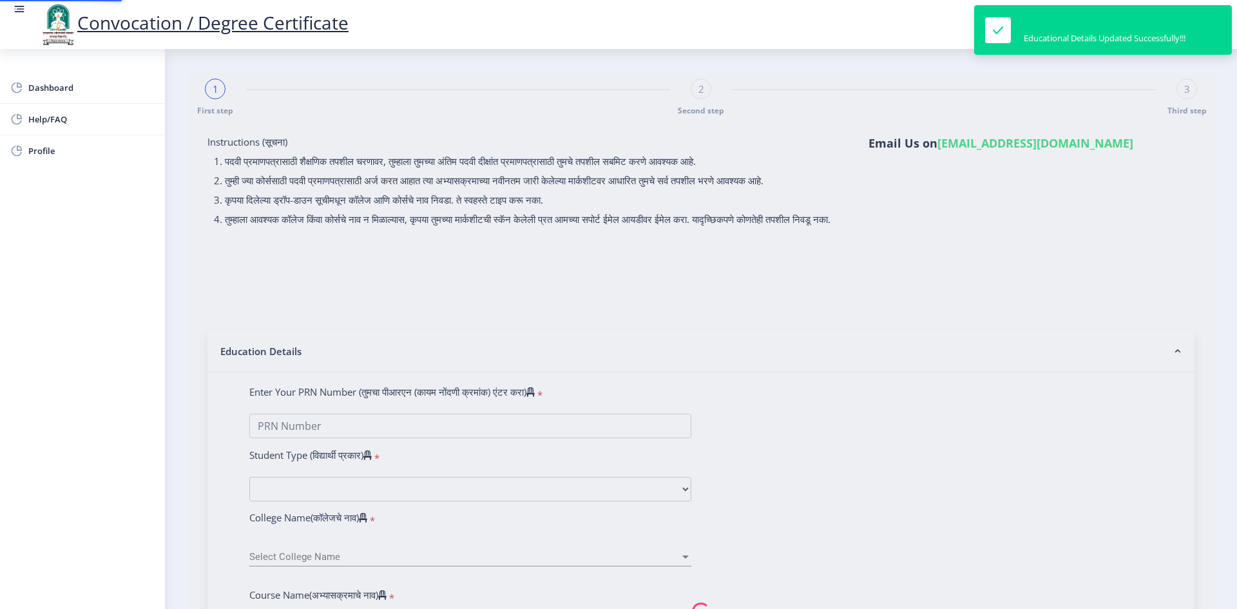
type input "[PERSON_NAME] [PERSON_NAME]"
type input "[PERSON_NAME]"
type input "202301097076226"
select select "Regular"
select select "2025"
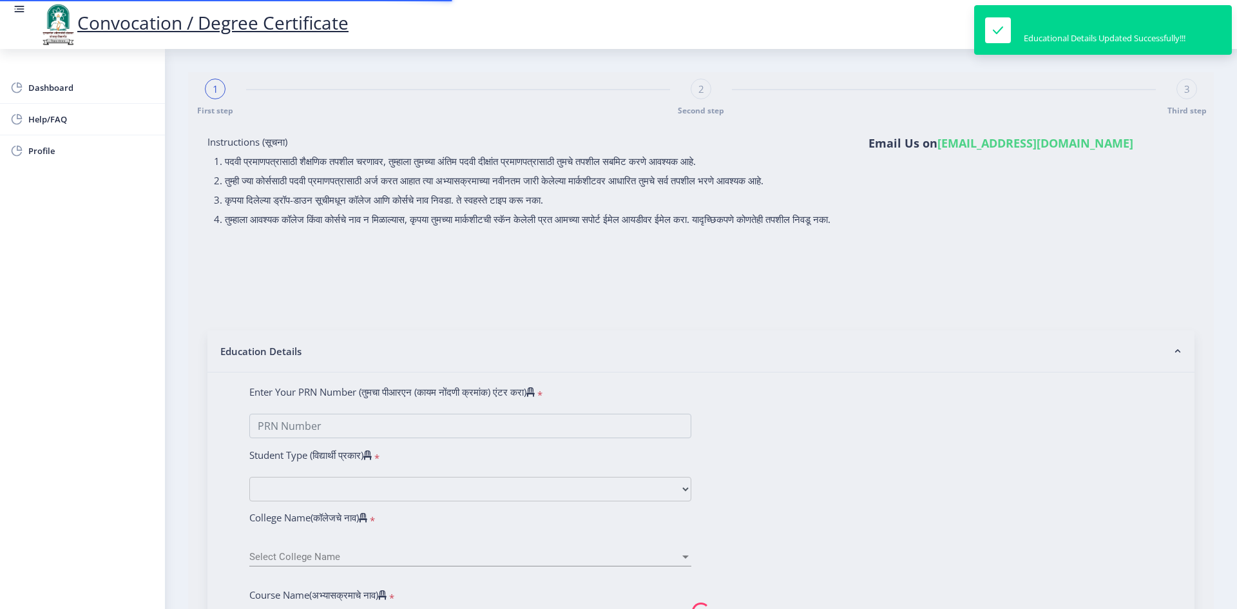
select select "Grade A"
type input "2022031103"
select select "January"
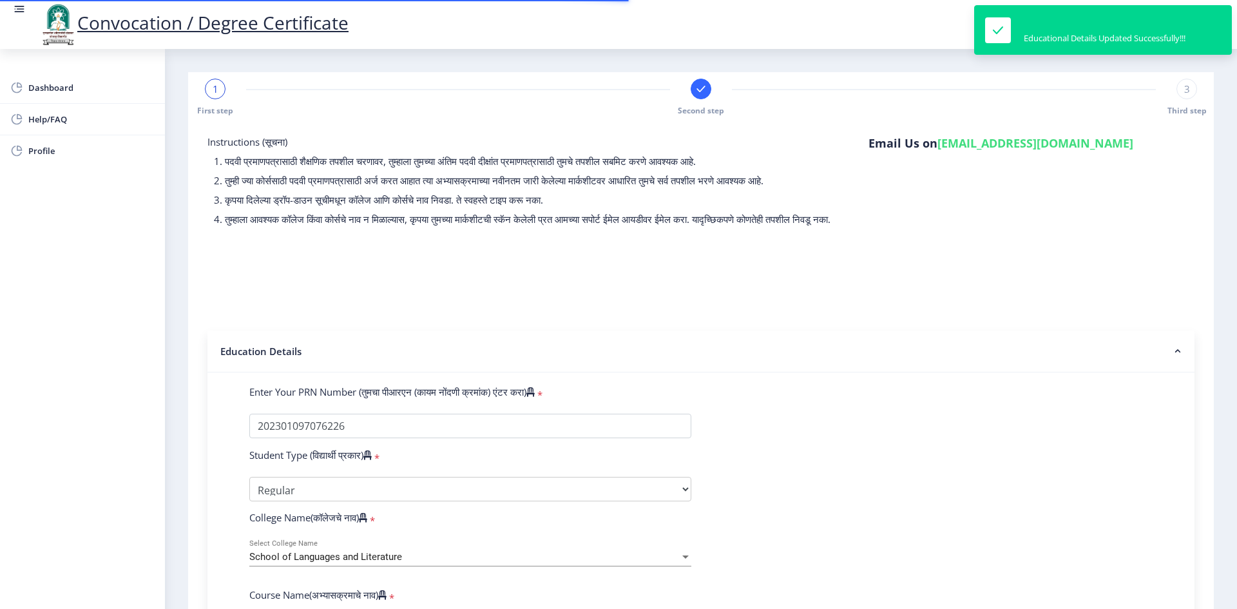
select select
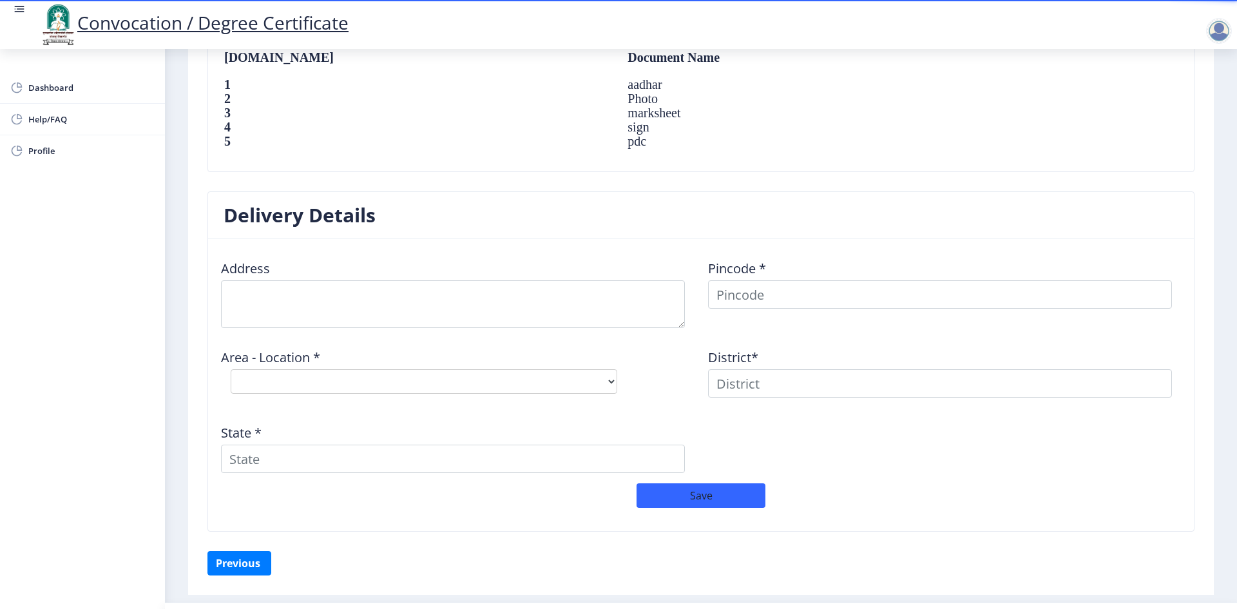
scroll to position [934, 0]
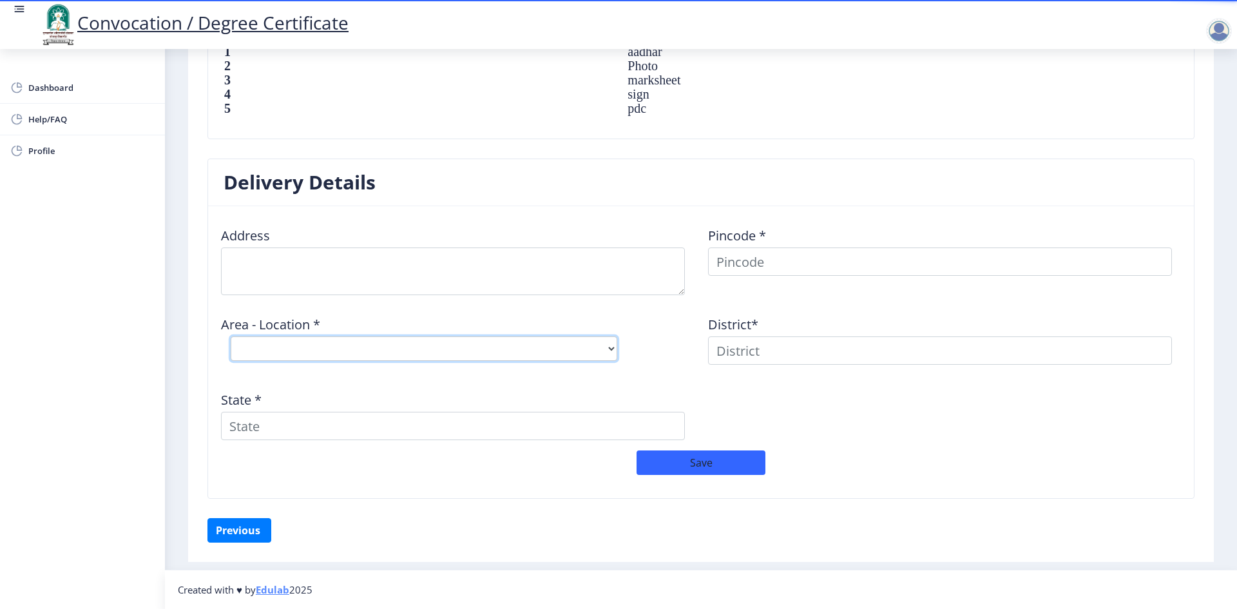
click at [609, 351] on select "Select Area Location" at bounding box center [424, 348] width 387 height 24
click at [457, 314] on div "Area - Location * Select Area Location" at bounding box center [457, 337] width 487 height 65
click at [617, 465] on button "Save" at bounding box center [701, 463] width 129 height 24
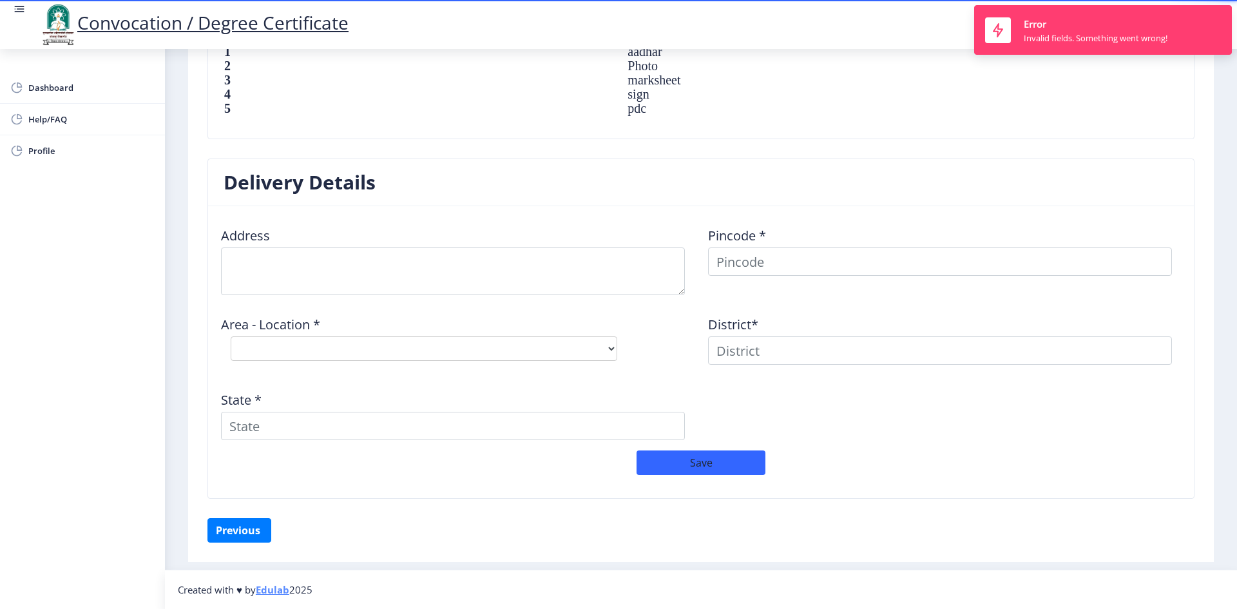
click at [518, 368] on div "Area - Location * Select Area Location" at bounding box center [457, 337] width 487 height 65
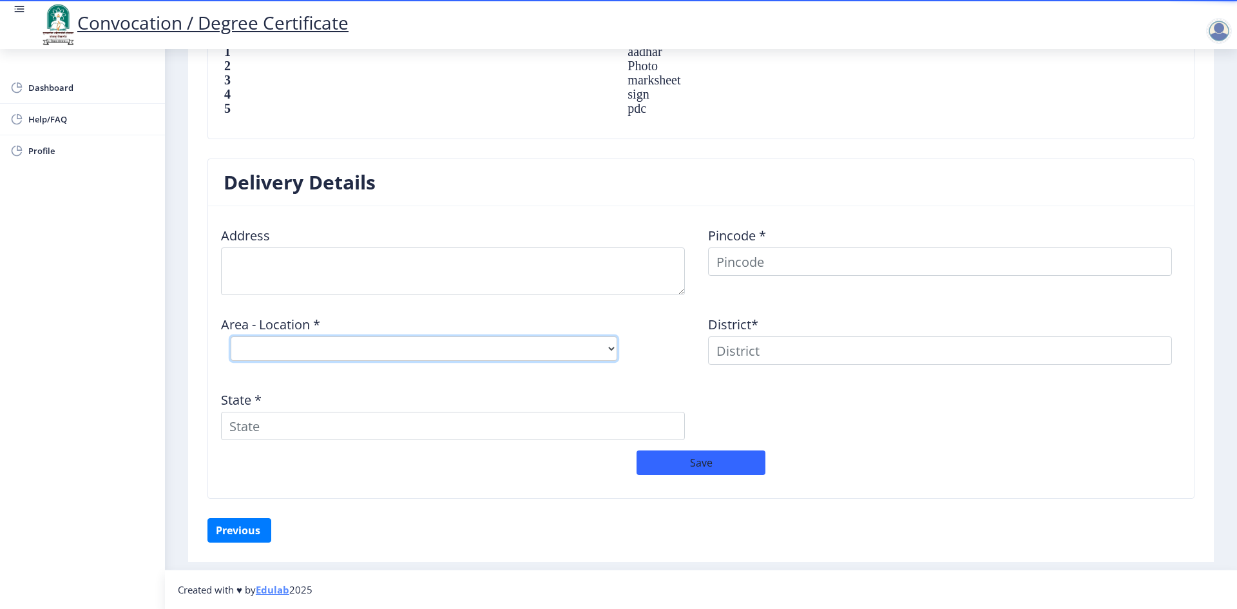
click at [417, 348] on select "Select Area Location" at bounding box center [424, 348] width 387 height 24
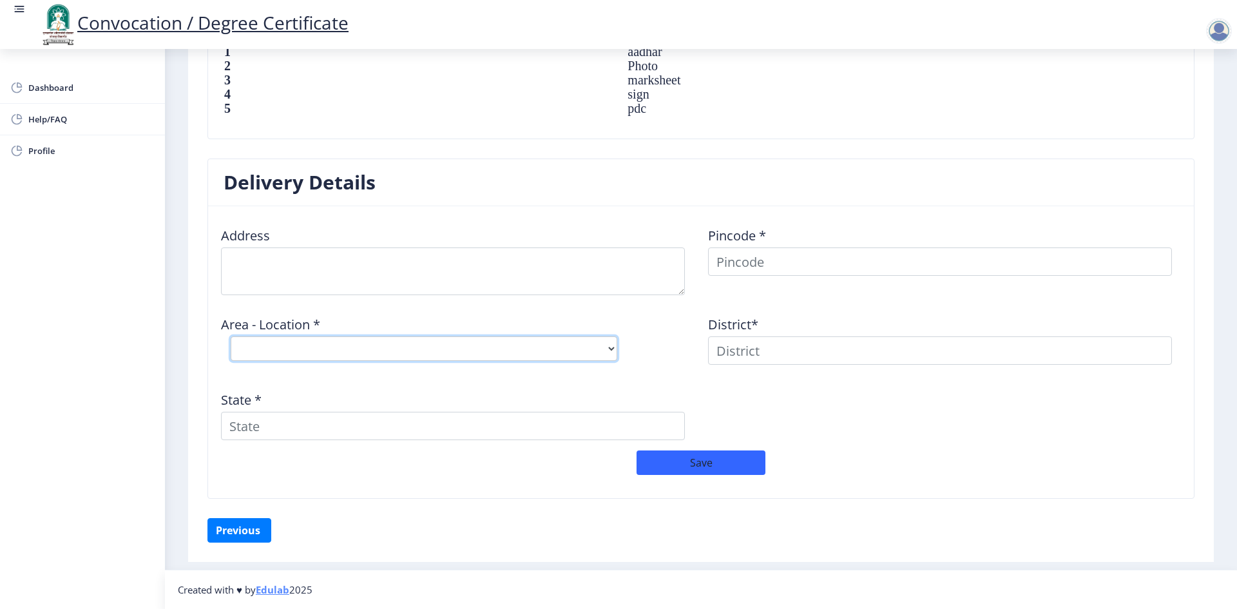
click at [612, 353] on select "Select Area Location" at bounding box center [424, 348] width 387 height 24
click at [527, 344] on select "Select Area Location" at bounding box center [424, 348] width 387 height 24
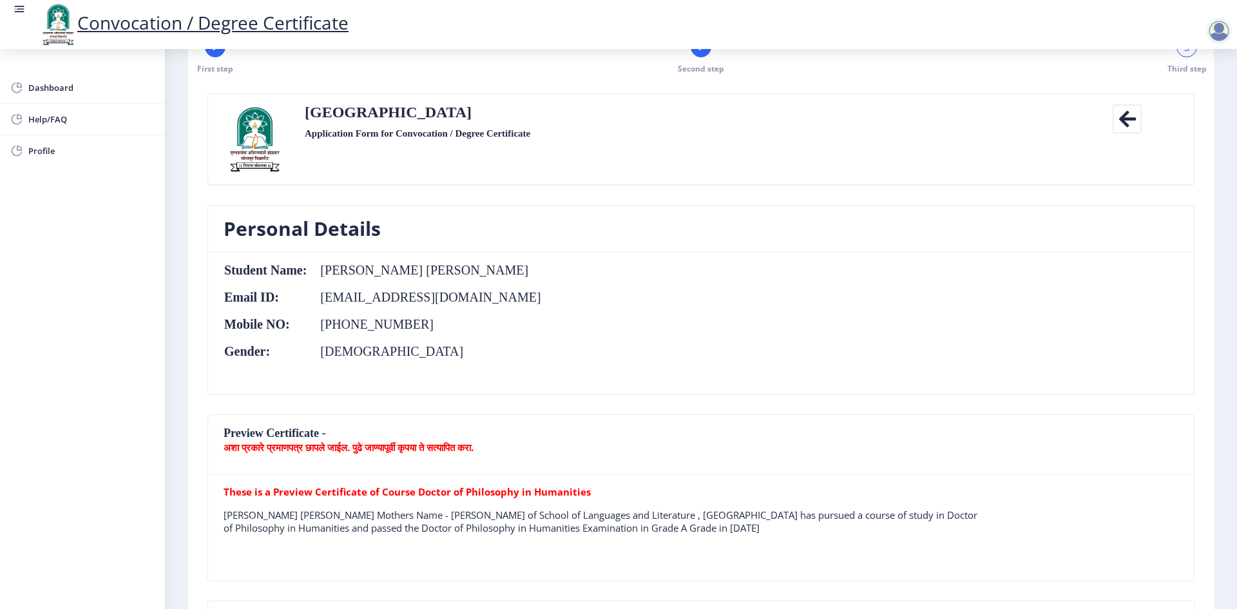
scroll to position [64, 0]
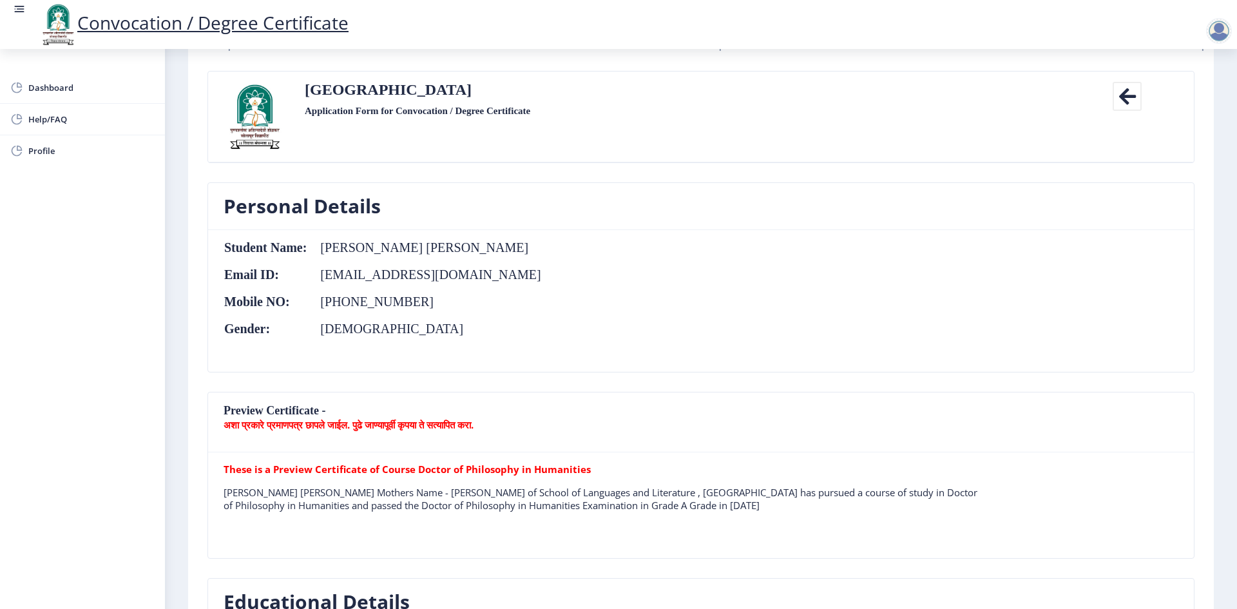
click at [617, 94] on icon at bounding box center [1127, 96] width 29 height 29
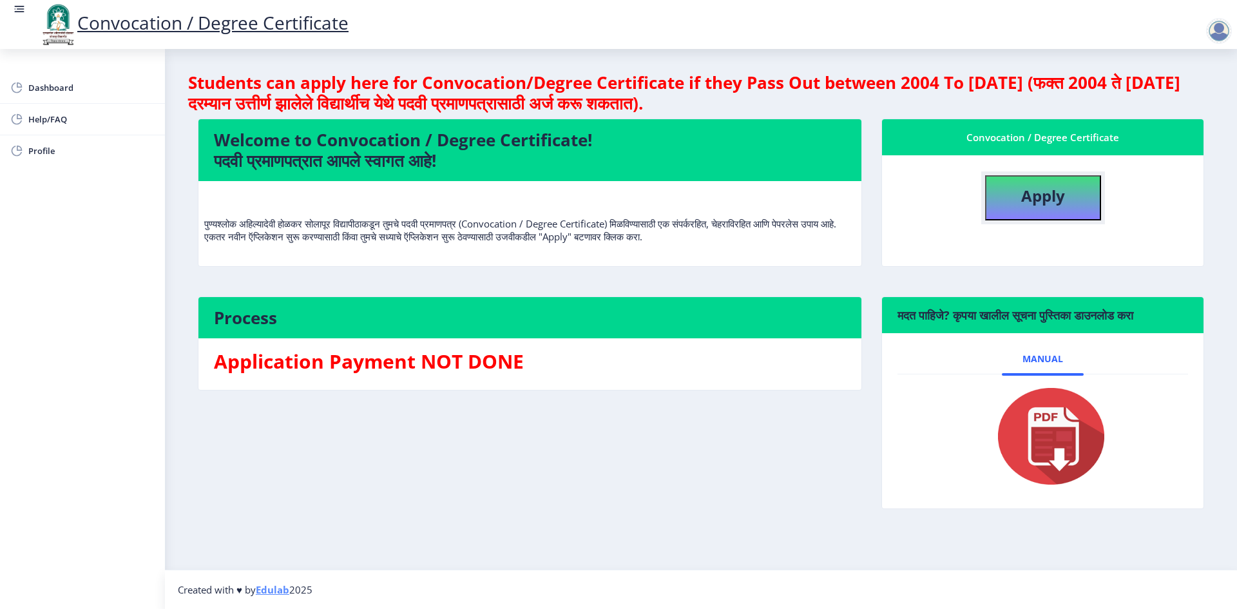
click at [617, 188] on b "Apply" at bounding box center [1044, 195] width 44 height 21
select select
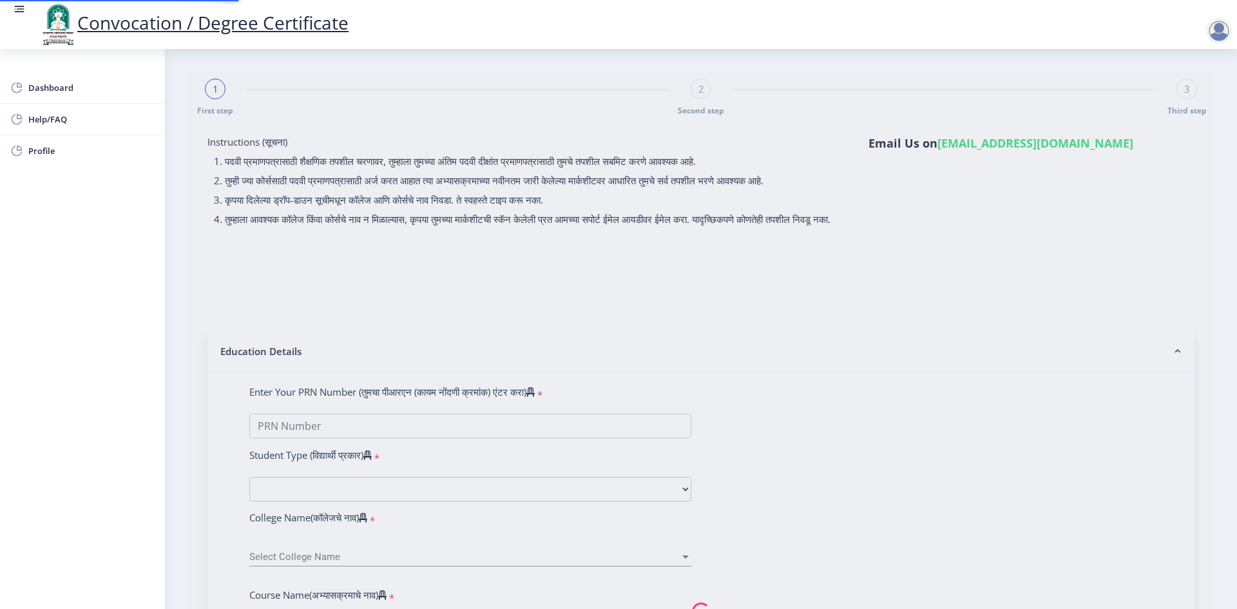
type input "[PERSON_NAME] [PERSON_NAME]"
type input "[PERSON_NAME]"
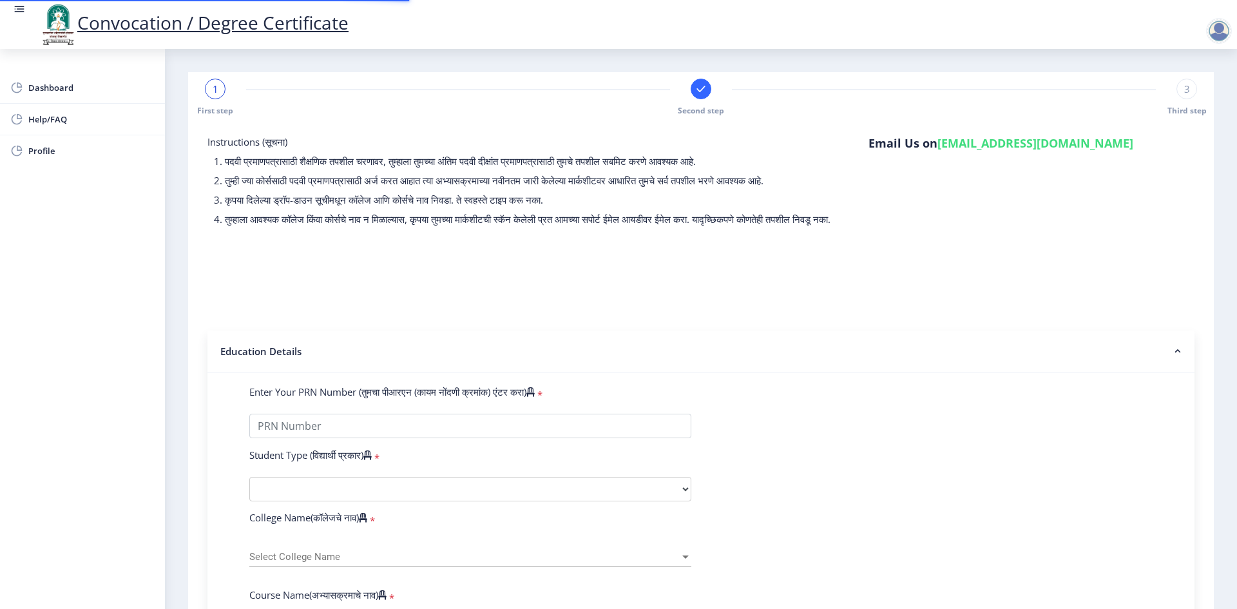
select select
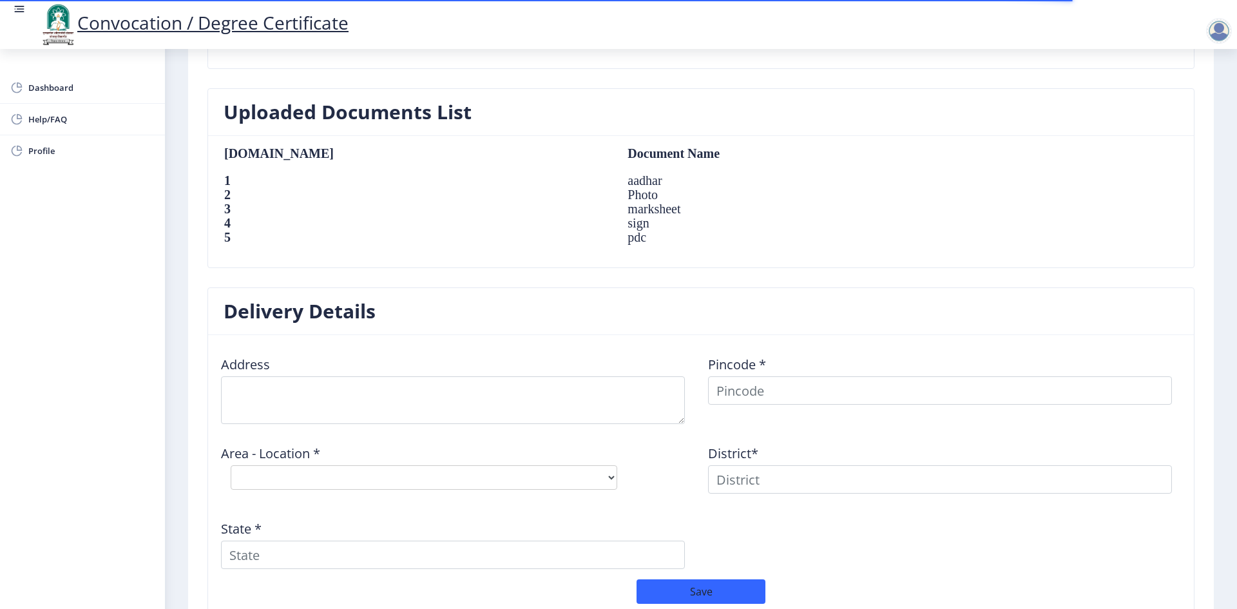
scroll to position [934, 0]
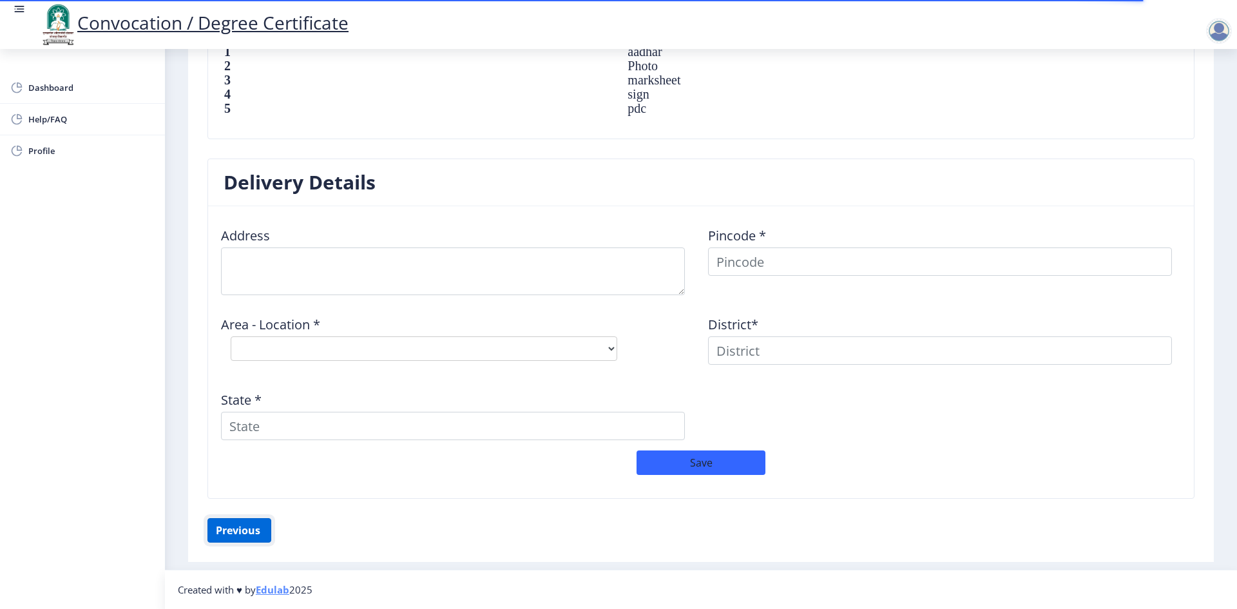
click at [226, 529] on button "Previous ‍" at bounding box center [240, 530] width 64 height 24
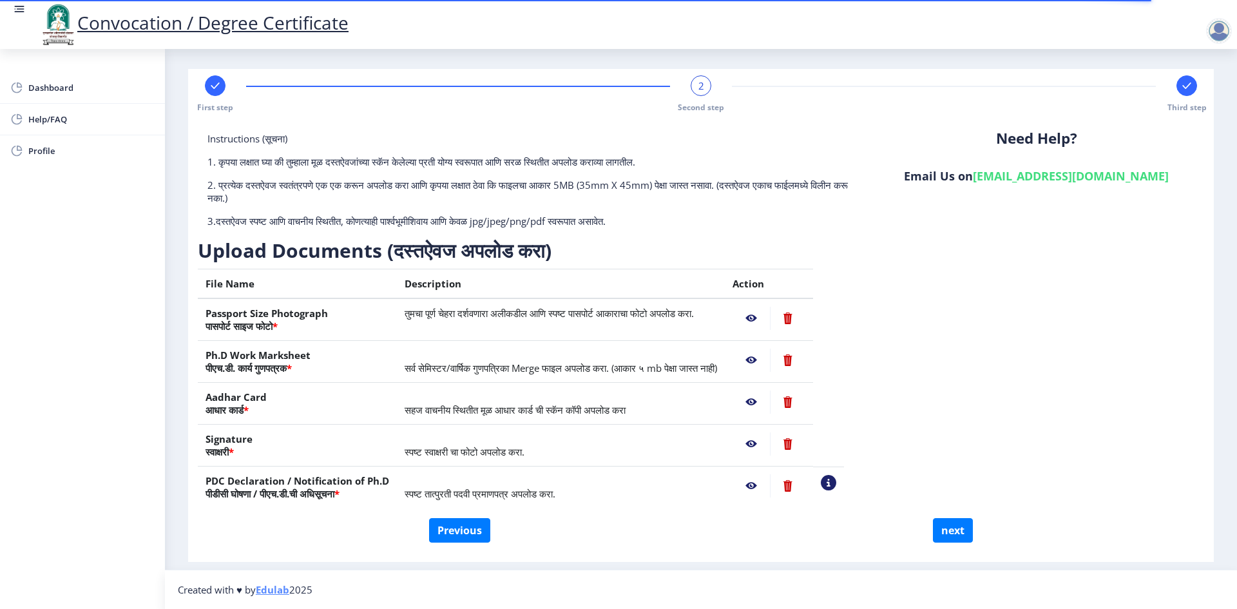
scroll to position [3, 0]
click at [458, 532] on button "Previous" at bounding box center [459, 530] width 61 height 24
select select "Regular"
select select "Prakrit"
select select "January"
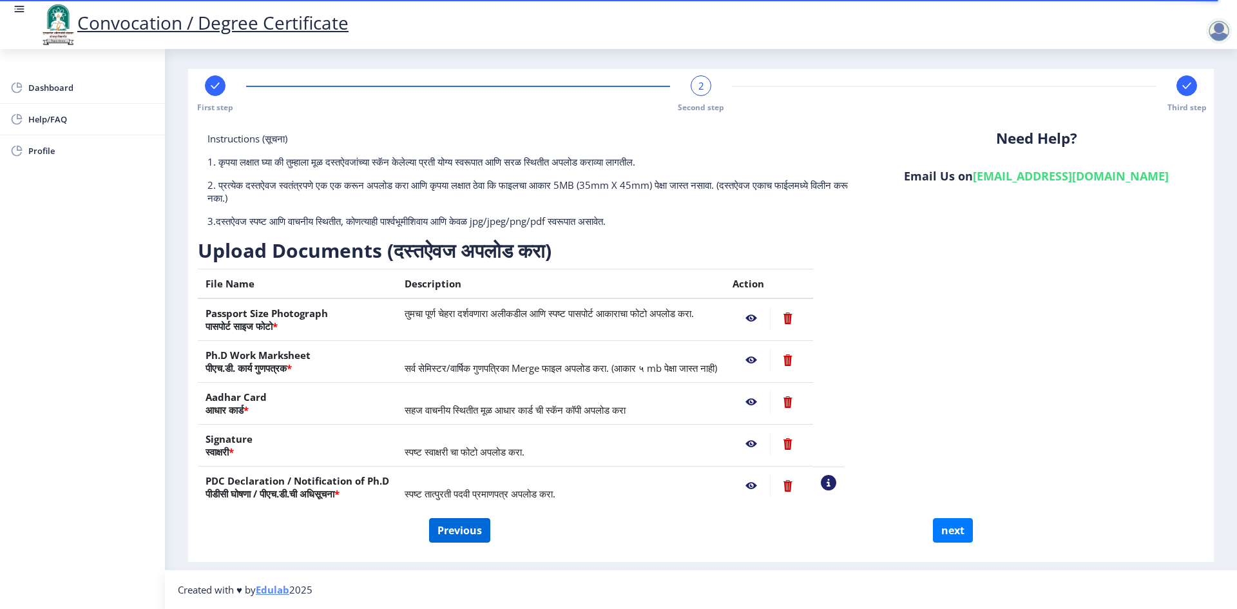
select select "Grade A"
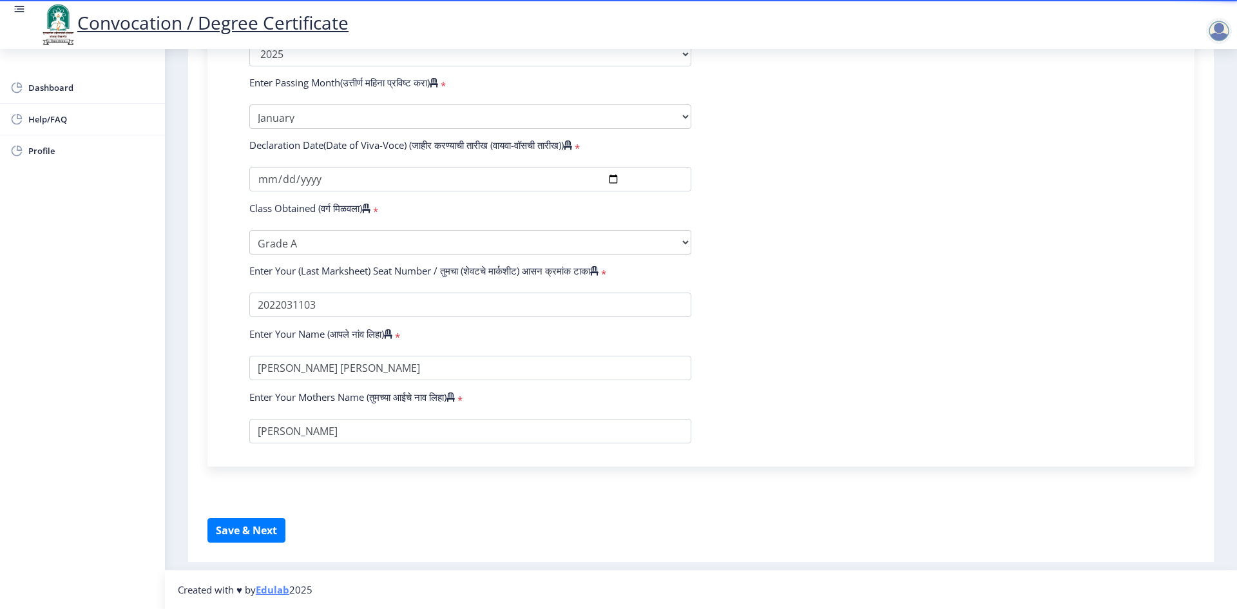
scroll to position [727, 0]
click at [271, 532] on button "Save & Next" at bounding box center [247, 530] width 78 height 24
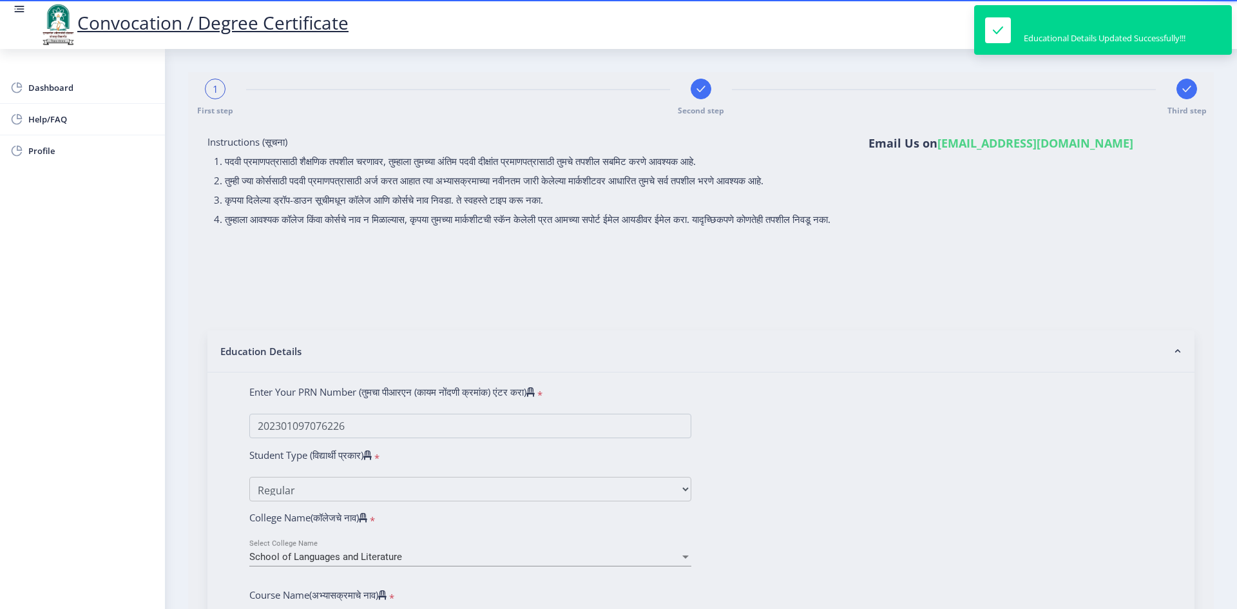
select select
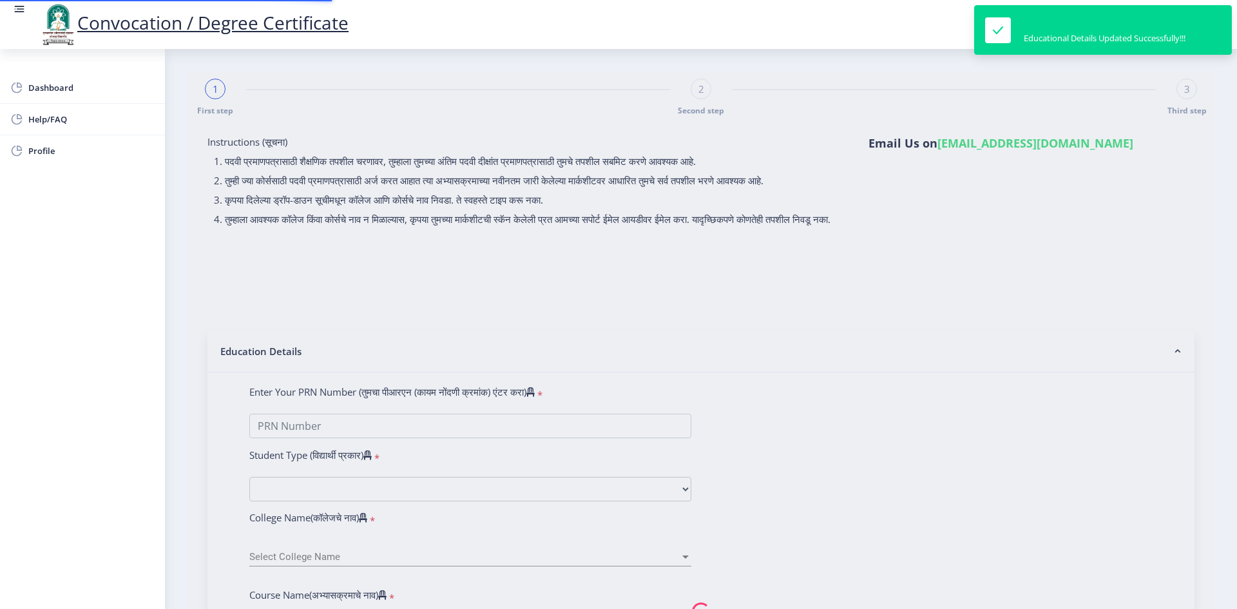
type input "202301097076226"
select select "Regular"
select select "2025"
select select "Grade A"
type input "2022031103"
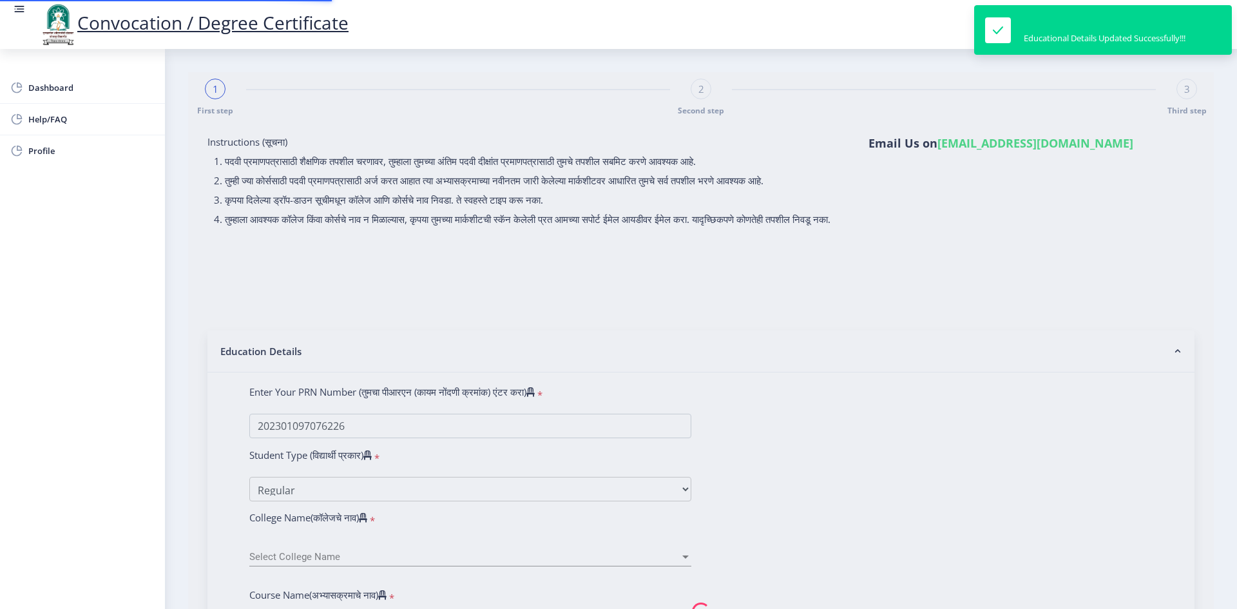
select select "January"
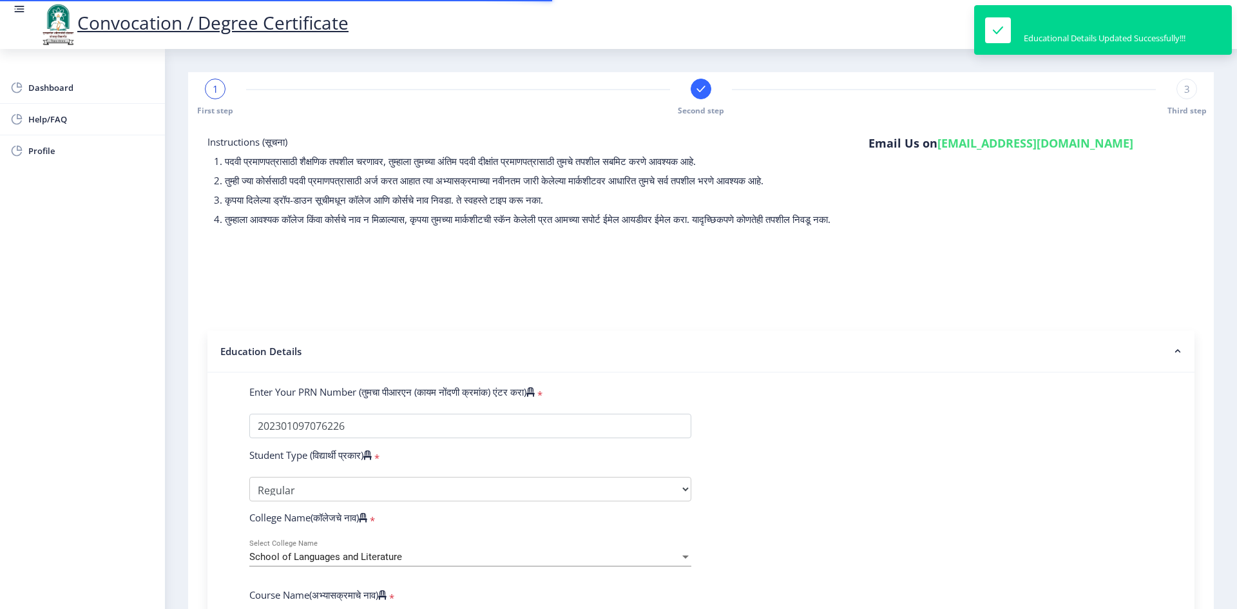
select select
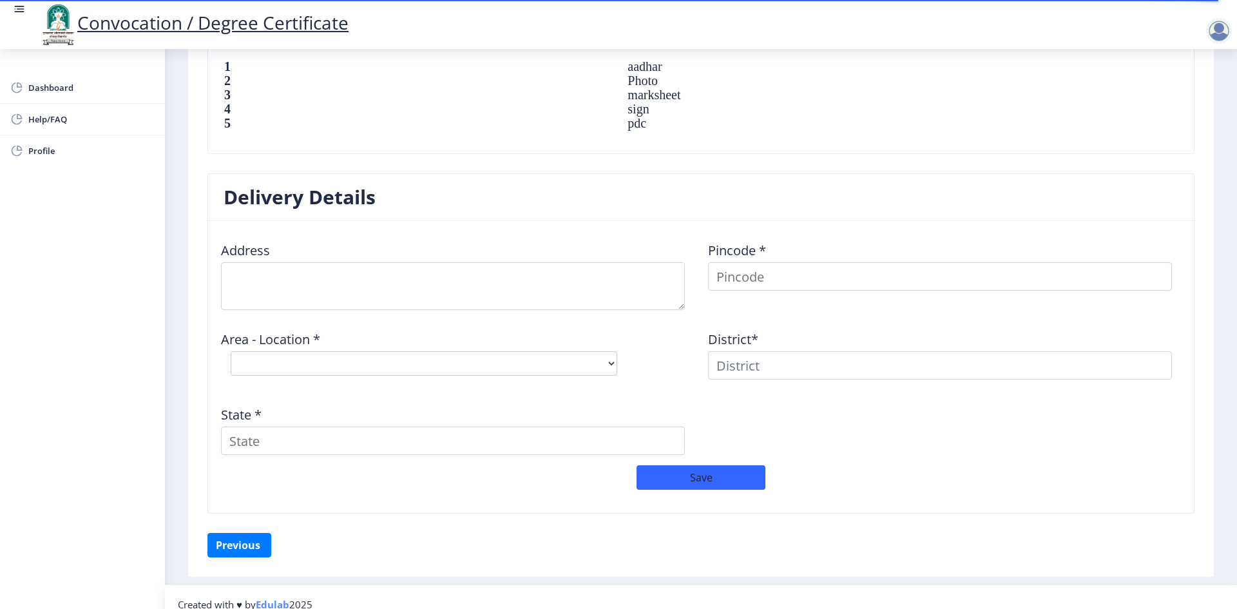
scroll to position [934, 0]
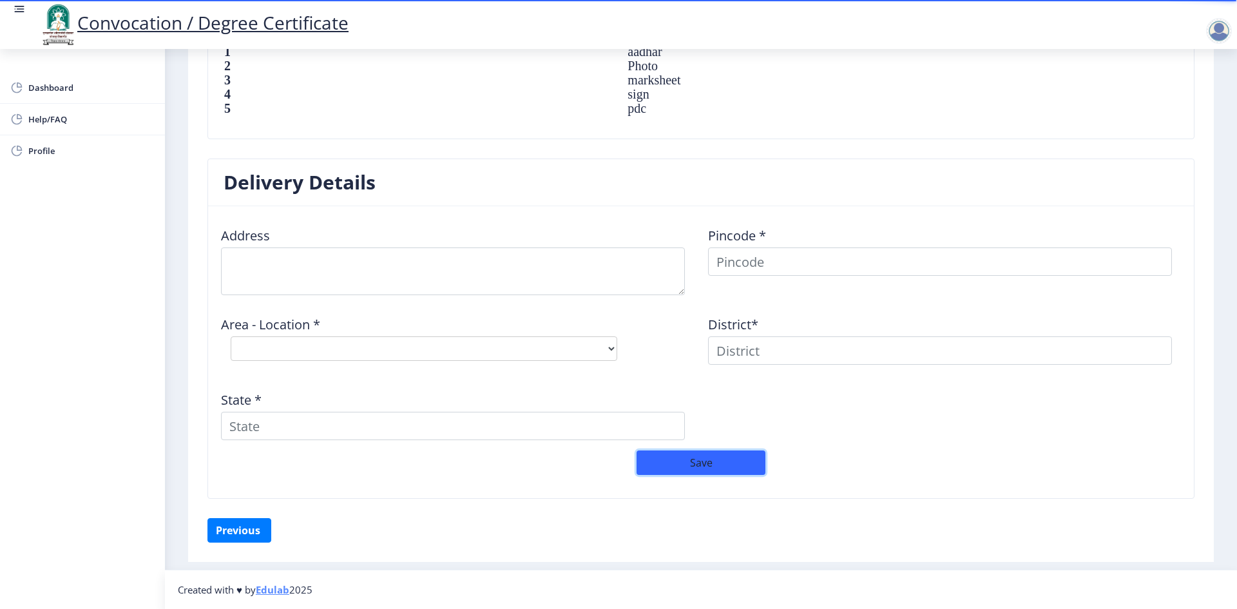
click at [617, 461] on button "Save" at bounding box center [701, 463] width 129 height 24
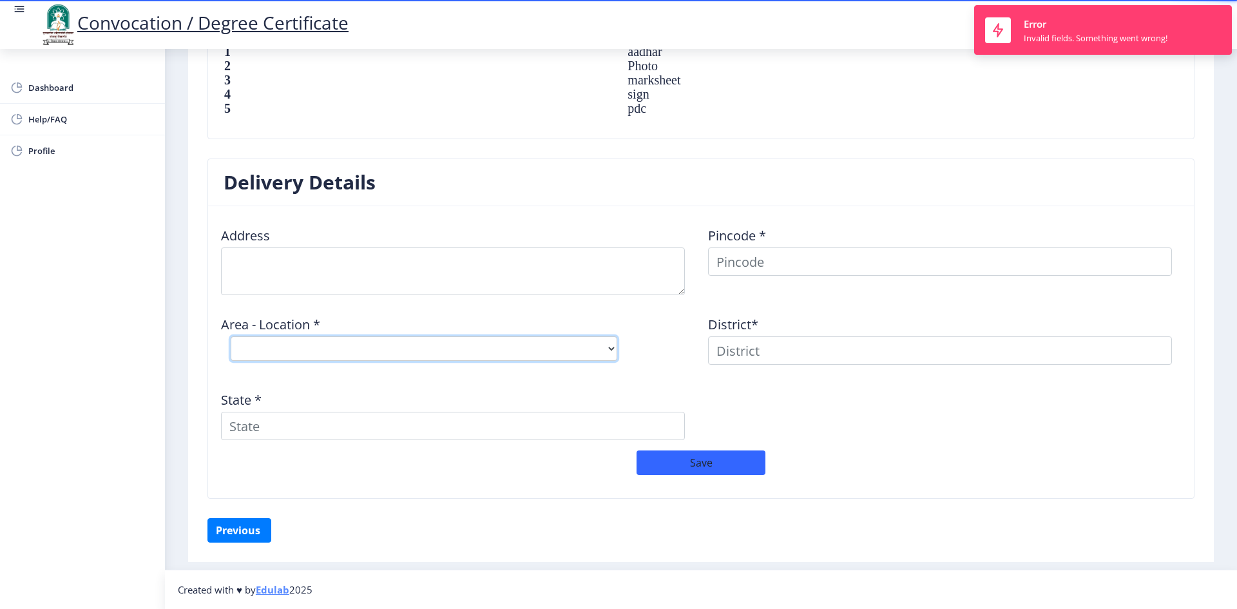
click at [525, 339] on select "Select Area Location" at bounding box center [424, 348] width 387 height 24
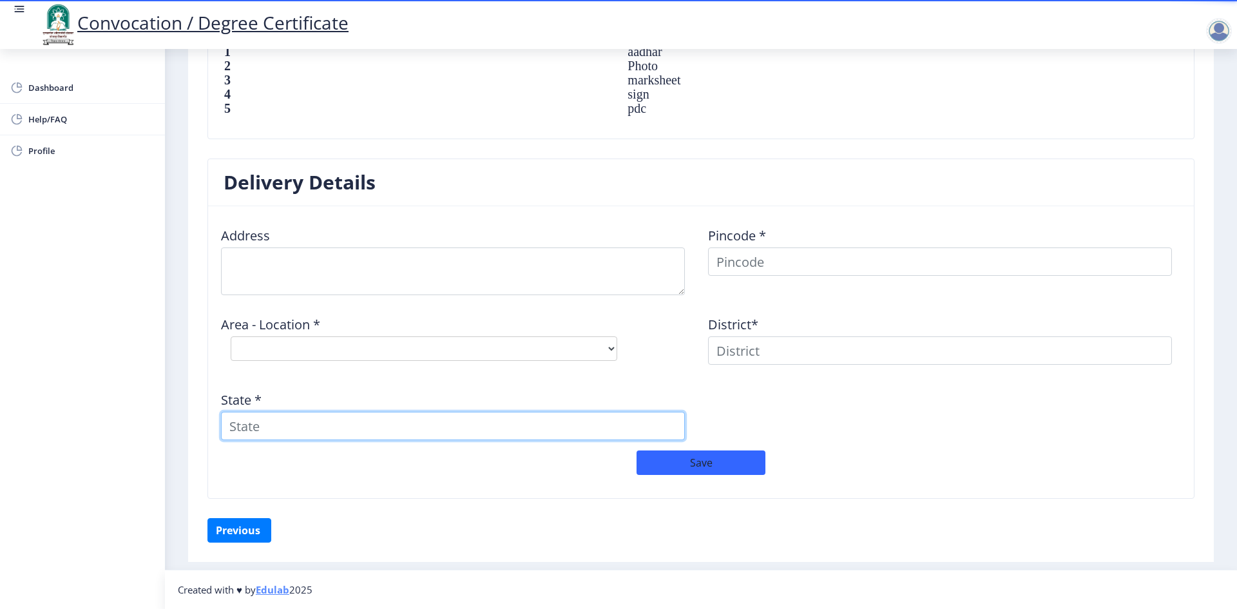
click at [449, 425] on input "State *" at bounding box center [453, 426] width 464 height 28
type input "[GEOGRAPHIC_DATA]"
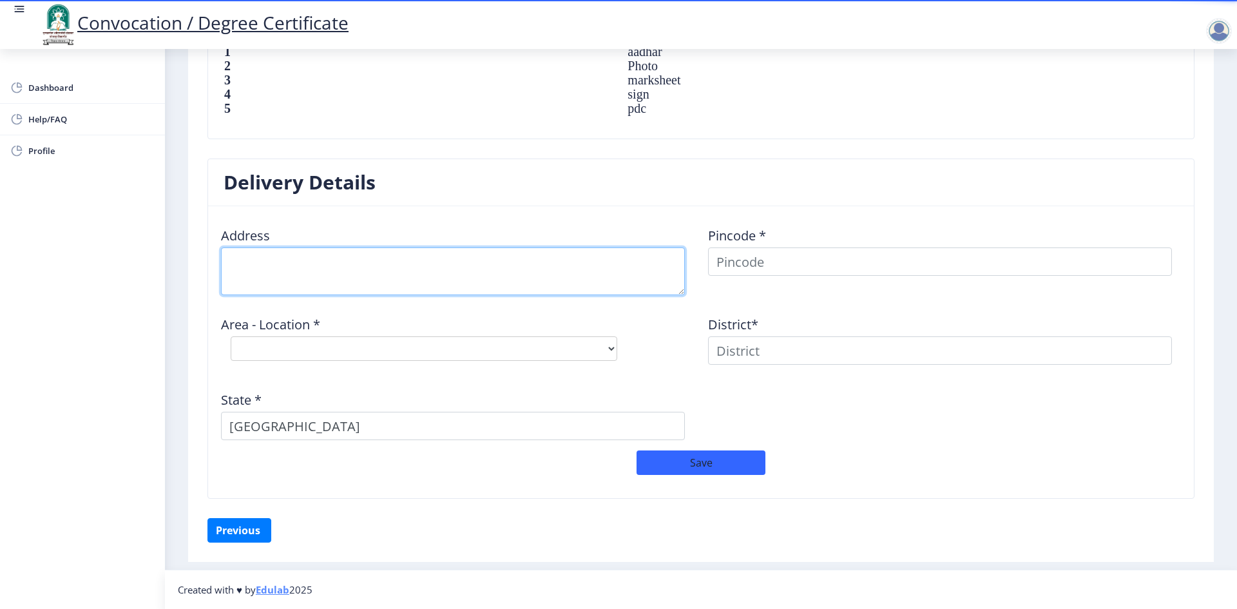
click at [441, 270] on textarea at bounding box center [453, 271] width 464 height 48
click at [343, 276] on textarea at bounding box center [453, 271] width 464 height 48
type textarea "a"
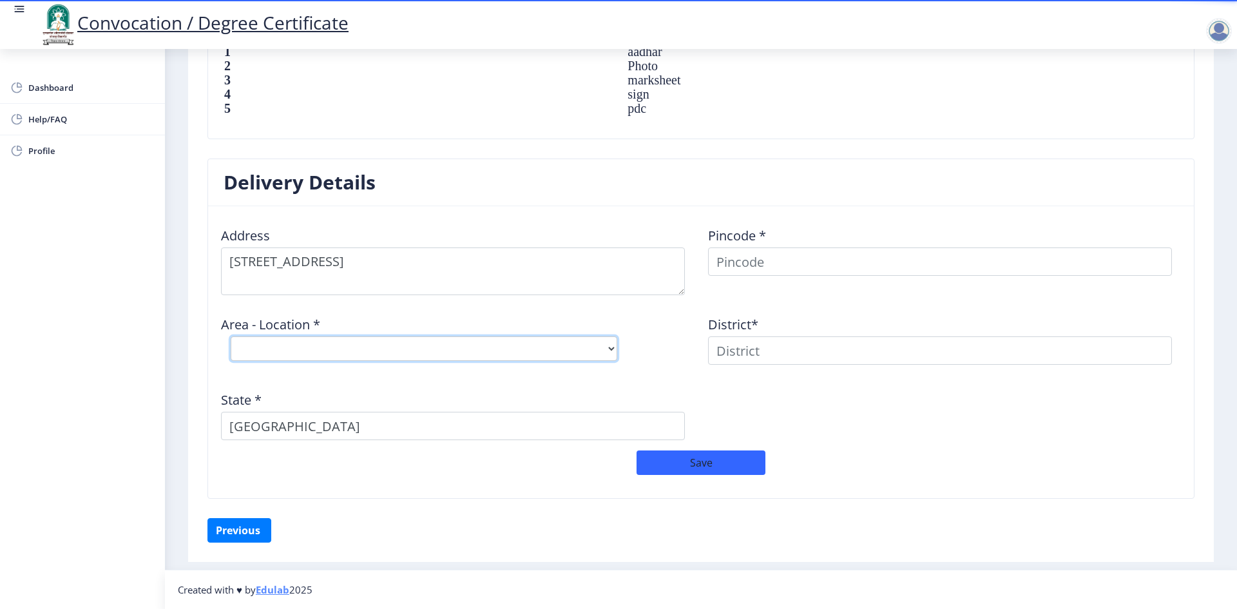
drag, startPoint x: 349, startPoint y: 347, endPoint x: 364, endPoint y: 353, distance: 15.7
click at [351, 347] on select "Select Area Location" at bounding box center [424, 348] width 387 height 24
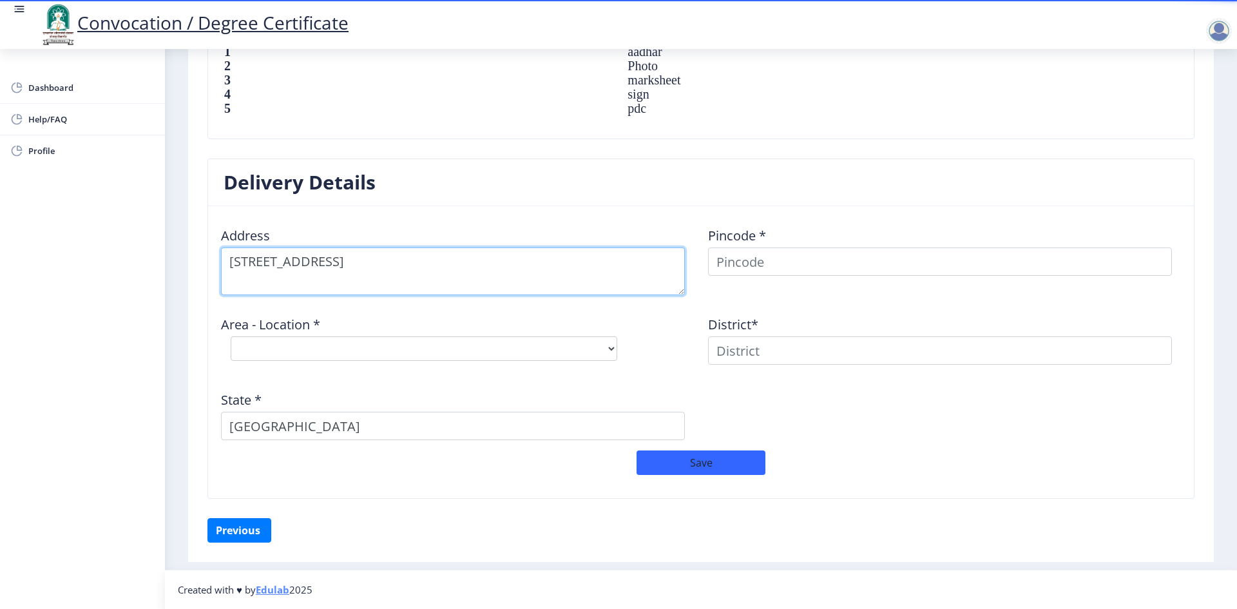
drag, startPoint x: 510, startPoint y: 262, endPoint x: 519, endPoint y: 262, distance: 9.0
click at [510, 262] on textarea at bounding box center [453, 271] width 464 height 48
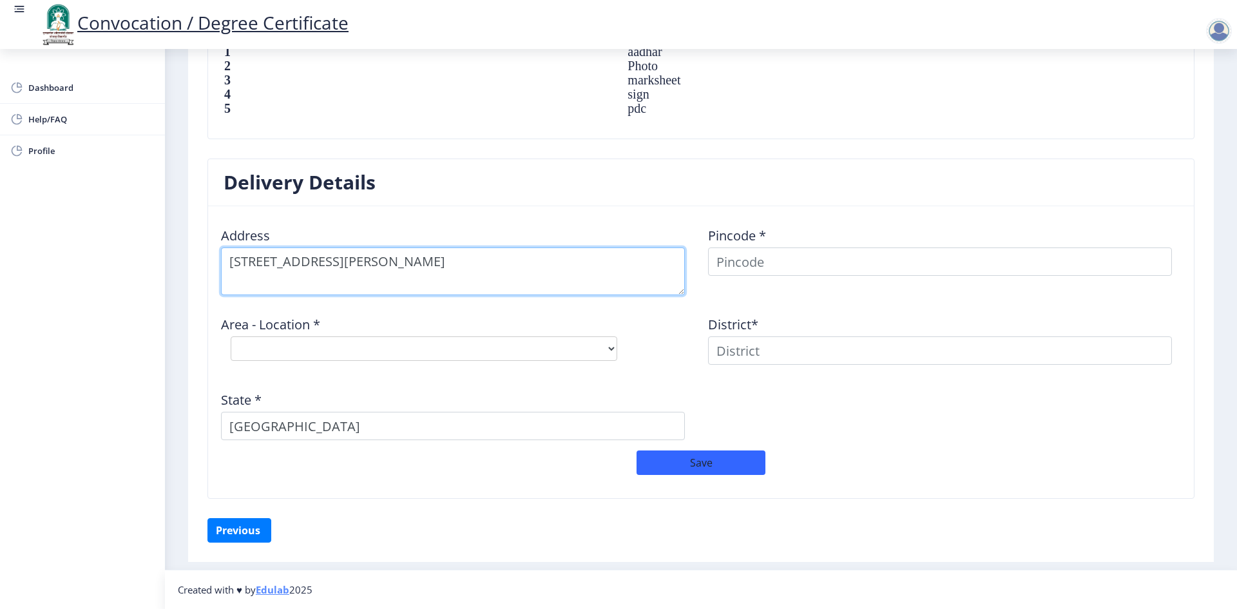
type textarea "[STREET_ADDRESS][PERSON_NAME]"
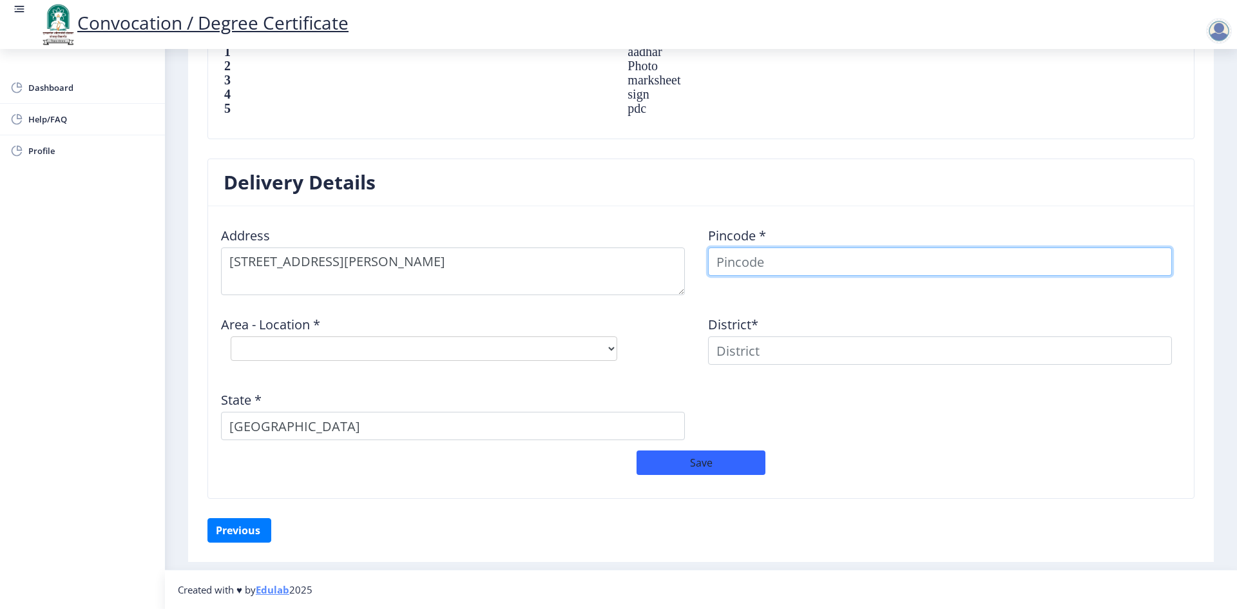
click at [617, 259] on input at bounding box center [940, 261] width 464 height 28
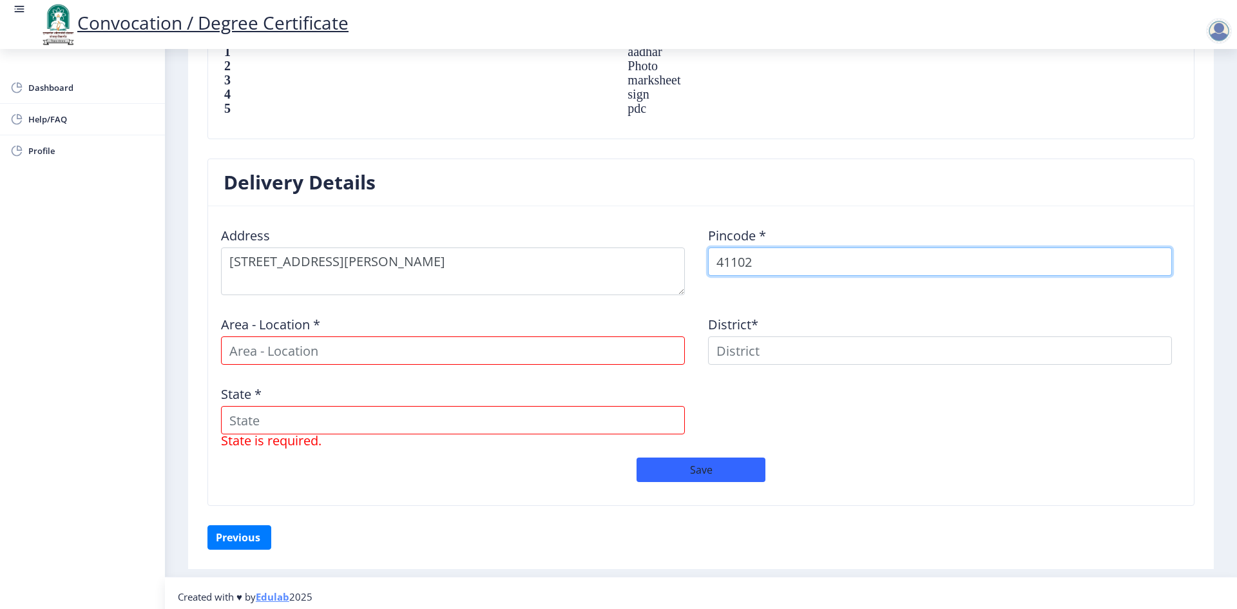
type input "411020"
select select
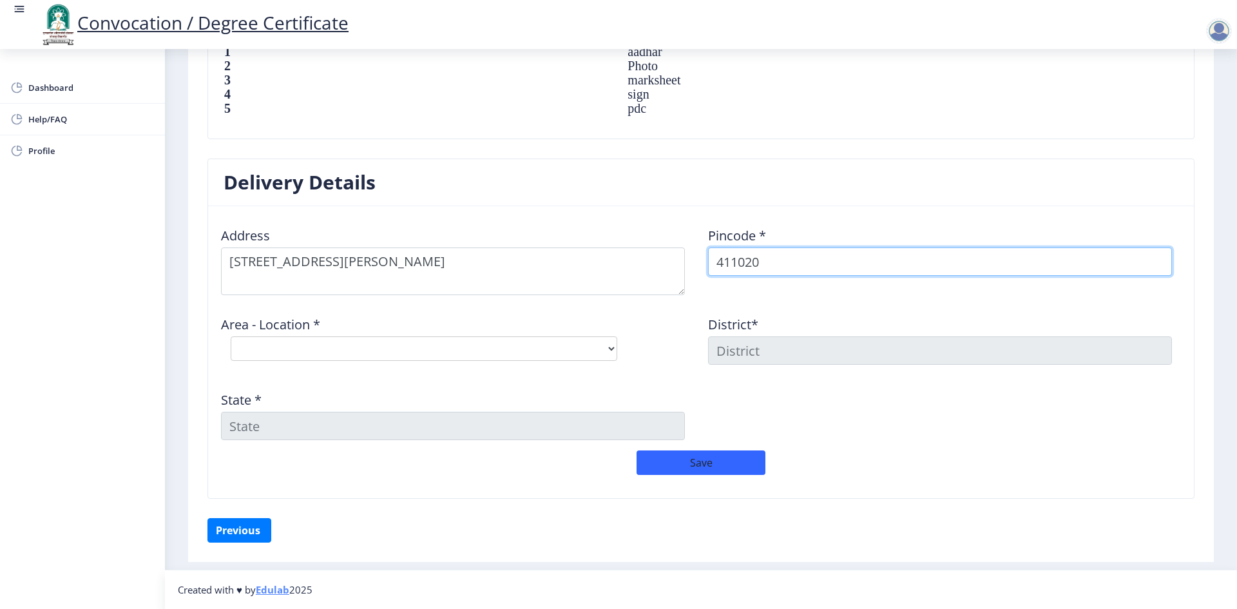
type input "411020"
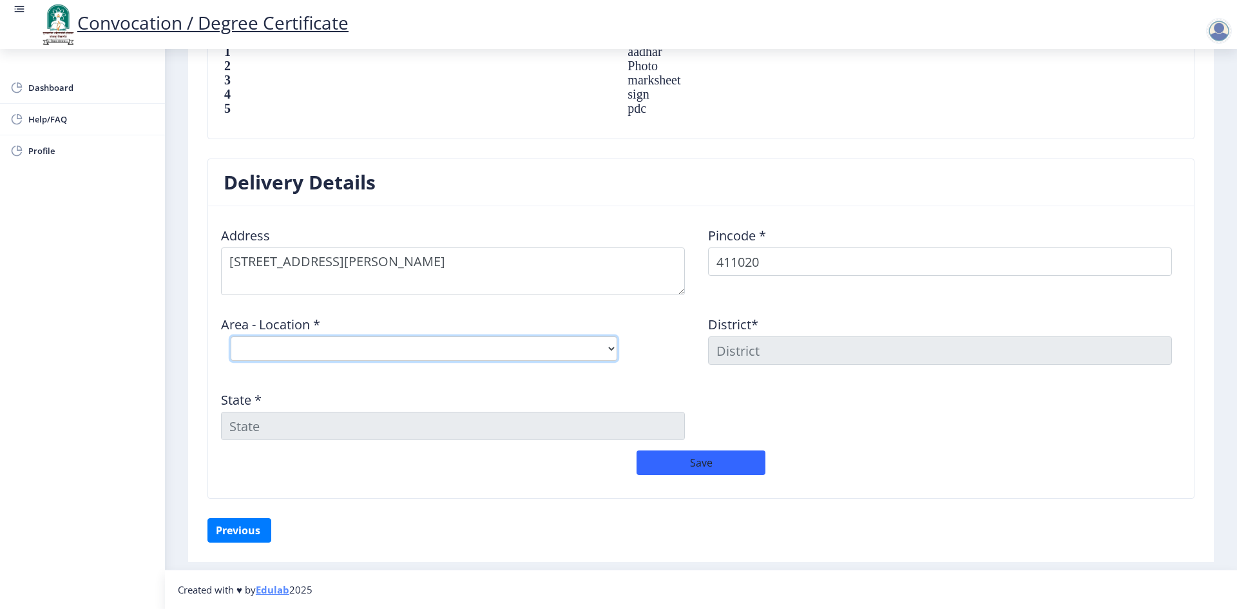
click at [612, 350] on select "Select Area Location Botanical Garden S.O (Pune) Range Hills S.O" at bounding box center [424, 348] width 387 height 24
select select "2: Object"
click at [231, 336] on select "Select Area Location Botanical Garden S.O (Pune) Range Hills S.O" at bounding box center [424, 348] width 387 height 24
type input "[GEOGRAPHIC_DATA]"
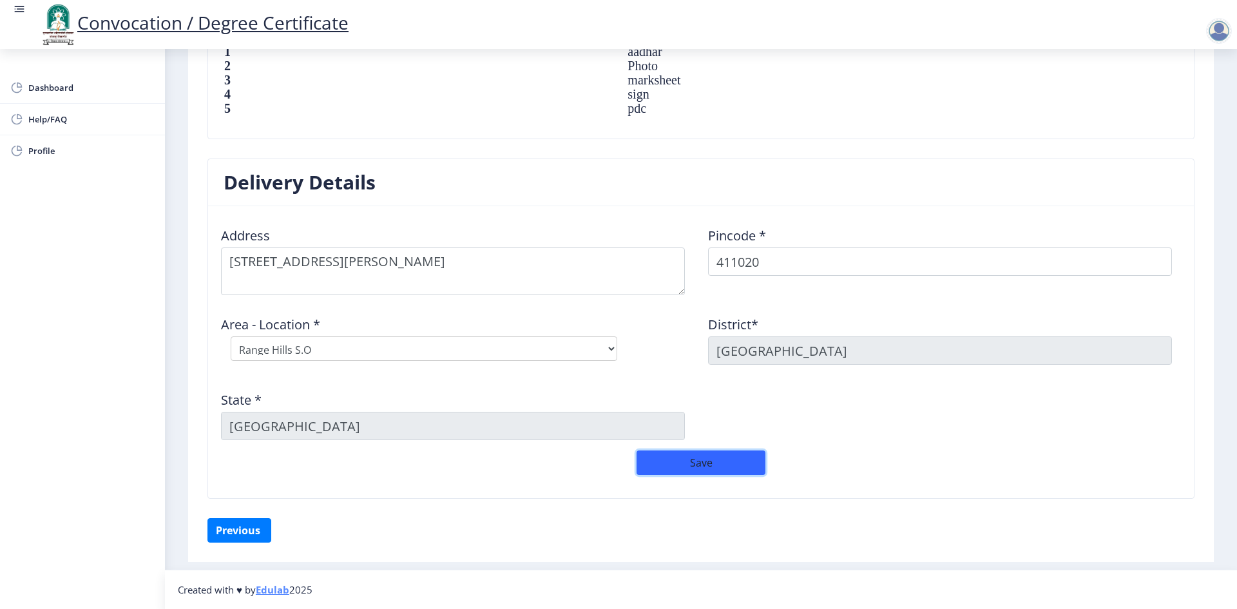
click at [617, 458] on button "Save" at bounding box center [701, 463] width 129 height 24
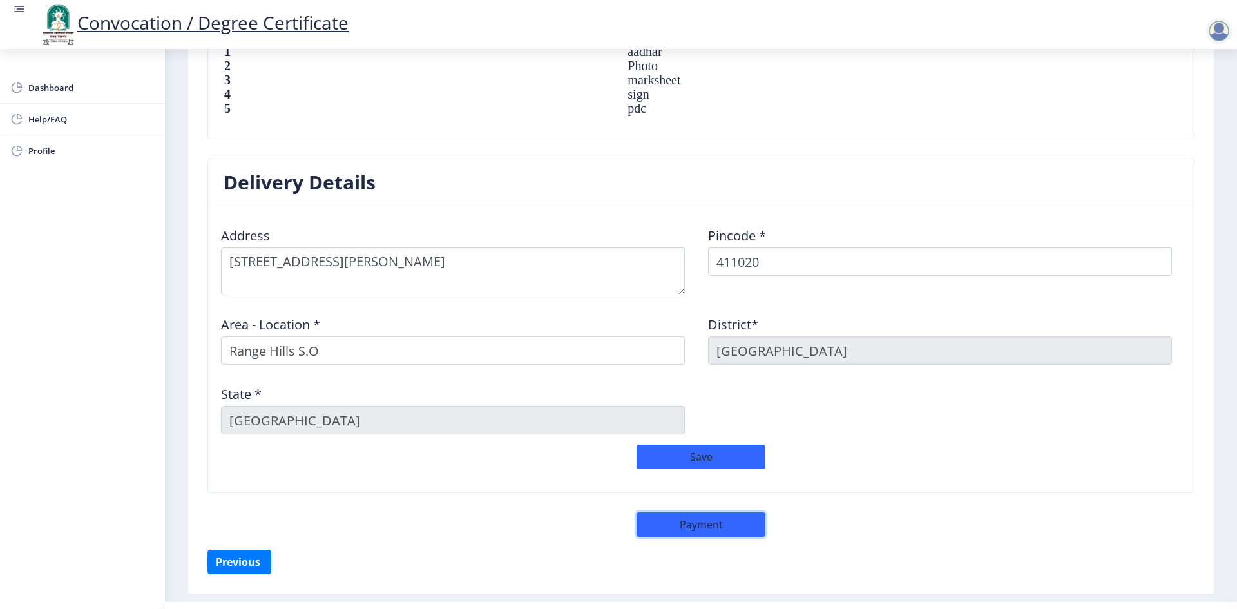
click at [617, 529] on button "Payment" at bounding box center [701, 524] width 129 height 24
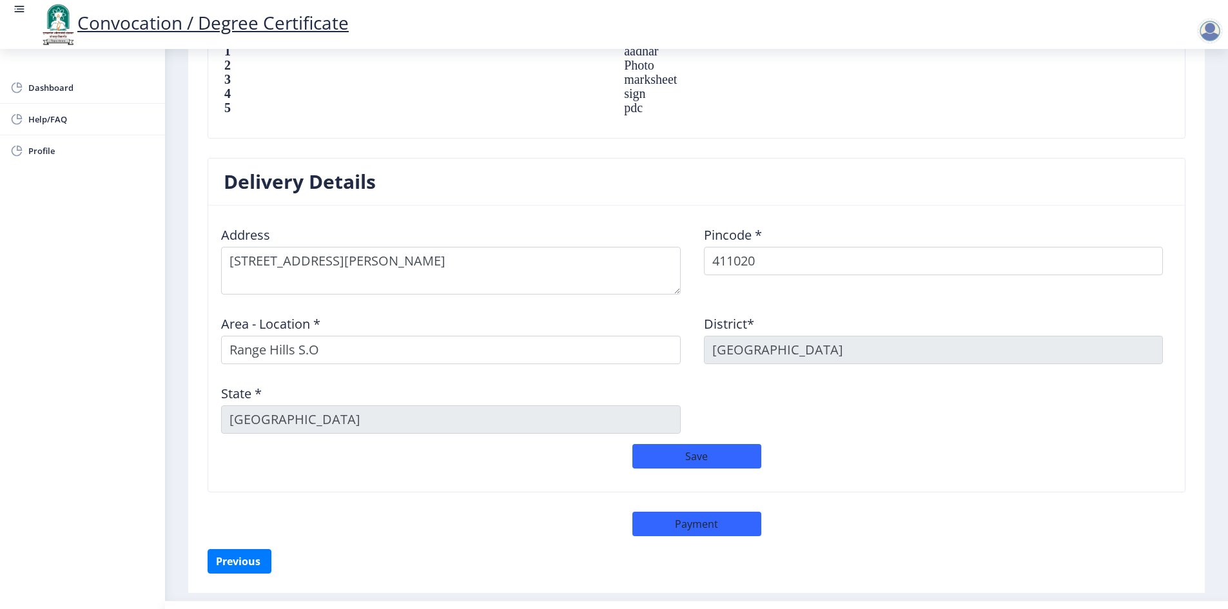
select select "sealed"
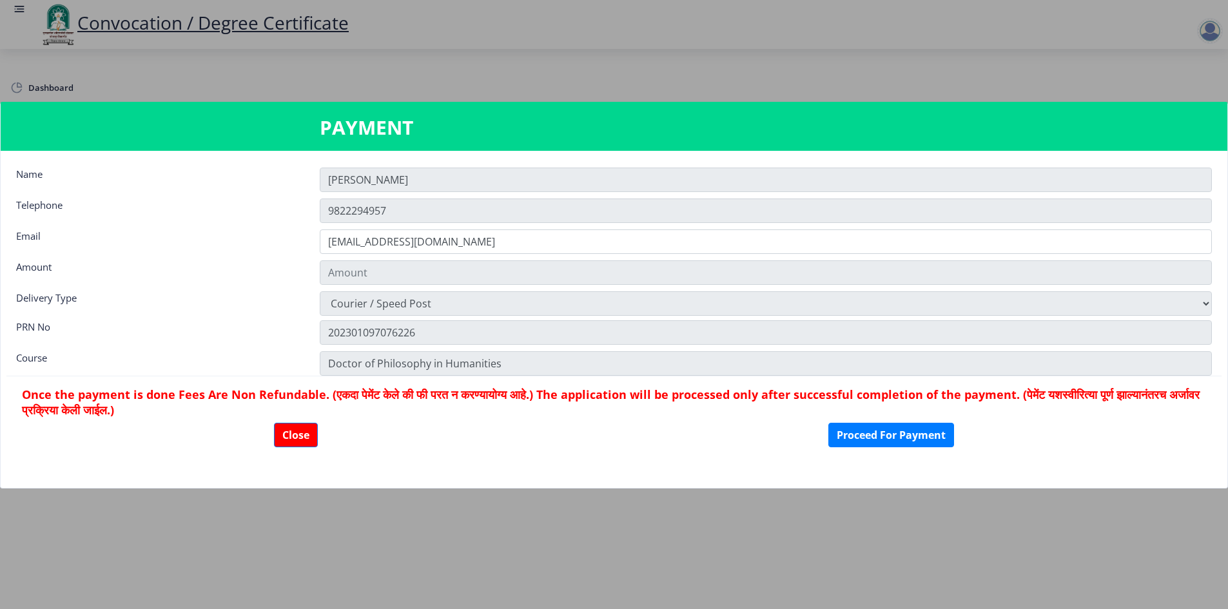
type input "1885"
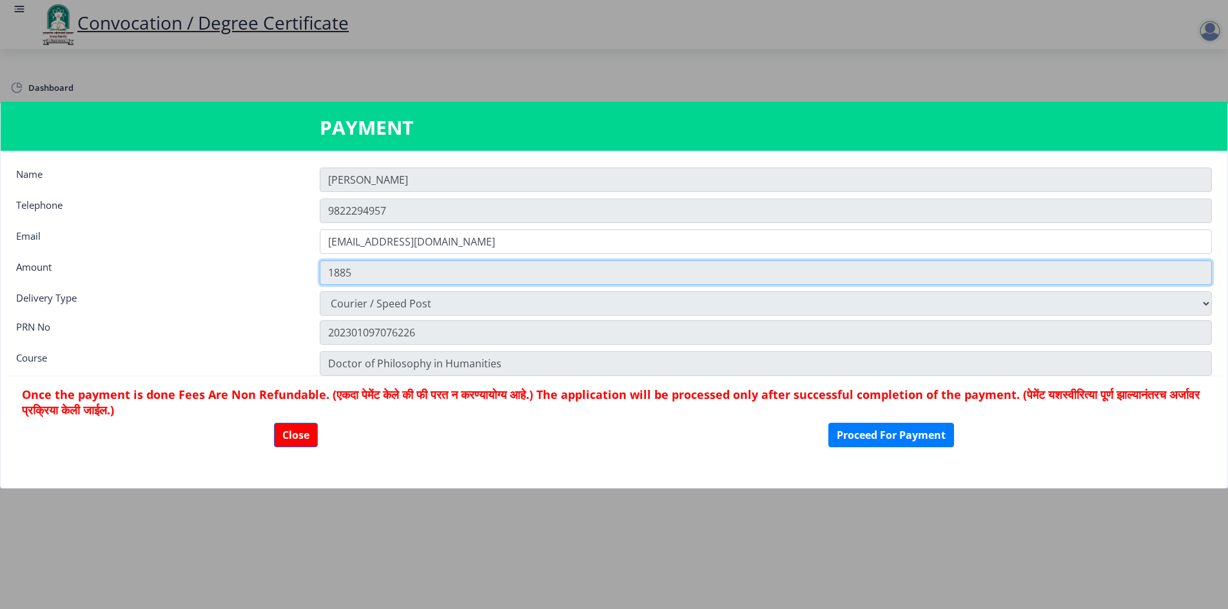
click at [379, 278] on input "1885" at bounding box center [766, 272] width 892 height 24
drag, startPoint x: 376, startPoint y: 272, endPoint x: 273, endPoint y: 272, distance: 103.1
click at [273, 272] on div "Amount 1885" at bounding box center [613, 272] width 1215 height 24
click at [367, 274] on input "1885" at bounding box center [766, 272] width 892 height 24
drag, startPoint x: 331, startPoint y: 273, endPoint x: 456, endPoint y: 272, distance: 125.7
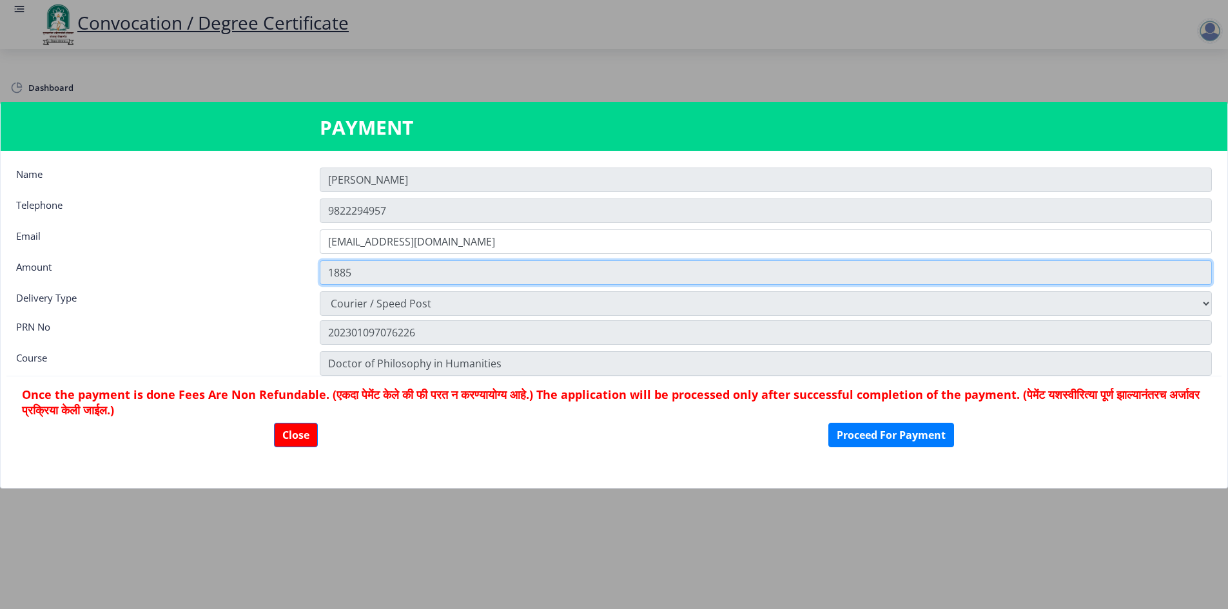
click at [456, 272] on input "1885" at bounding box center [766, 272] width 892 height 24
click at [367, 277] on input "1885" at bounding box center [766, 272] width 892 height 24
click at [362, 273] on input "1885" at bounding box center [766, 272] width 892 height 24
drag, startPoint x: 325, startPoint y: 272, endPoint x: 416, endPoint y: 269, distance: 90.3
click at [416, 269] on input "1885" at bounding box center [766, 272] width 892 height 24
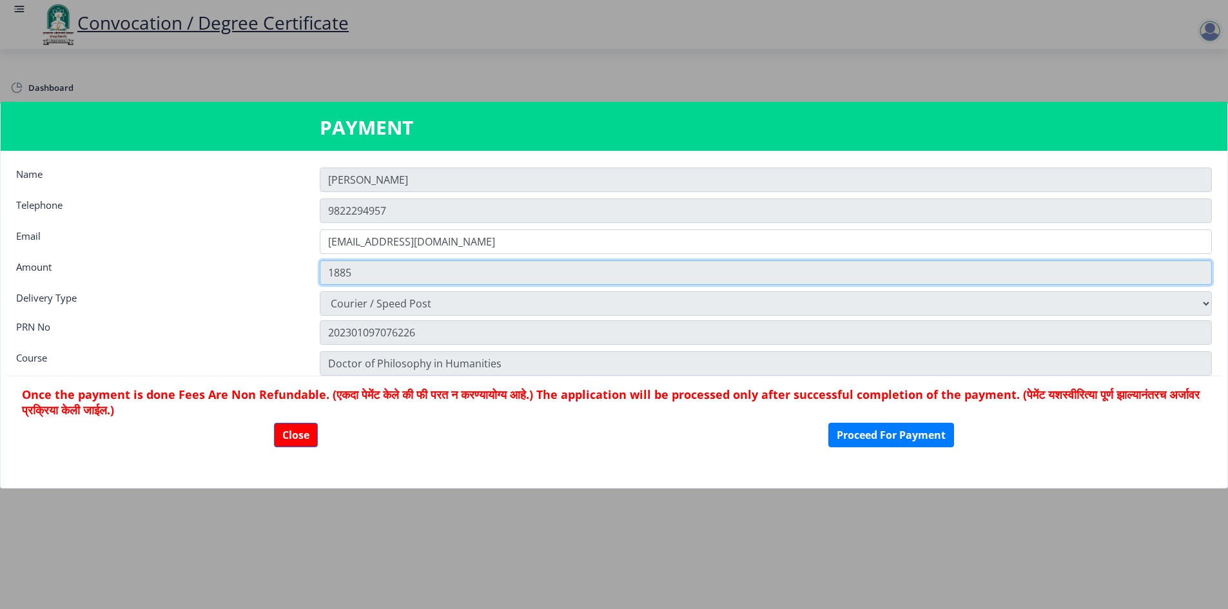
click at [366, 274] on input "1885" at bounding box center [766, 272] width 892 height 24
drag, startPoint x: 366, startPoint y: 274, endPoint x: 317, endPoint y: 274, distance: 49.0
click at [317, 274] on div "1885" at bounding box center [765, 272] width 911 height 24
click at [399, 278] on input "1885" at bounding box center [766, 272] width 892 height 24
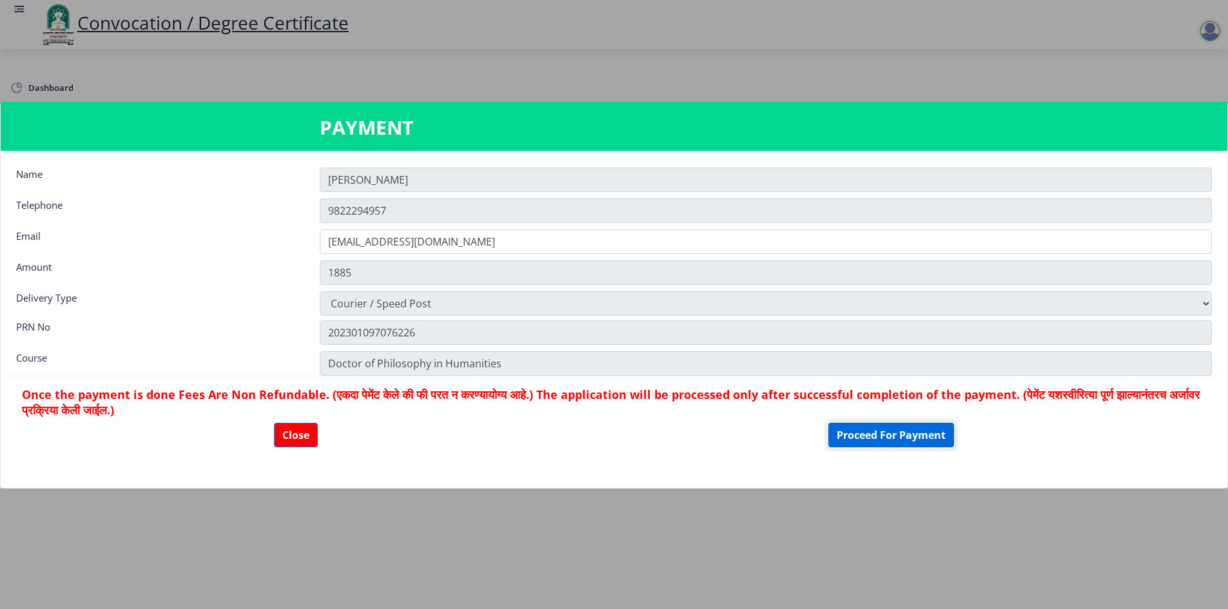
click at [617, 432] on button "Proceed For Payment" at bounding box center [891, 435] width 126 height 24
click at [617, 433] on button "Proceed For Payment" at bounding box center [891, 435] width 126 height 24
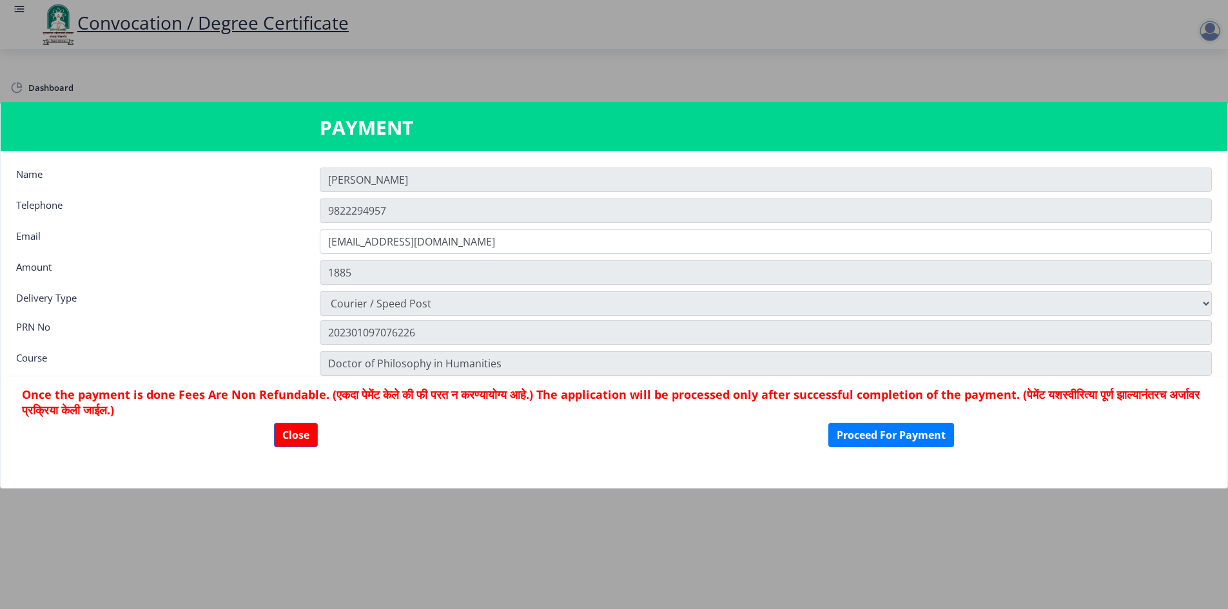
click at [617, 496] on nb-dialog-container "PAYMENT Name [PERSON_NAME] Telephone [PHONE_NUMBER] Email [EMAIL_ADDRESS][DOMAI…" at bounding box center [614, 305] width 1228 height 406
click at [617, 436] on button "Proceed For Payment" at bounding box center [891, 435] width 126 height 24
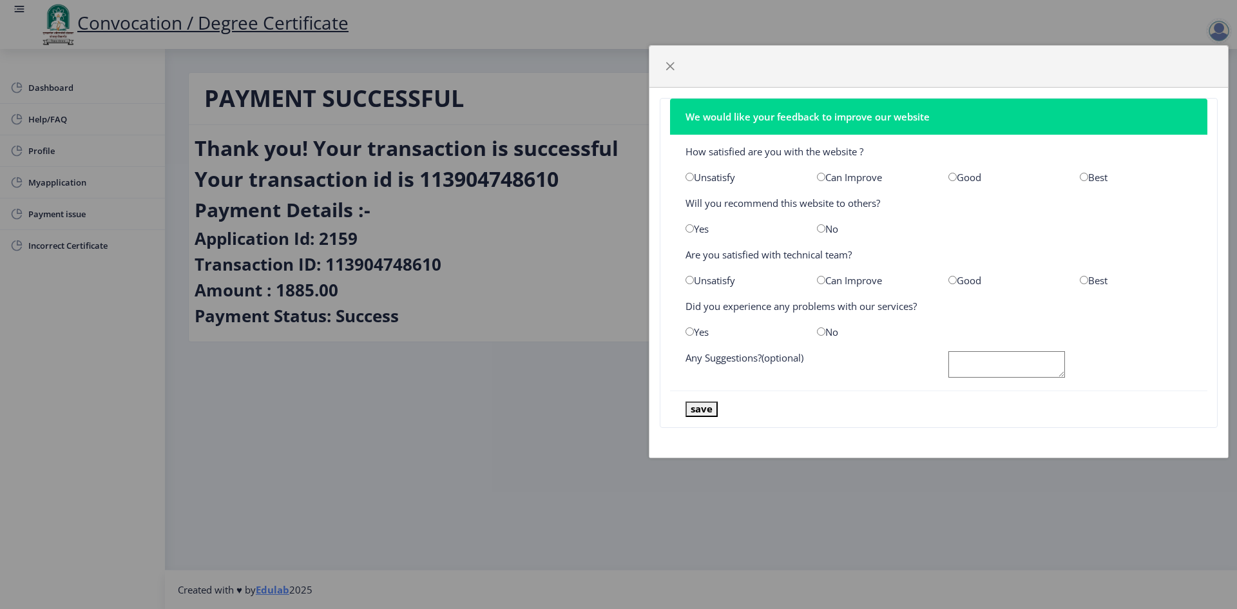
drag, startPoint x: 773, startPoint y: 122, endPoint x: 1183, endPoint y: 58, distance: 414.9
click at [1183, 58] on div at bounding box center [939, 67] width 579 height 42
click at [953, 179] on input "radio" at bounding box center [953, 177] width 8 height 8
radio input "true"
click at [689, 231] on input "radio" at bounding box center [690, 228] width 8 height 8
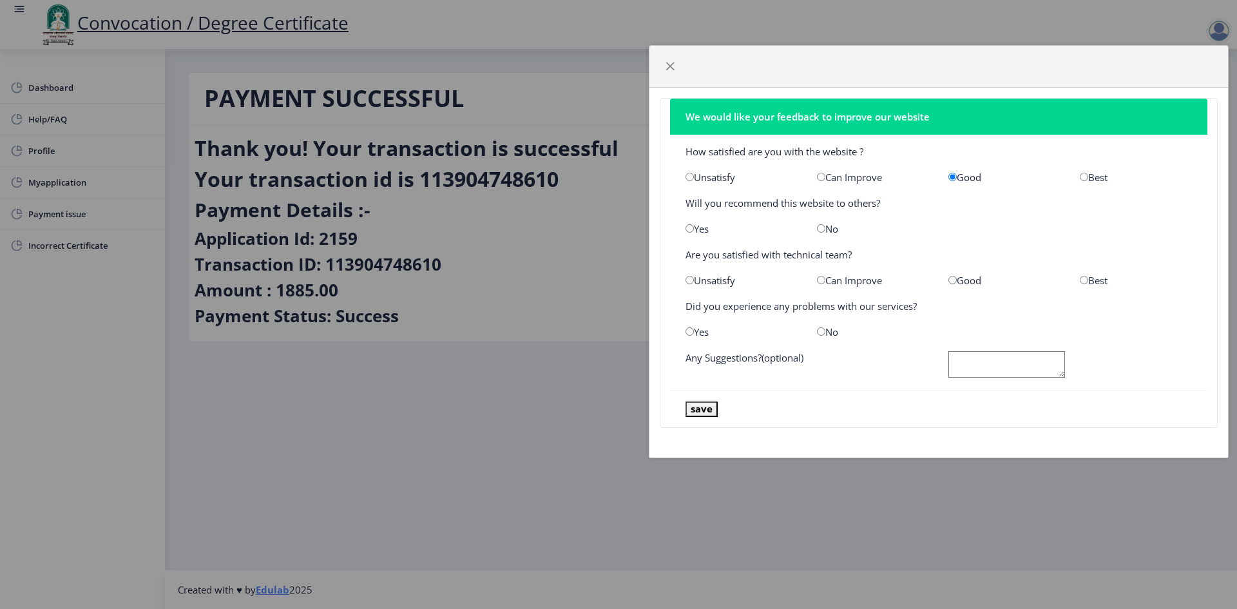
radio input "true"
click at [1085, 281] on input "radio" at bounding box center [1084, 280] width 8 height 8
radio input "true"
click at [820, 331] on input "radio" at bounding box center [821, 331] width 8 height 8
radio input "true"
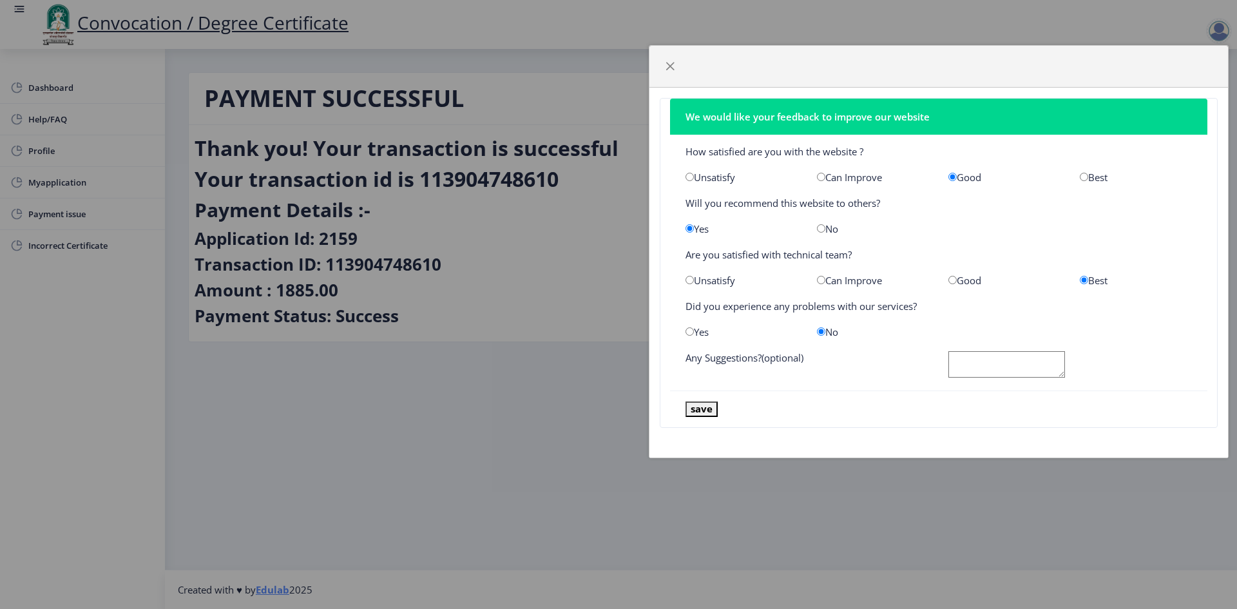
click at [984, 366] on textarea at bounding box center [1007, 364] width 117 height 26
click at [710, 409] on button "save" at bounding box center [702, 409] width 32 height 15
